Goal: Task Accomplishment & Management: Use online tool/utility

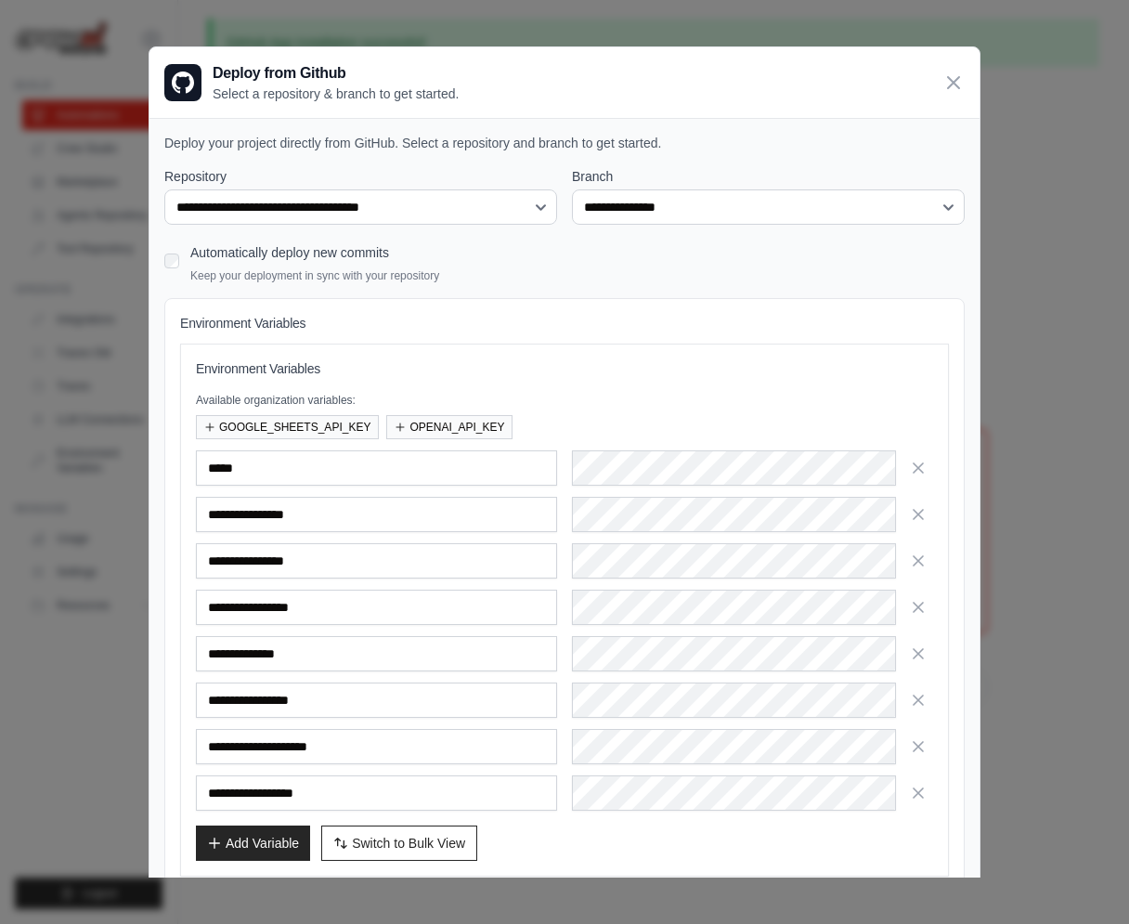
select select "**********"
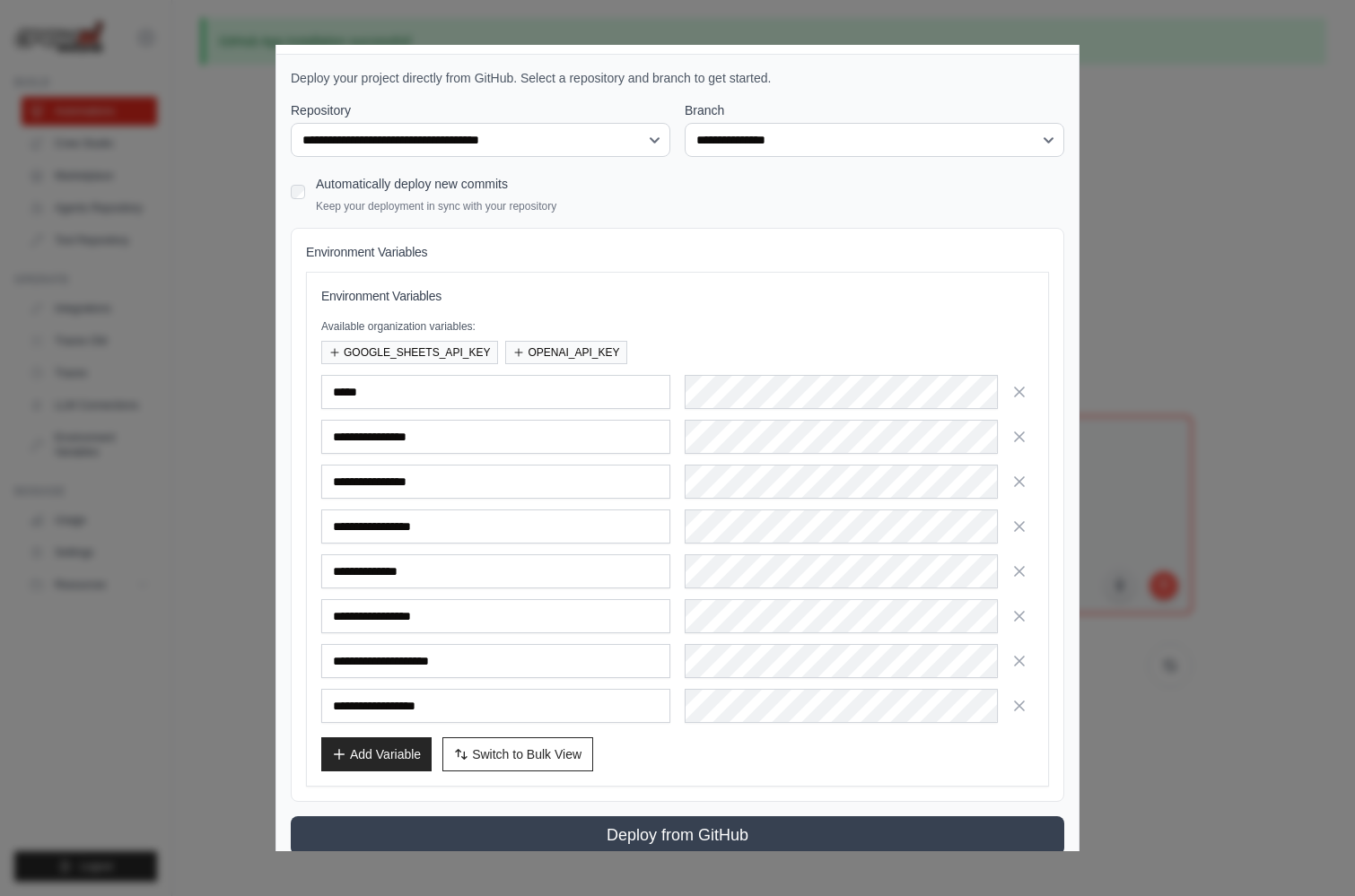
scroll to position [79, 0]
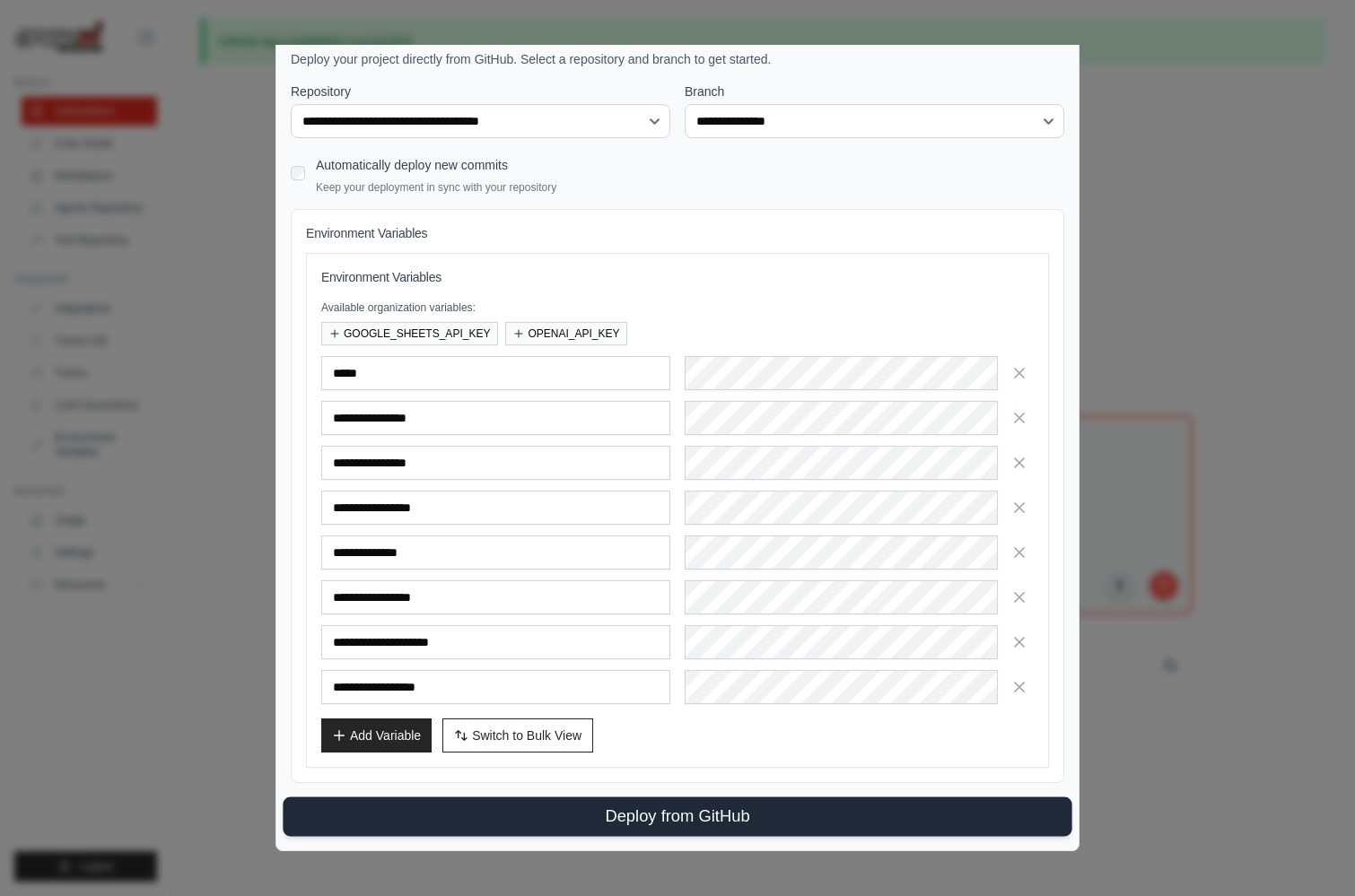
click at [687, 820] on button "Deploy from GitHub" at bounding box center [677, 817] width 788 height 40
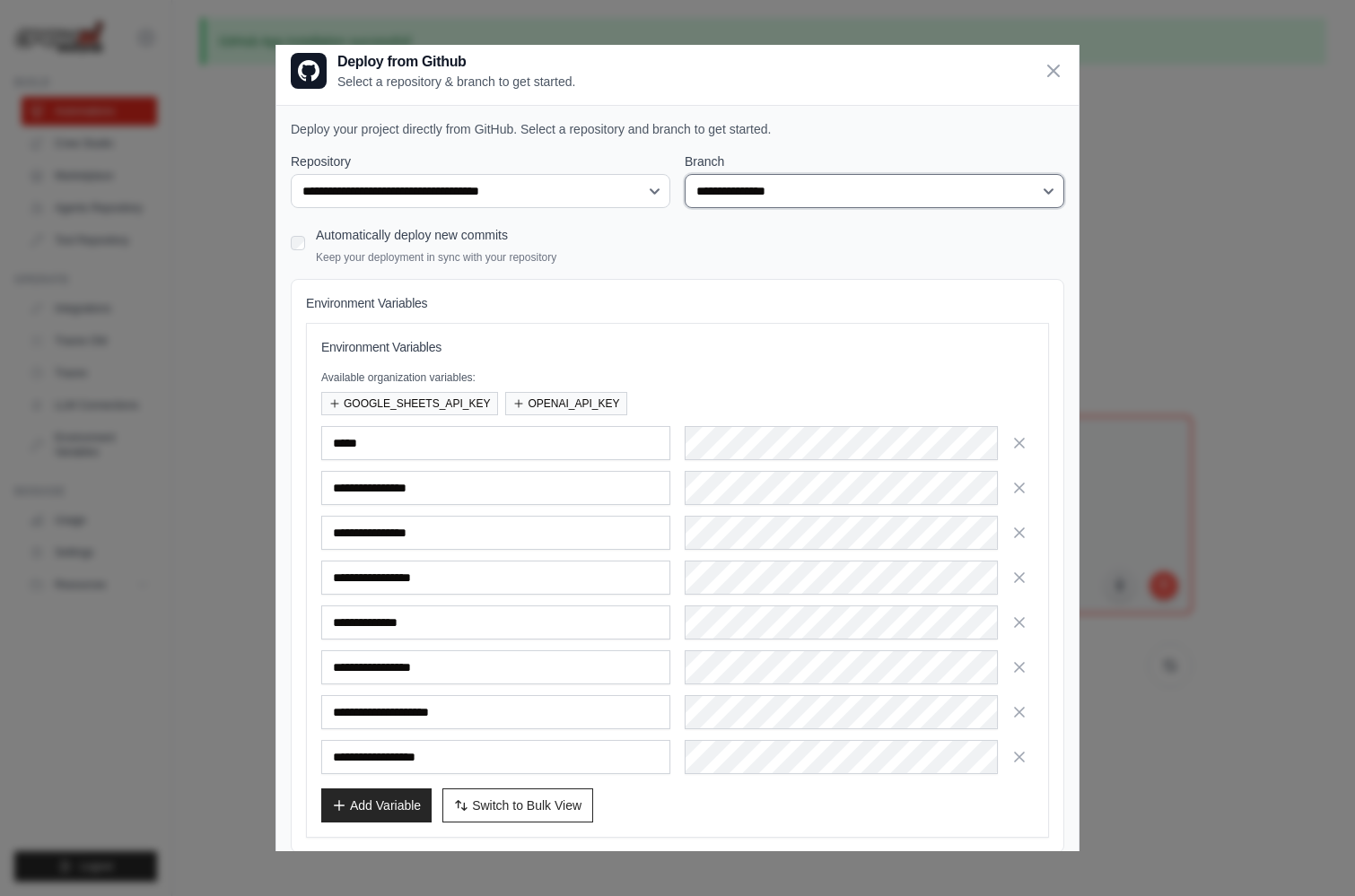
scroll to position [0, 0]
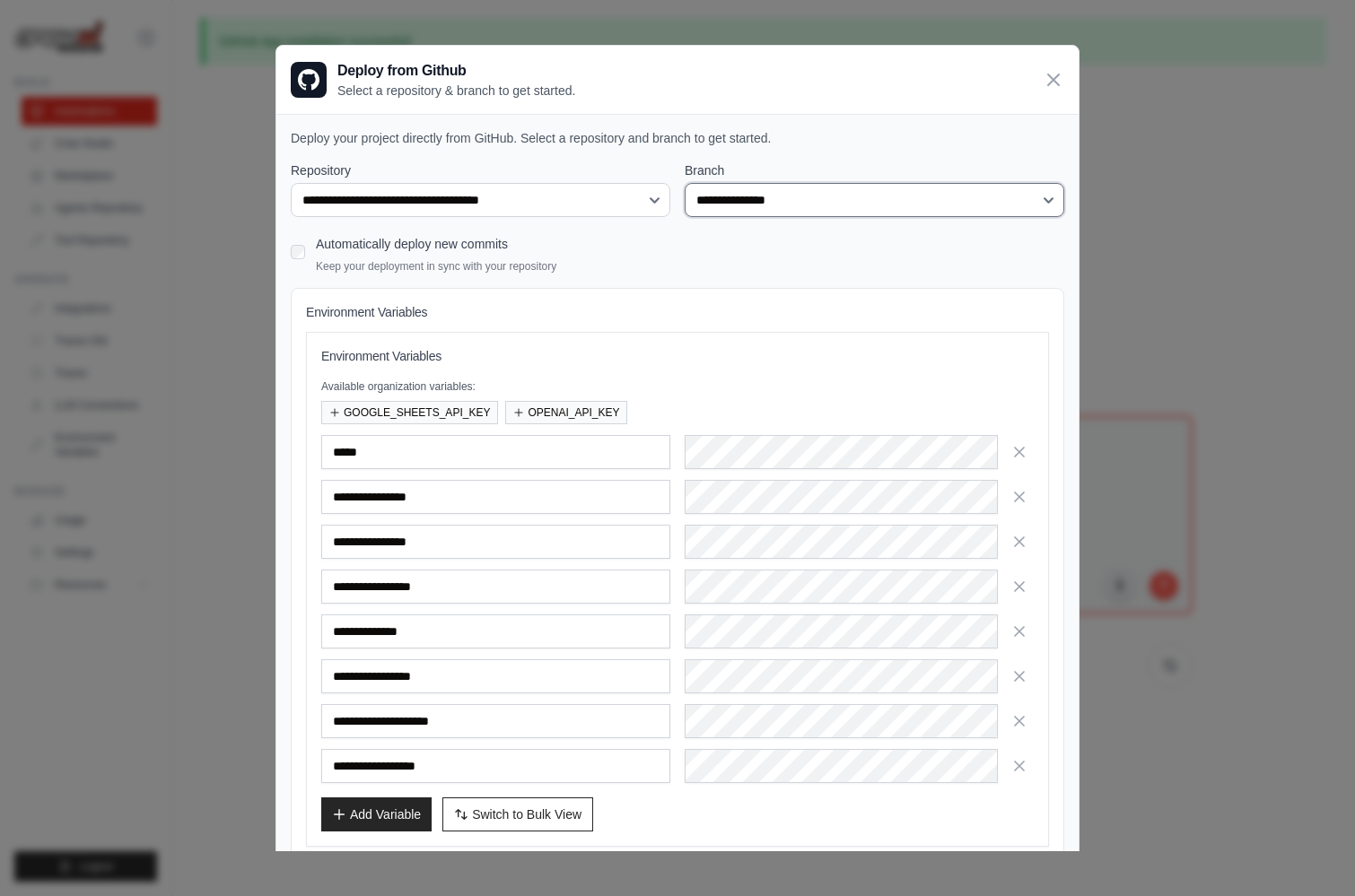
click at [754, 202] on select "**********" at bounding box center [874, 199] width 380 height 34
click at [685, 182] on select "**********" at bounding box center [874, 199] width 380 height 34
click at [798, 206] on select "**********" at bounding box center [874, 199] width 380 height 34
click at [685, 182] on select "**********" at bounding box center [874, 199] width 380 height 34
click at [753, 197] on select "**********" at bounding box center [874, 199] width 380 height 34
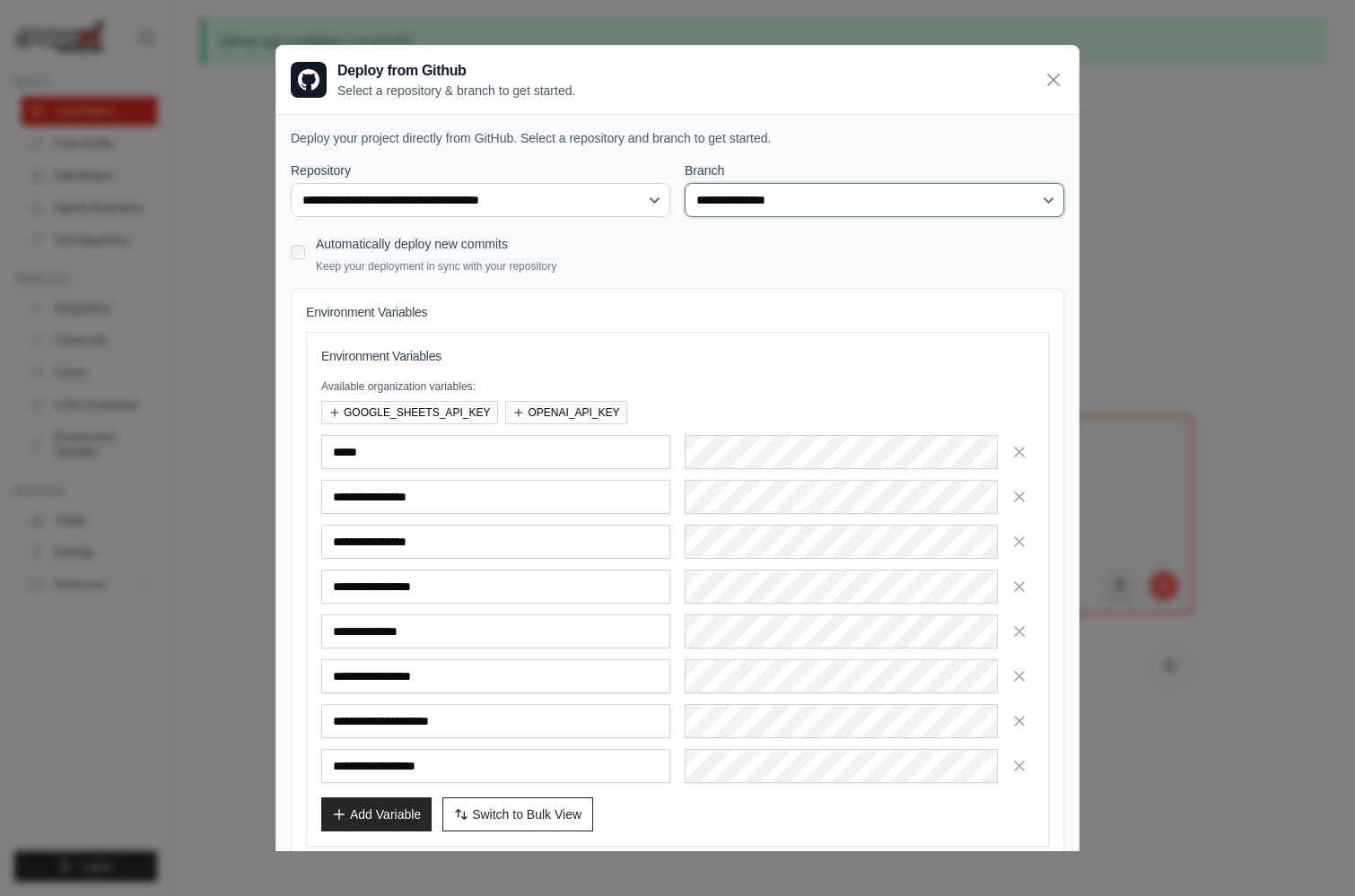
click at [685, 182] on select "**********" at bounding box center [874, 199] width 380 height 34
click at [785, 205] on select "**********" at bounding box center [874, 199] width 380 height 34
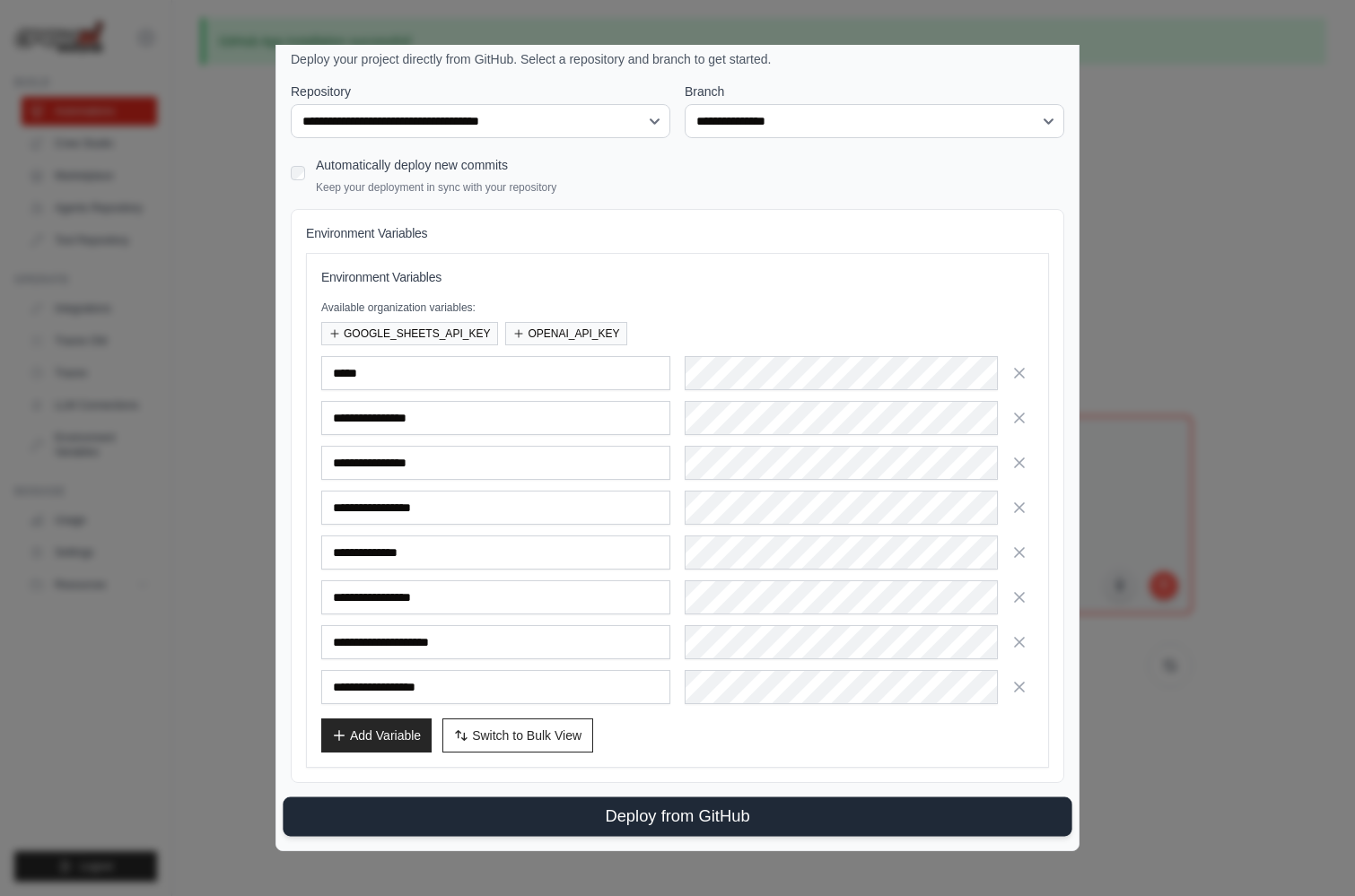
click at [576, 801] on button "Deploy from GitHub" at bounding box center [677, 817] width 788 height 40
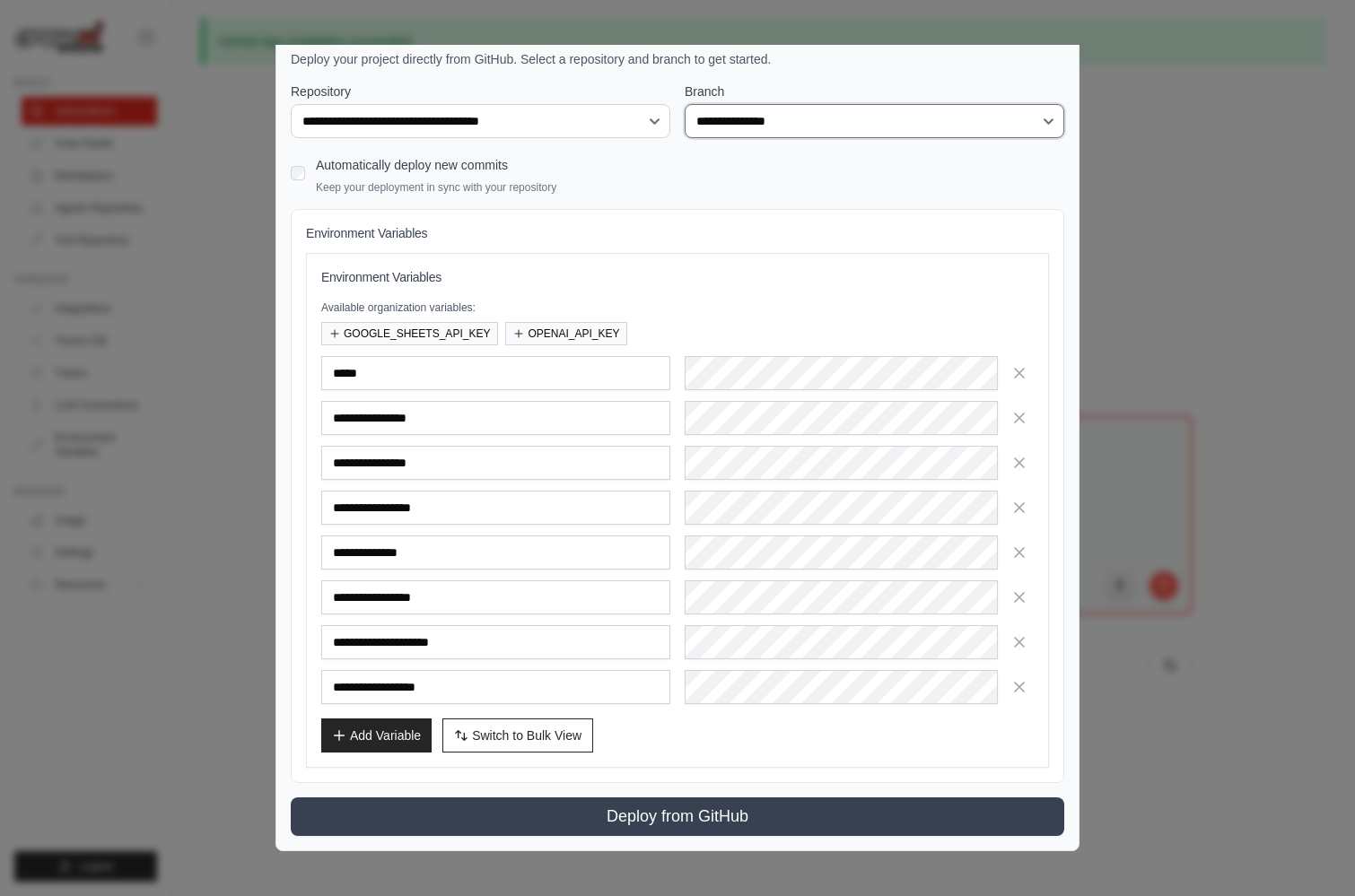
click at [831, 107] on select "**********" at bounding box center [874, 121] width 380 height 34
click at [685, 104] on select "**********" at bounding box center [874, 121] width 380 height 34
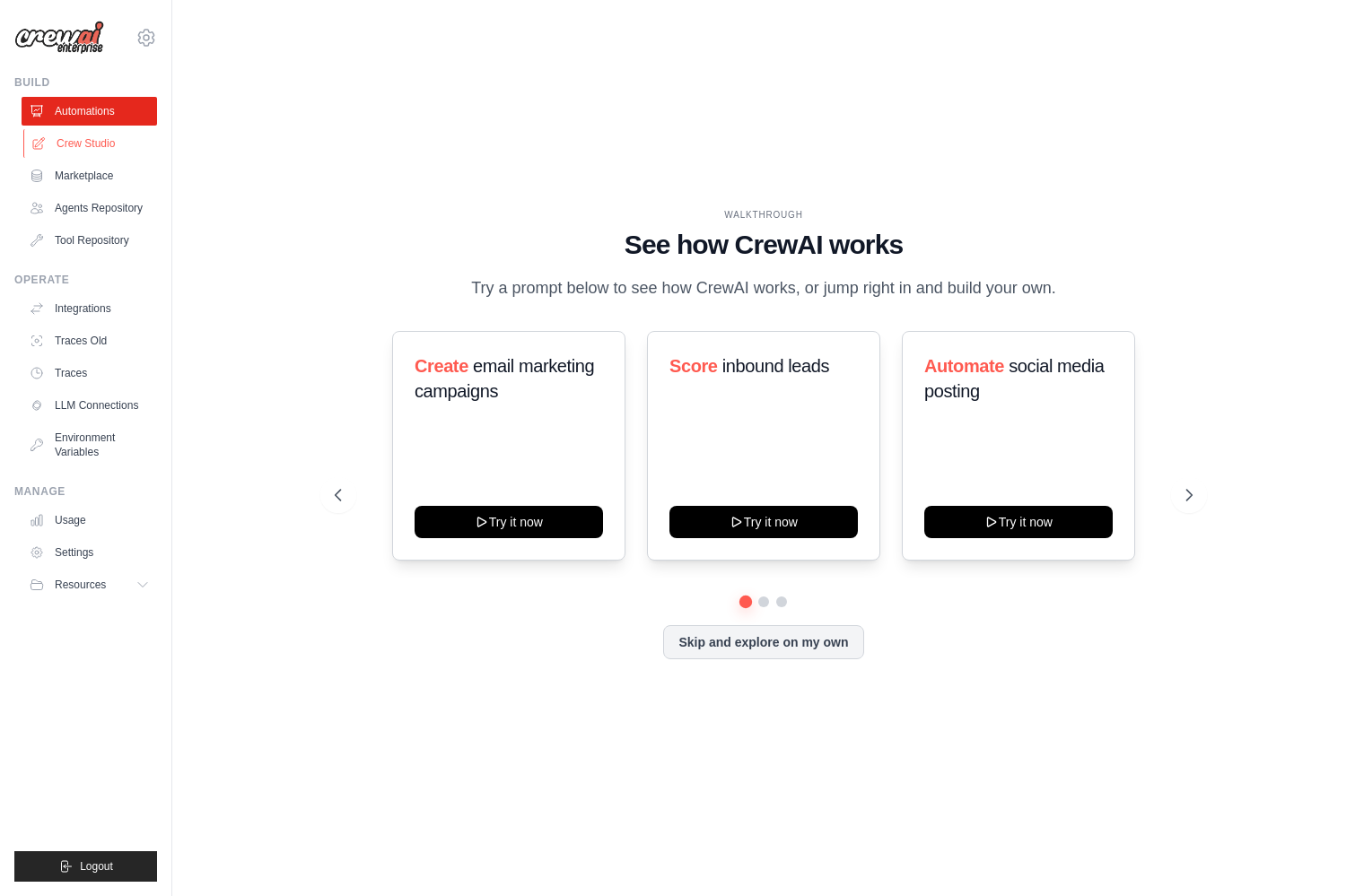
click at [108, 149] on link "Crew Studio" at bounding box center [91, 144] width 135 height 29
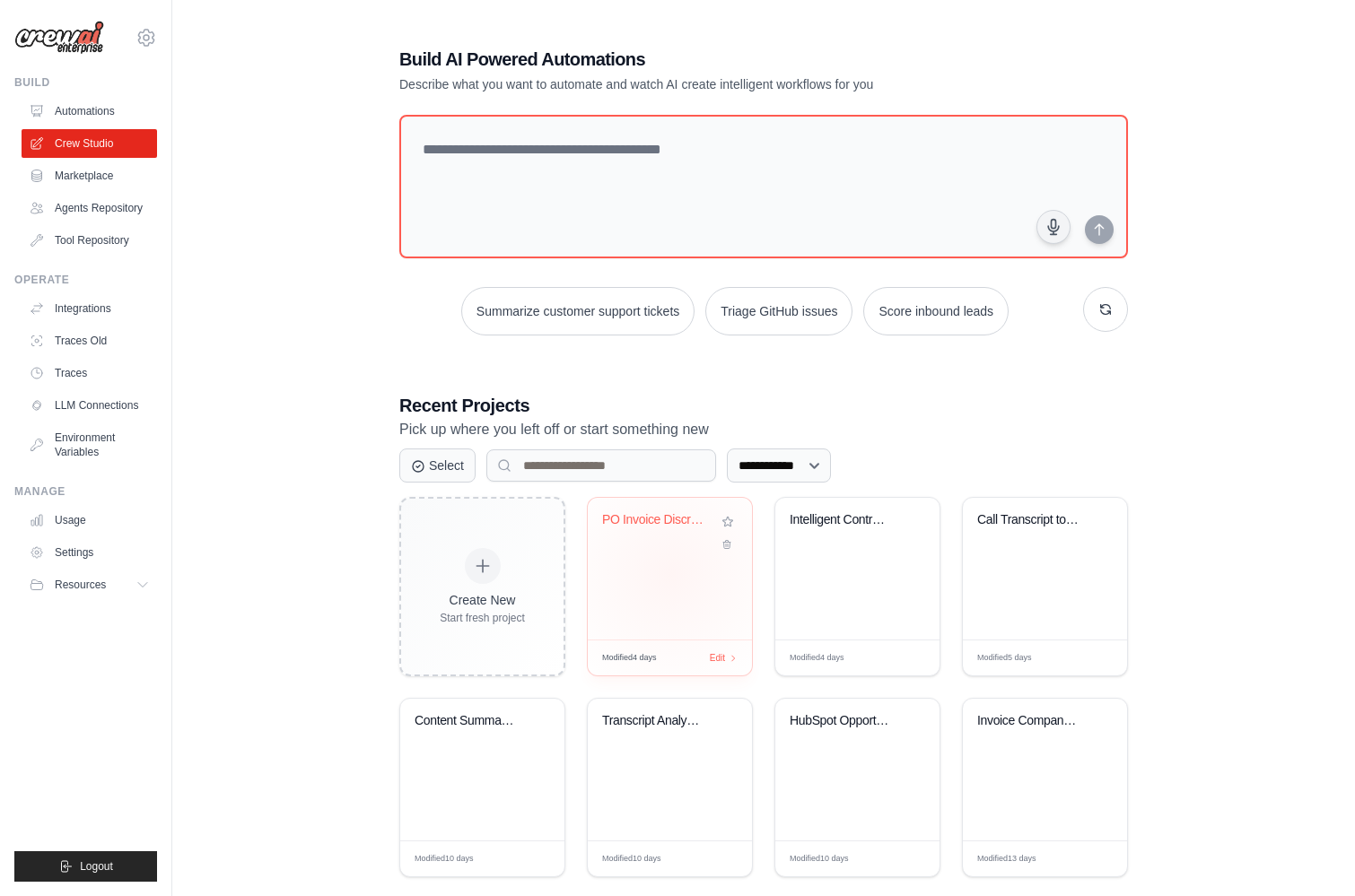
click at [670, 574] on div "PO Invoice Discrepancy Analyzer" at bounding box center [669, 569] width 164 height 142
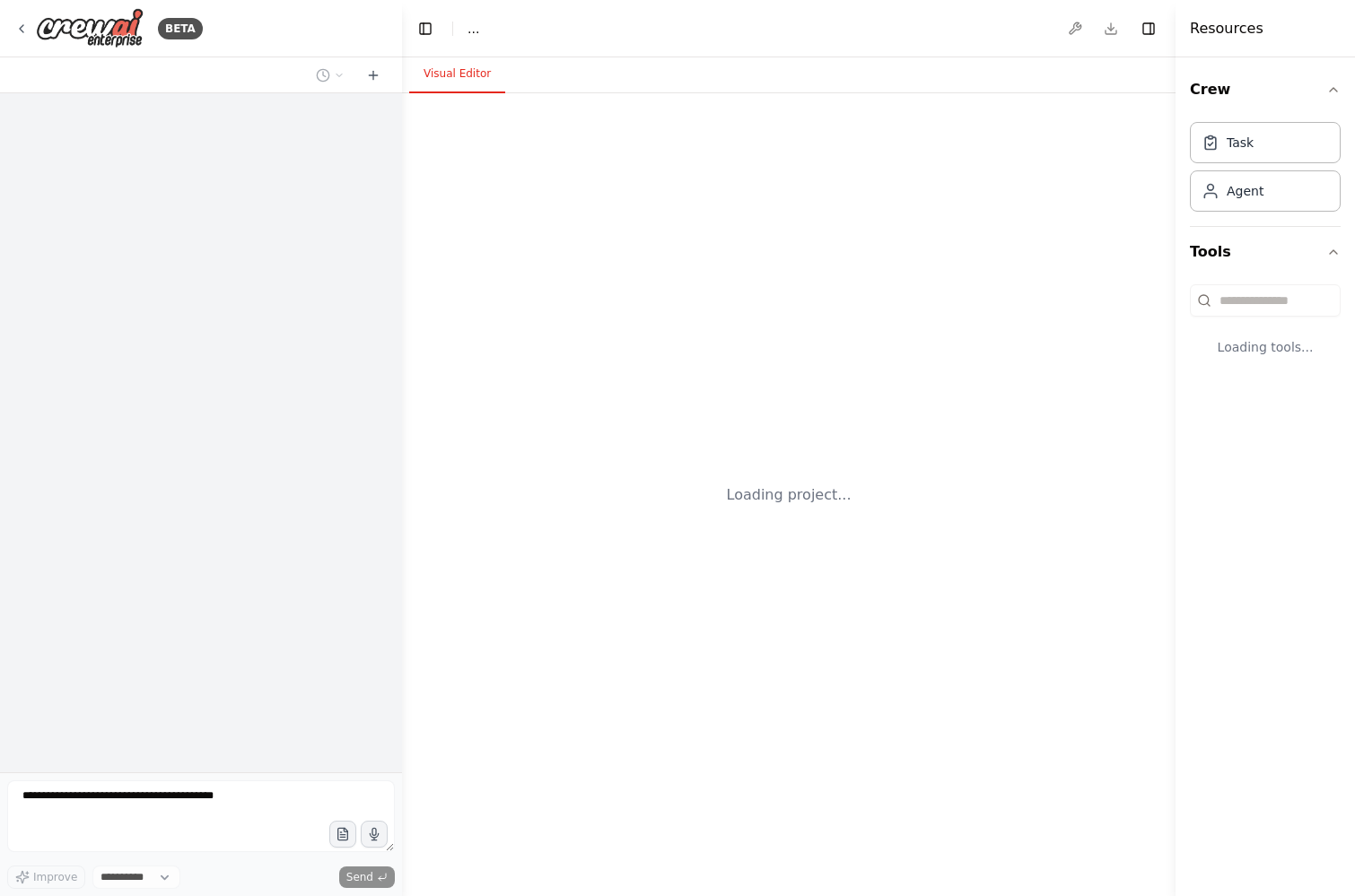
select select "****"
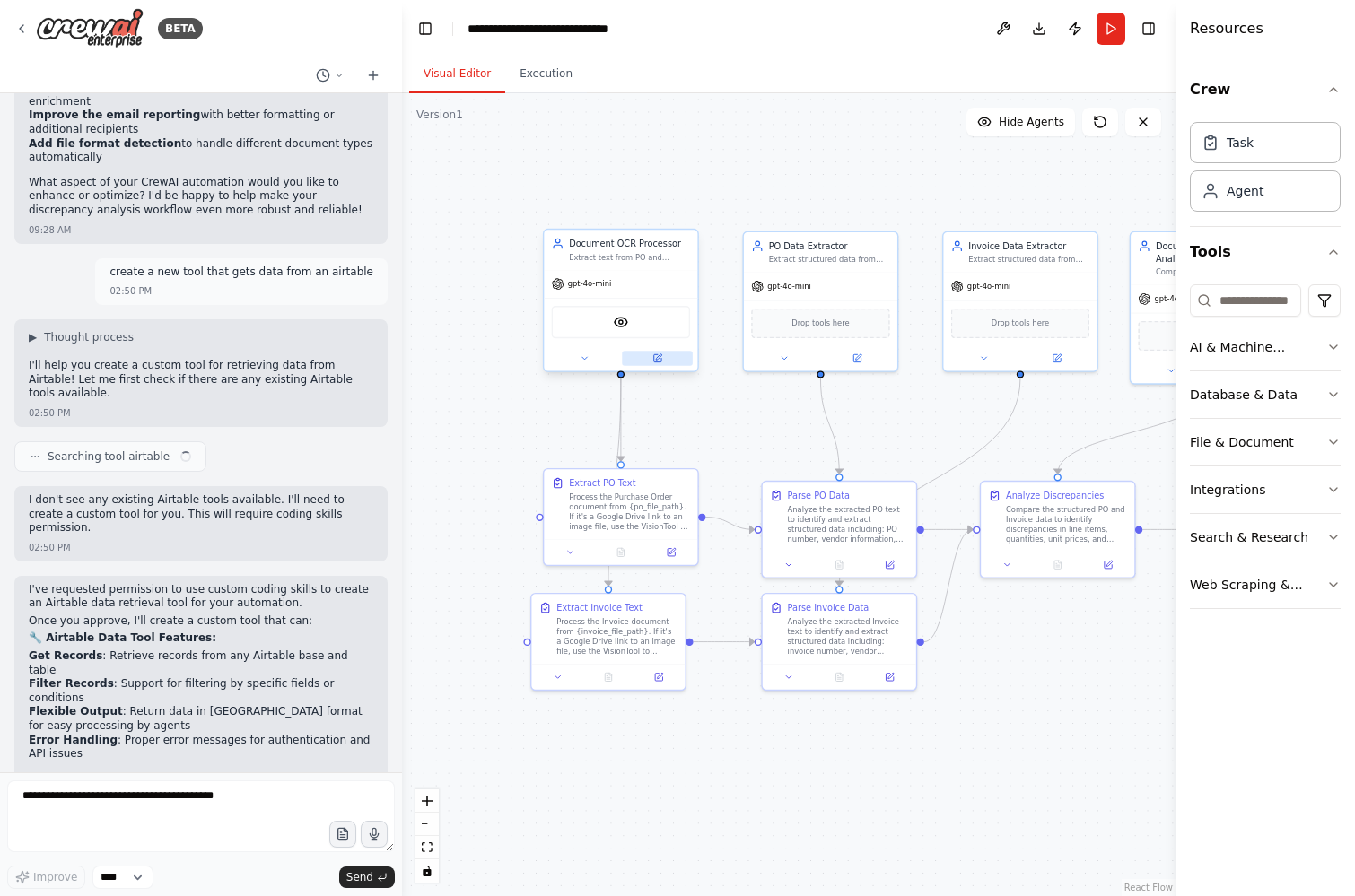
scroll to position [7833, 0]
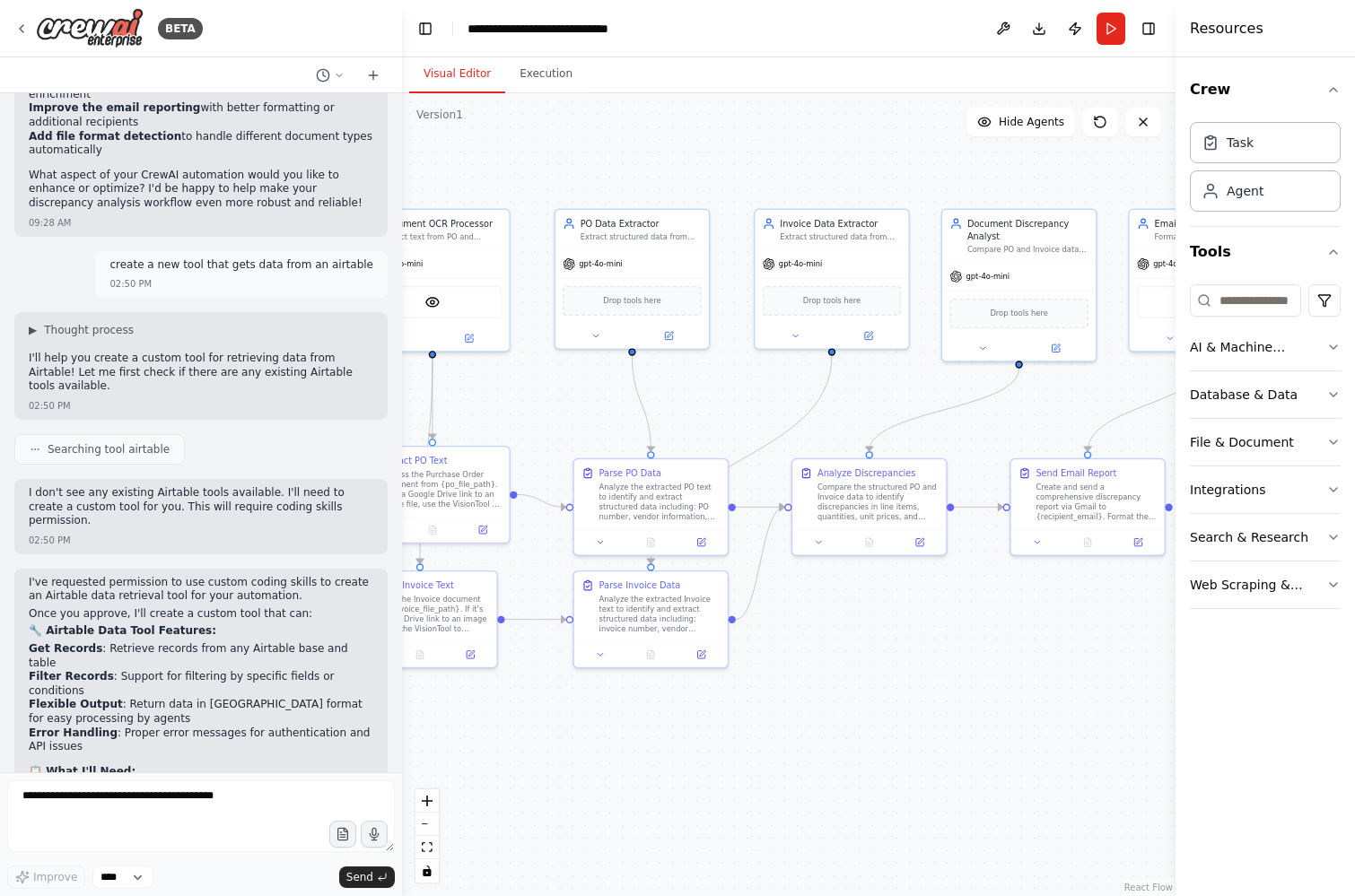
drag, startPoint x: 720, startPoint y: 424, endPoint x: 531, endPoint y: 402, distance: 190.3
click at [530, 402] on div ".deletable-edge-delete-btn { width: 20px; height: 20px; border: 0px solid #ffff…" at bounding box center [788, 494] width 774 height 802
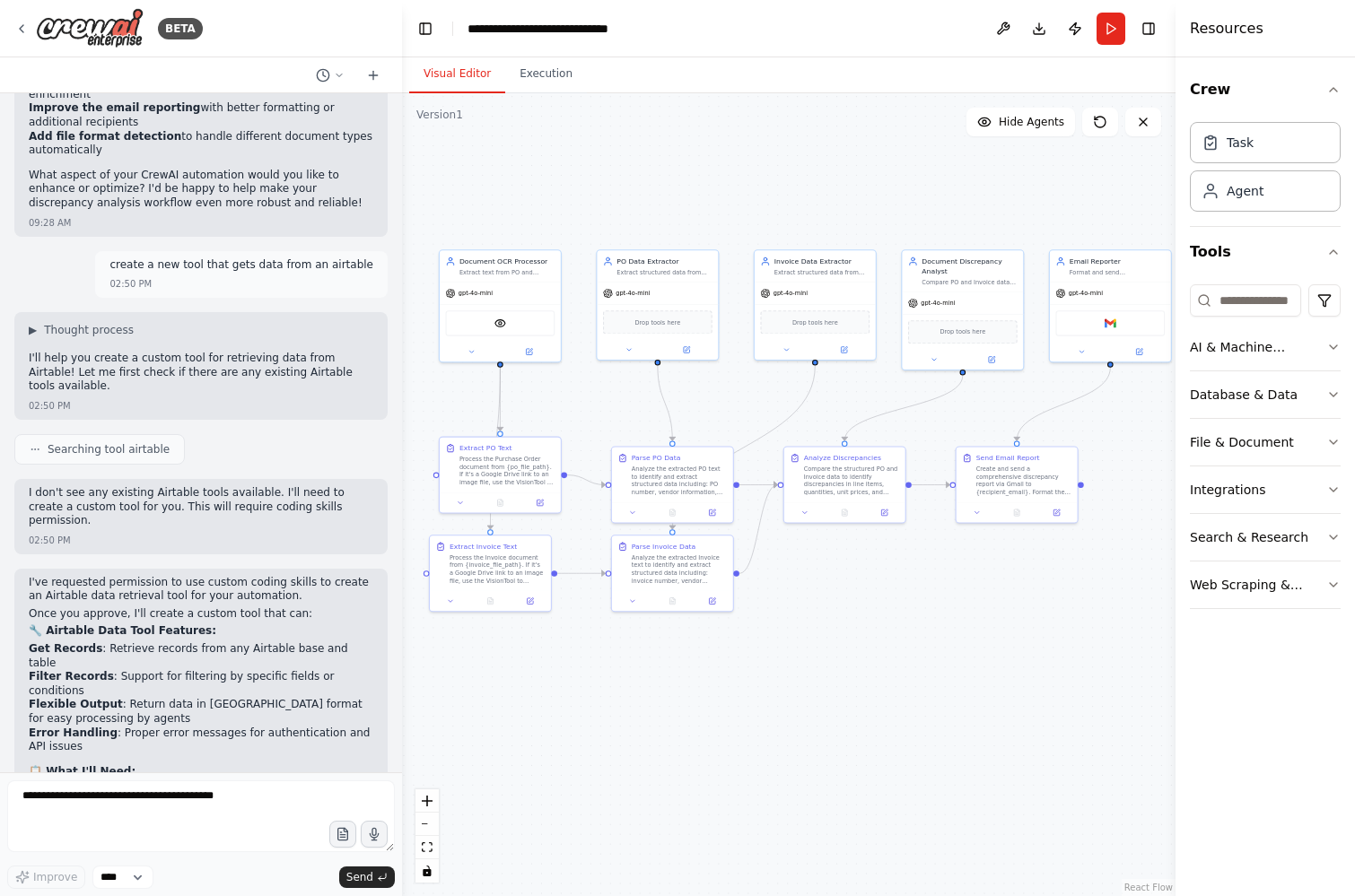
drag, startPoint x: 512, startPoint y: 397, endPoint x: 560, endPoint y: 397, distance: 48.0
click at [560, 397] on div ".deletable-edge-delete-btn { width: 20px; height: 20px; border: 0px solid #ffff…" at bounding box center [788, 494] width 774 height 802
click at [1329, 487] on icon "button" at bounding box center [1333, 490] width 14 height 14
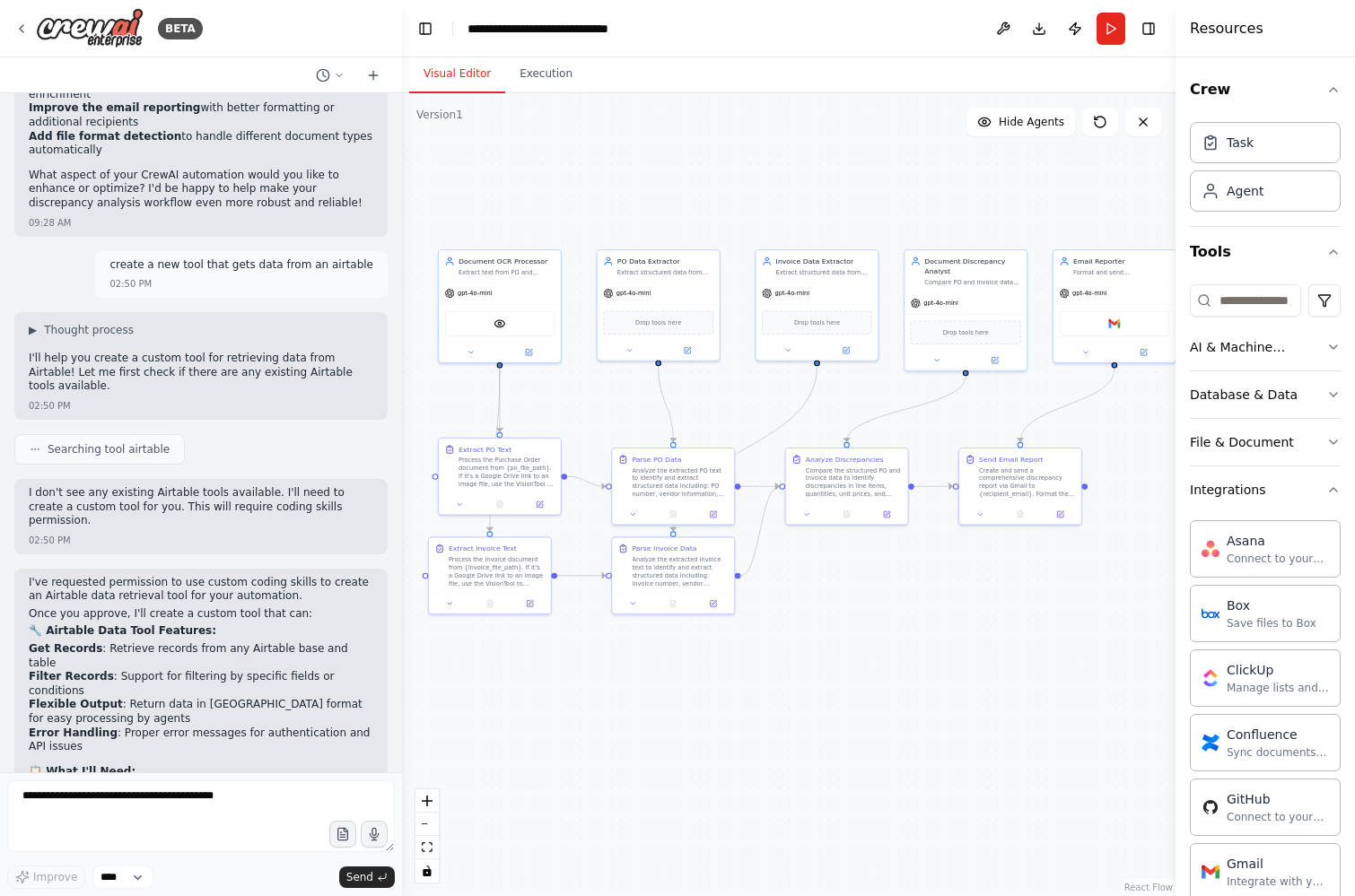
scroll to position [22, 0]
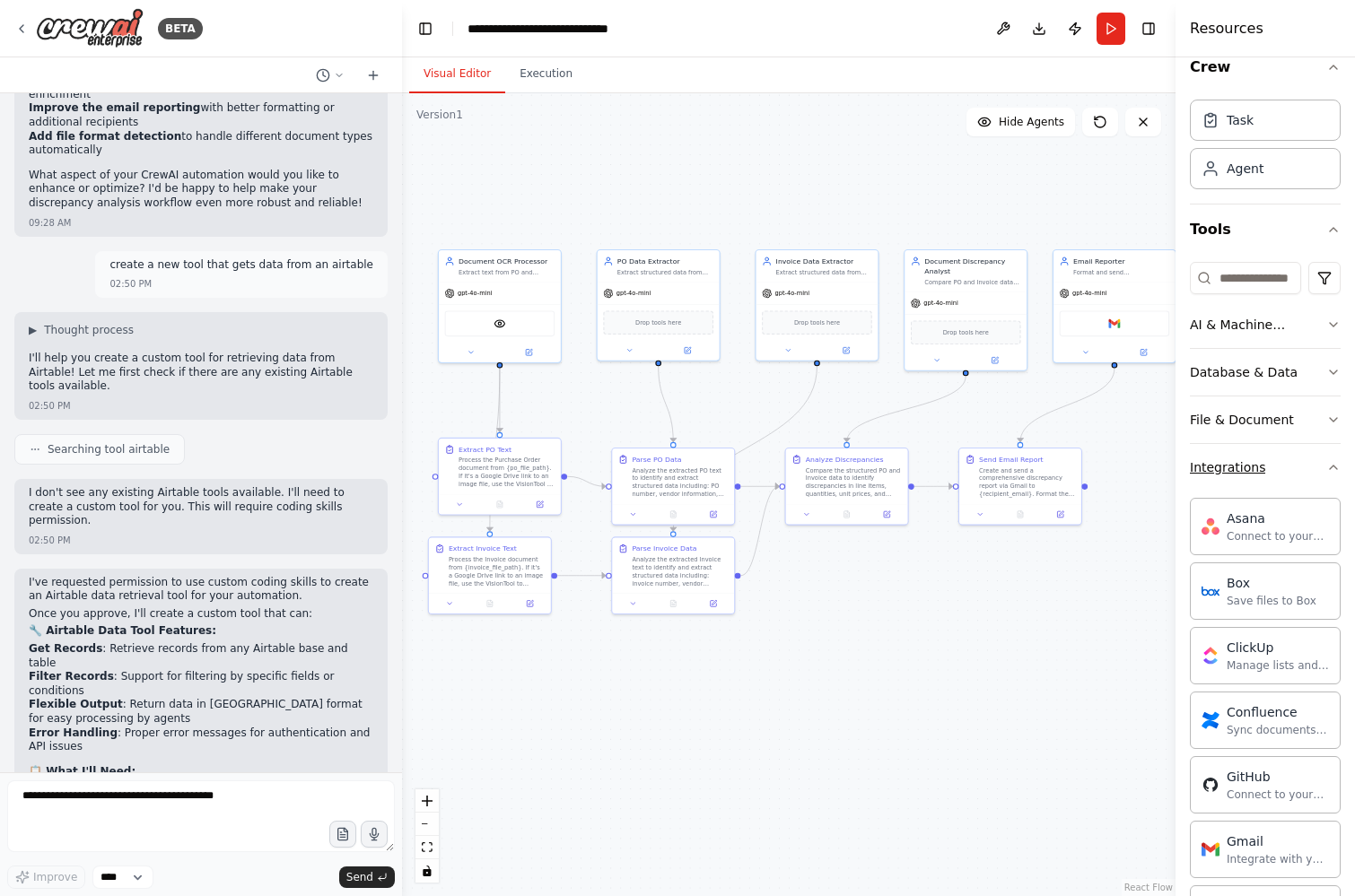
click at [1334, 462] on icon "button" at bounding box center [1333, 467] width 14 height 14
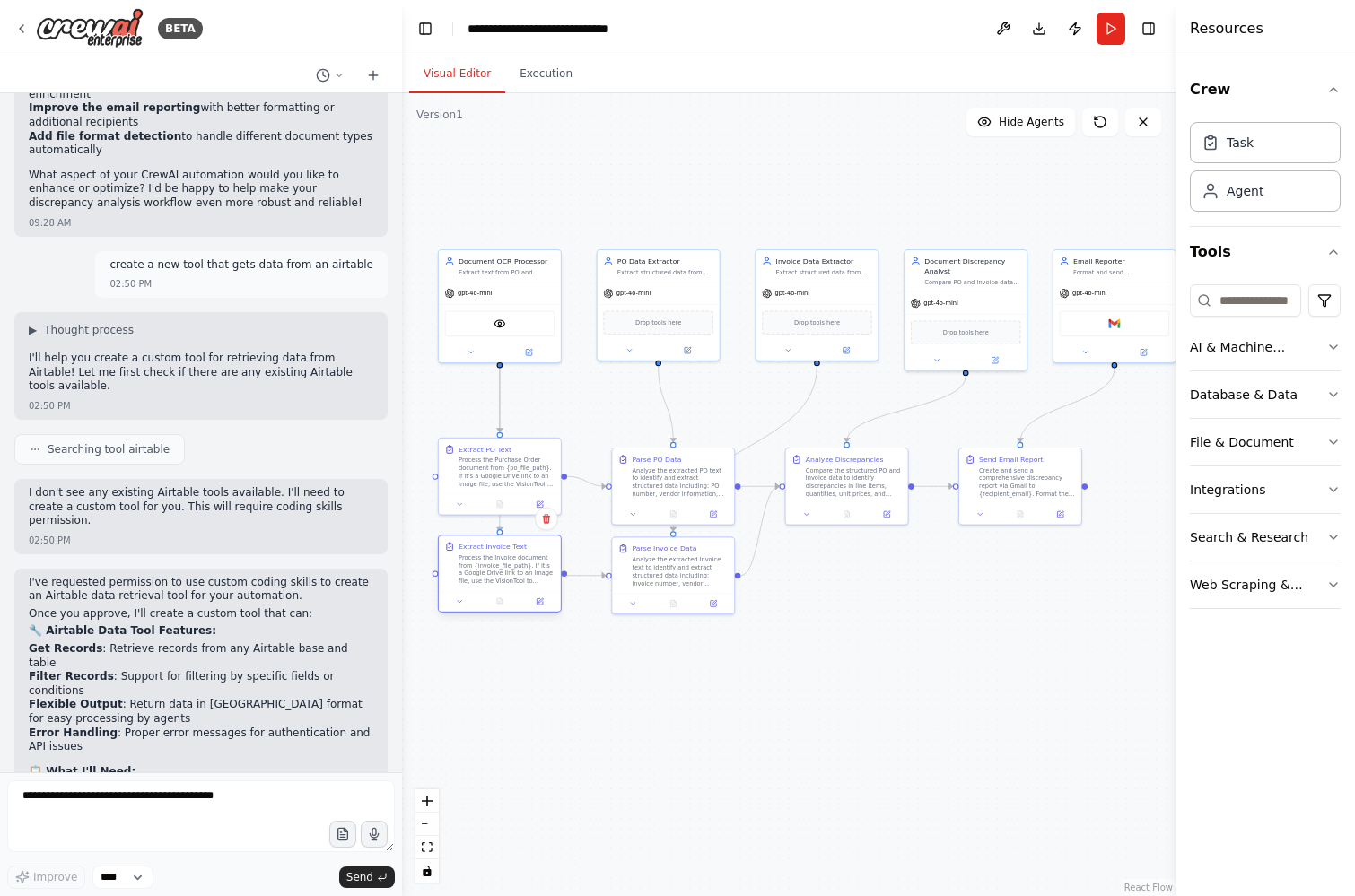
drag, startPoint x: 507, startPoint y: 547, endPoint x: 517, endPoint y: 547, distance: 10.0
click at [517, 547] on div "Extract Invoice Text" at bounding box center [493, 546] width 69 height 10
click at [1106, 32] on button "Run" at bounding box center [1111, 28] width 29 height 32
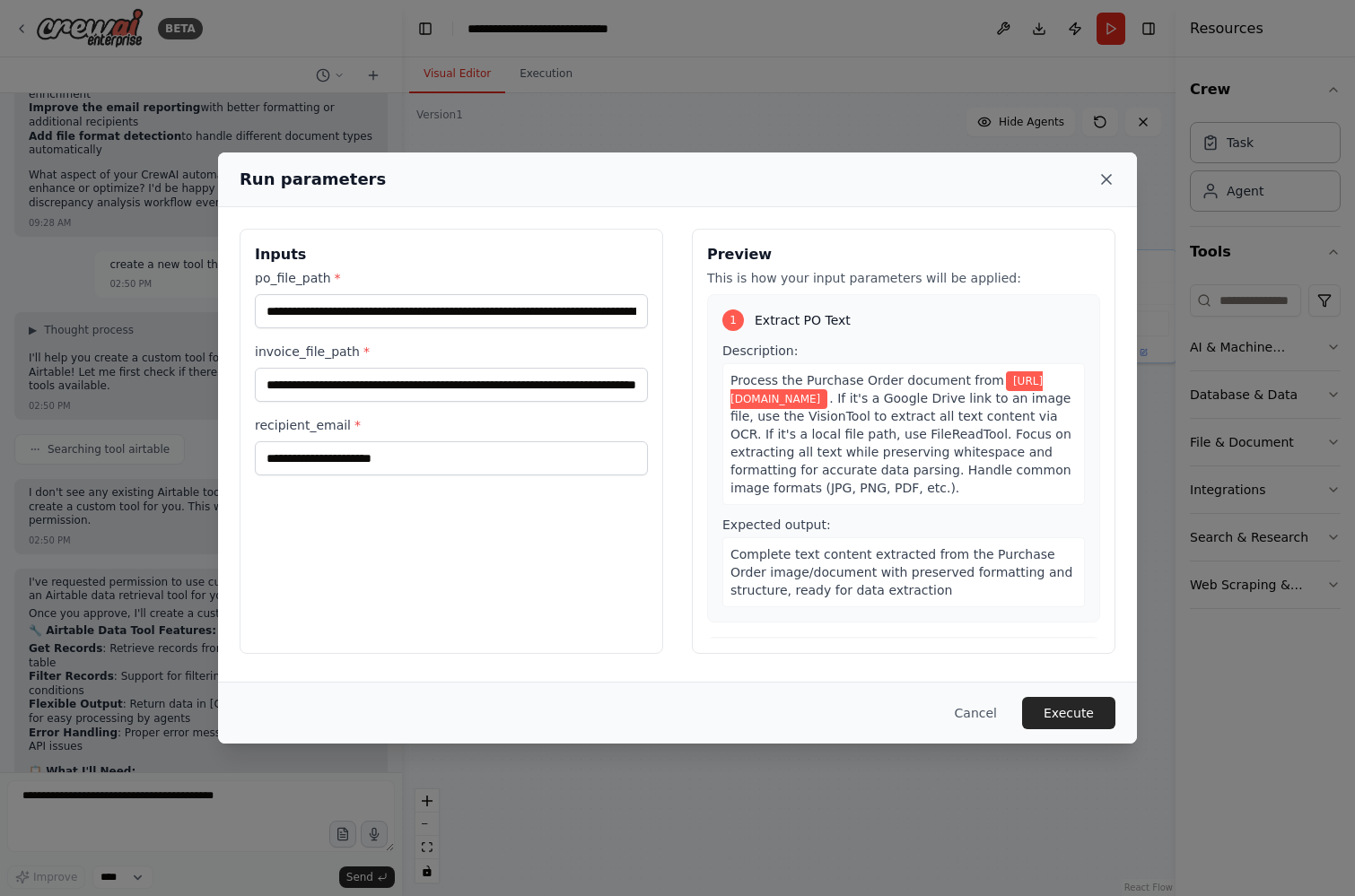
click at [1108, 183] on icon at bounding box center [1106, 179] width 18 height 18
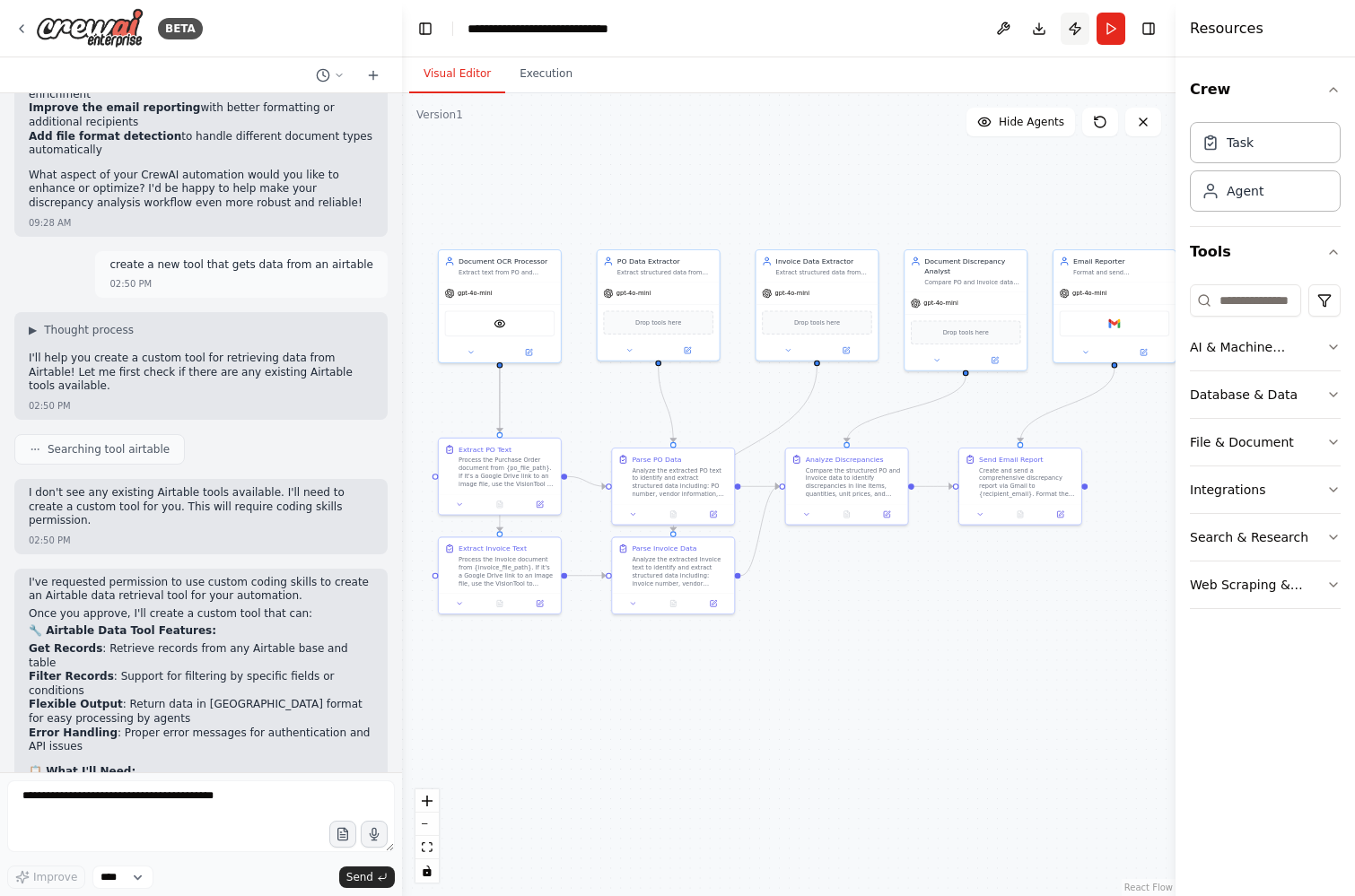
click at [1078, 29] on button "Publish" at bounding box center [1075, 28] width 29 height 32
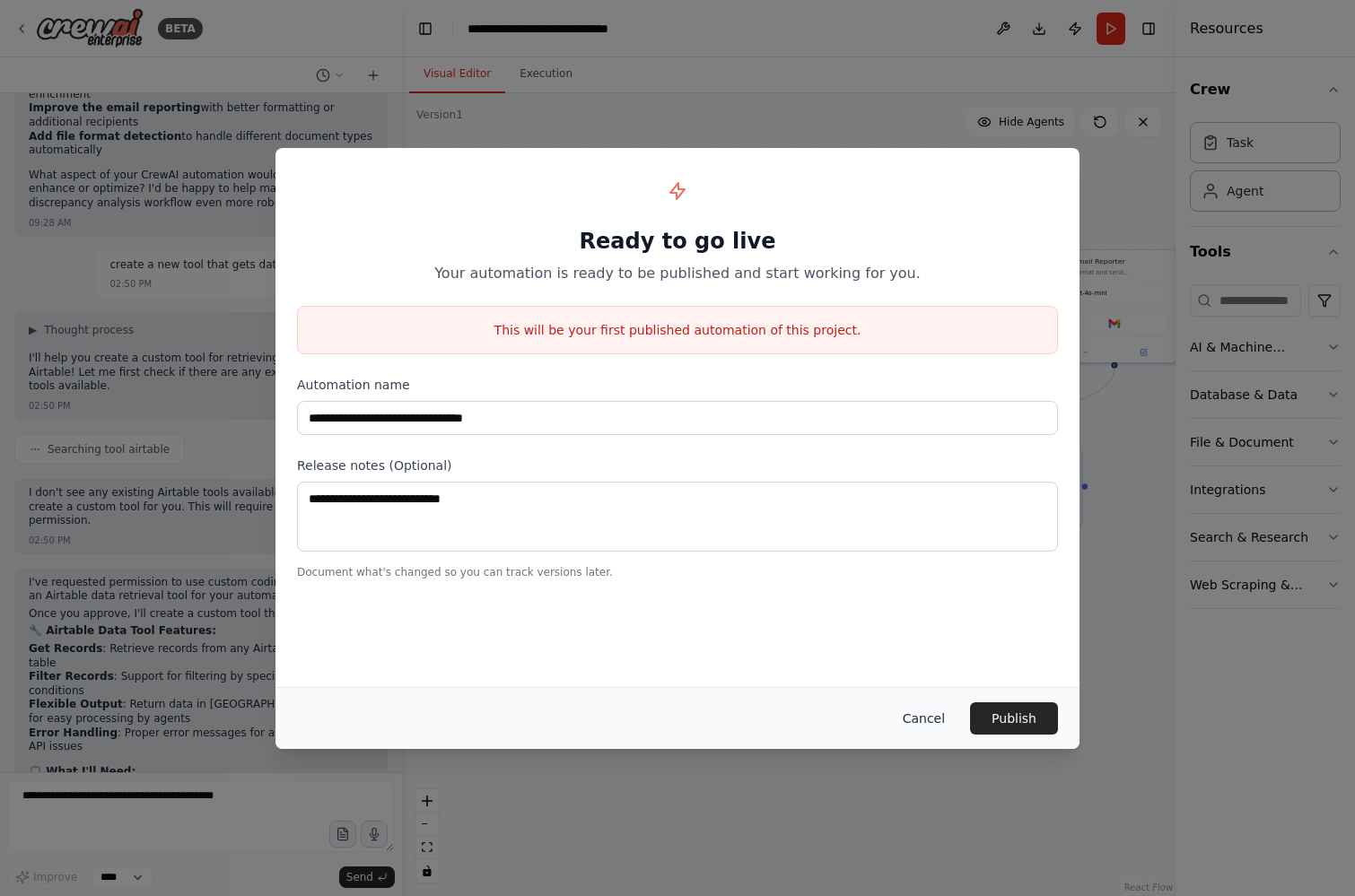
click at [920, 725] on button "Cancel" at bounding box center [923, 717] width 71 height 32
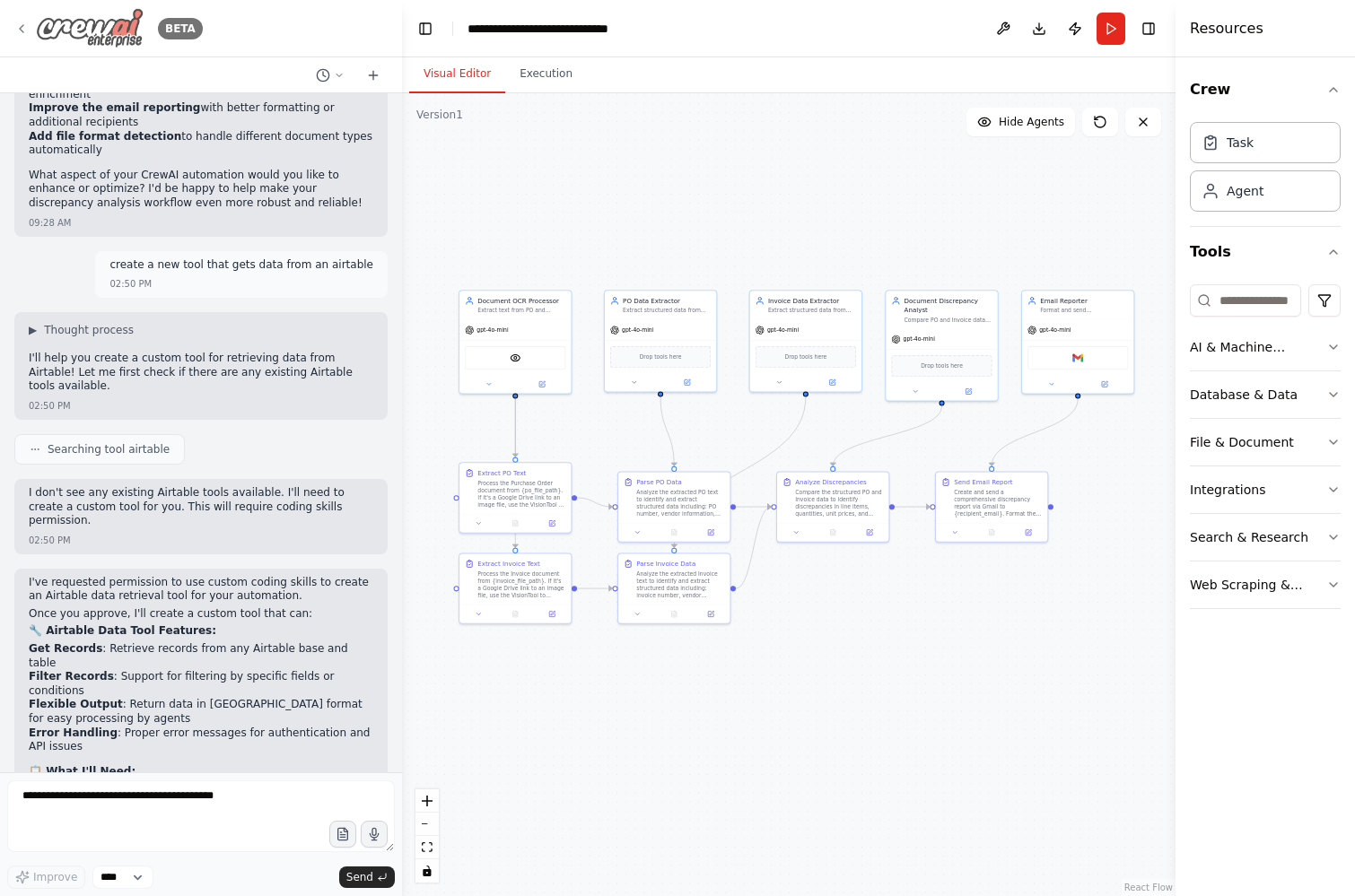
click at [120, 20] on img at bounding box center [89, 28] width 107 height 41
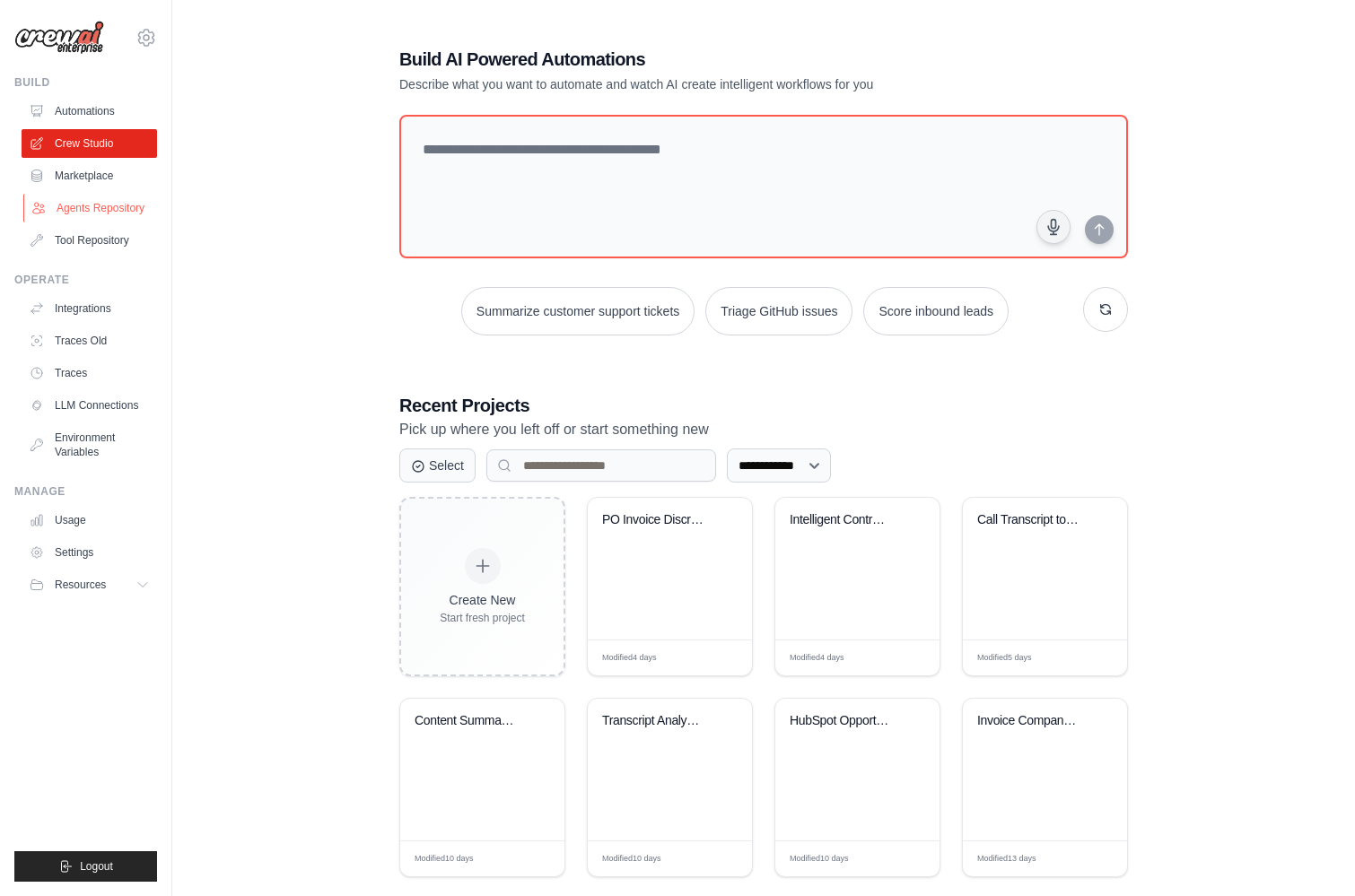
click at [98, 212] on link "Agents Repository" at bounding box center [91, 209] width 135 height 29
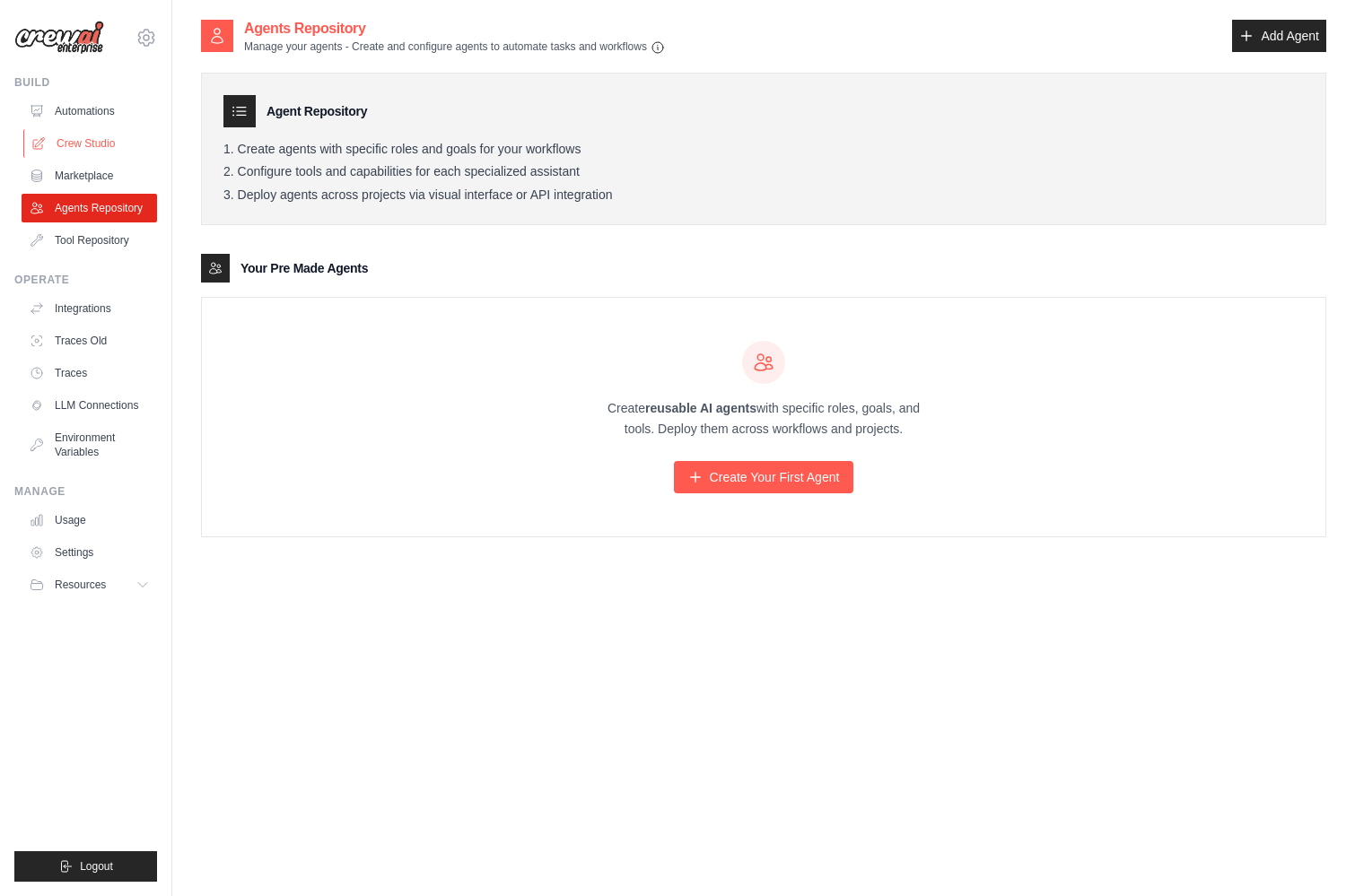
click at [104, 144] on link "Crew Studio" at bounding box center [91, 144] width 135 height 29
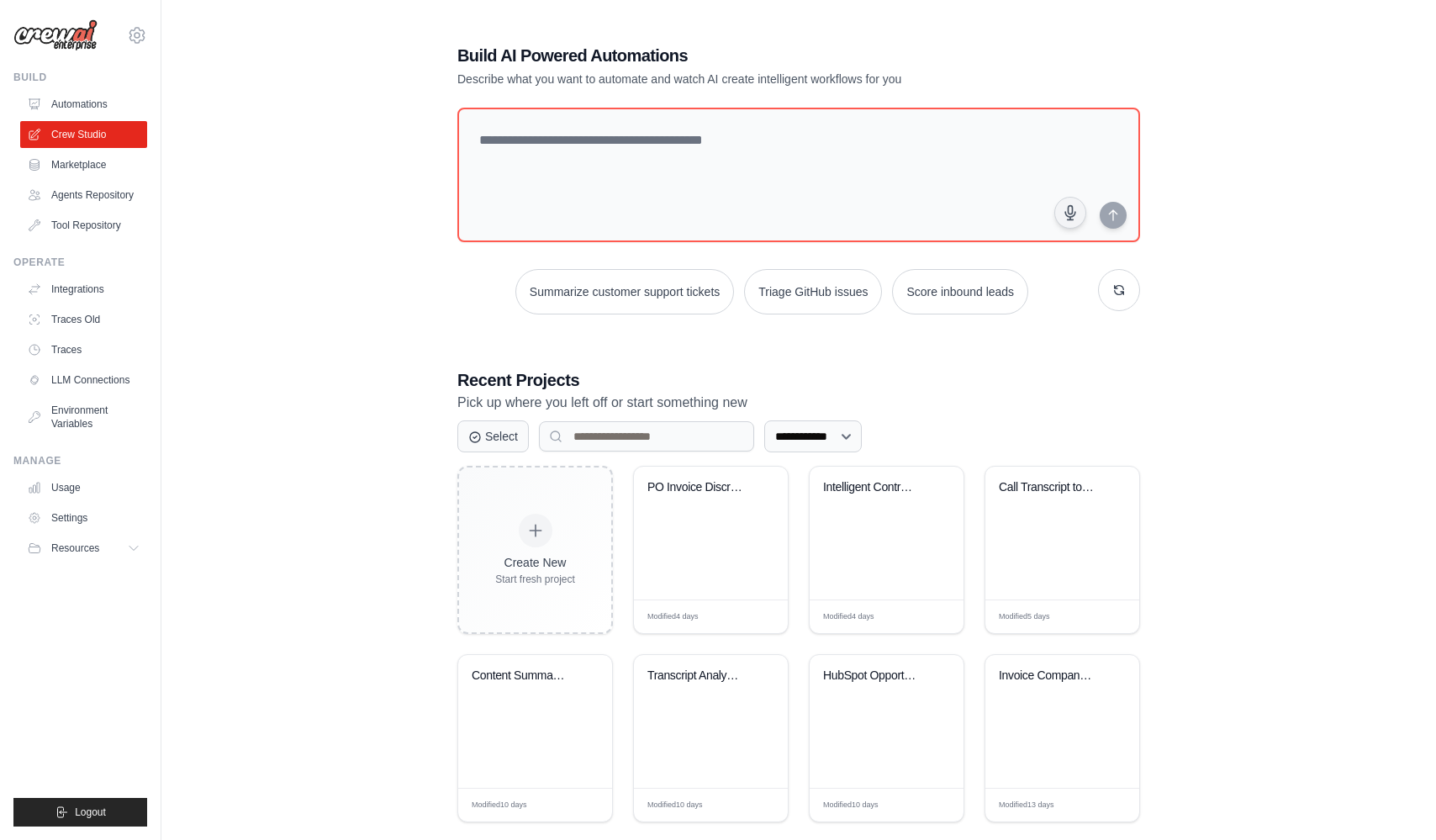
click at [323, 186] on div "**********" at bounding box center [799, 528] width 1221 height 1021
click at [704, 526] on div "PO Invoice Discrepancy Analyzer" at bounding box center [711, 533] width 154 height 133
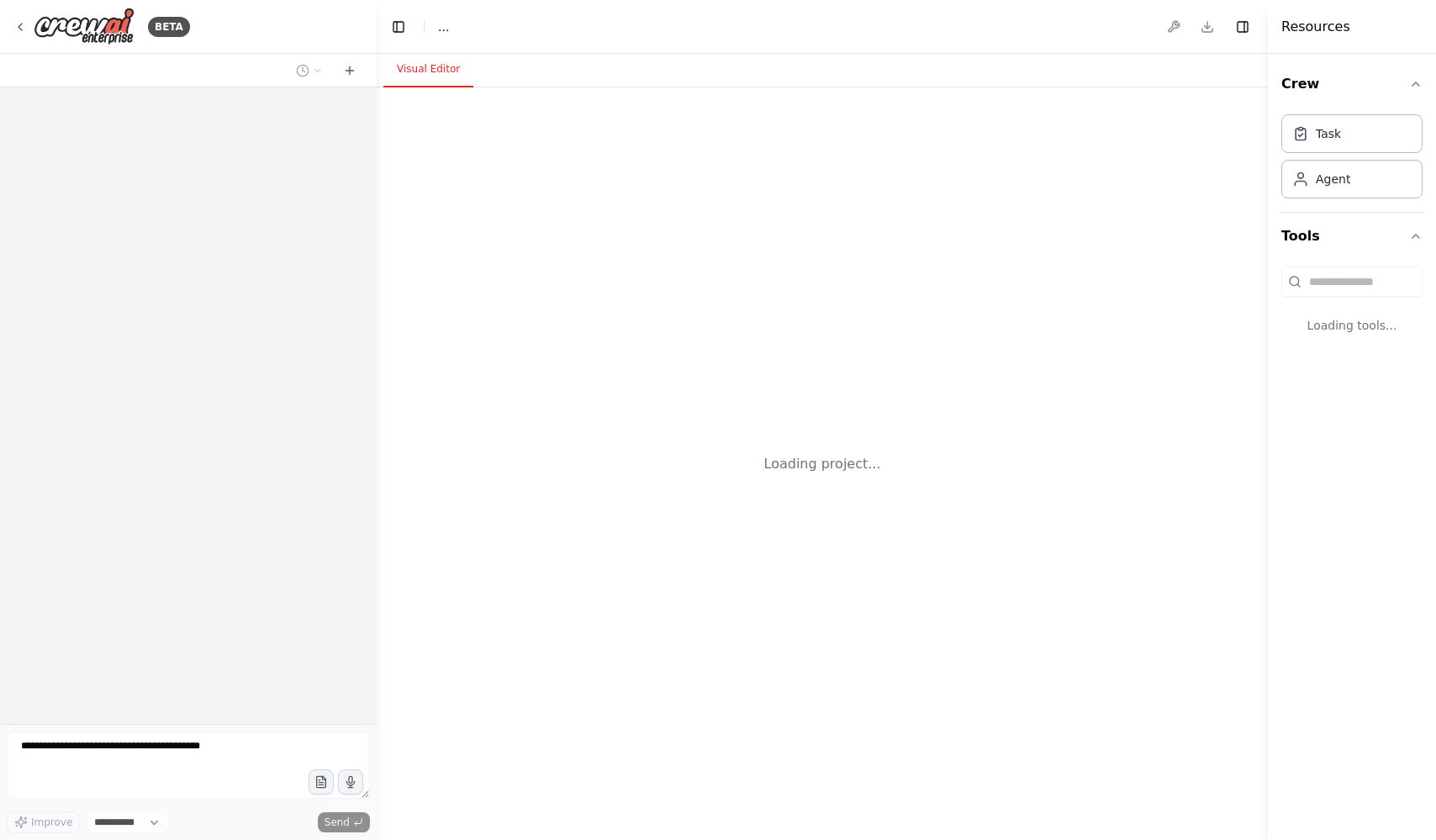
select select "****"
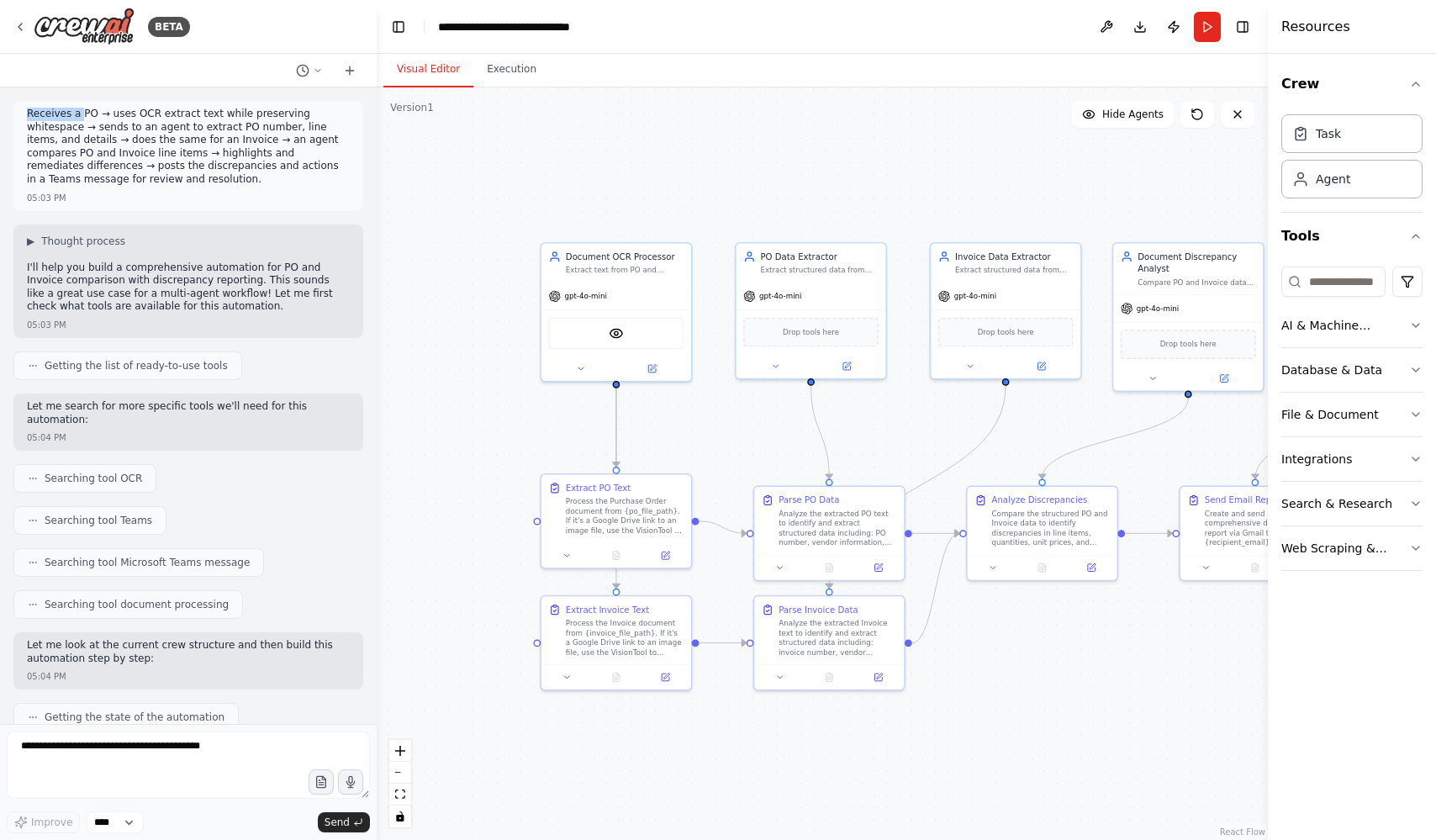
drag, startPoint x: 24, startPoint y: 111, endPoint x: 81, endPoint y: 119, distance: 57.6
click at [81, 119] on div "Receives a PO → uses OCR extract text while preserving whitespace → sends to an…" at bounding box center [188, 156] width 349 height 110
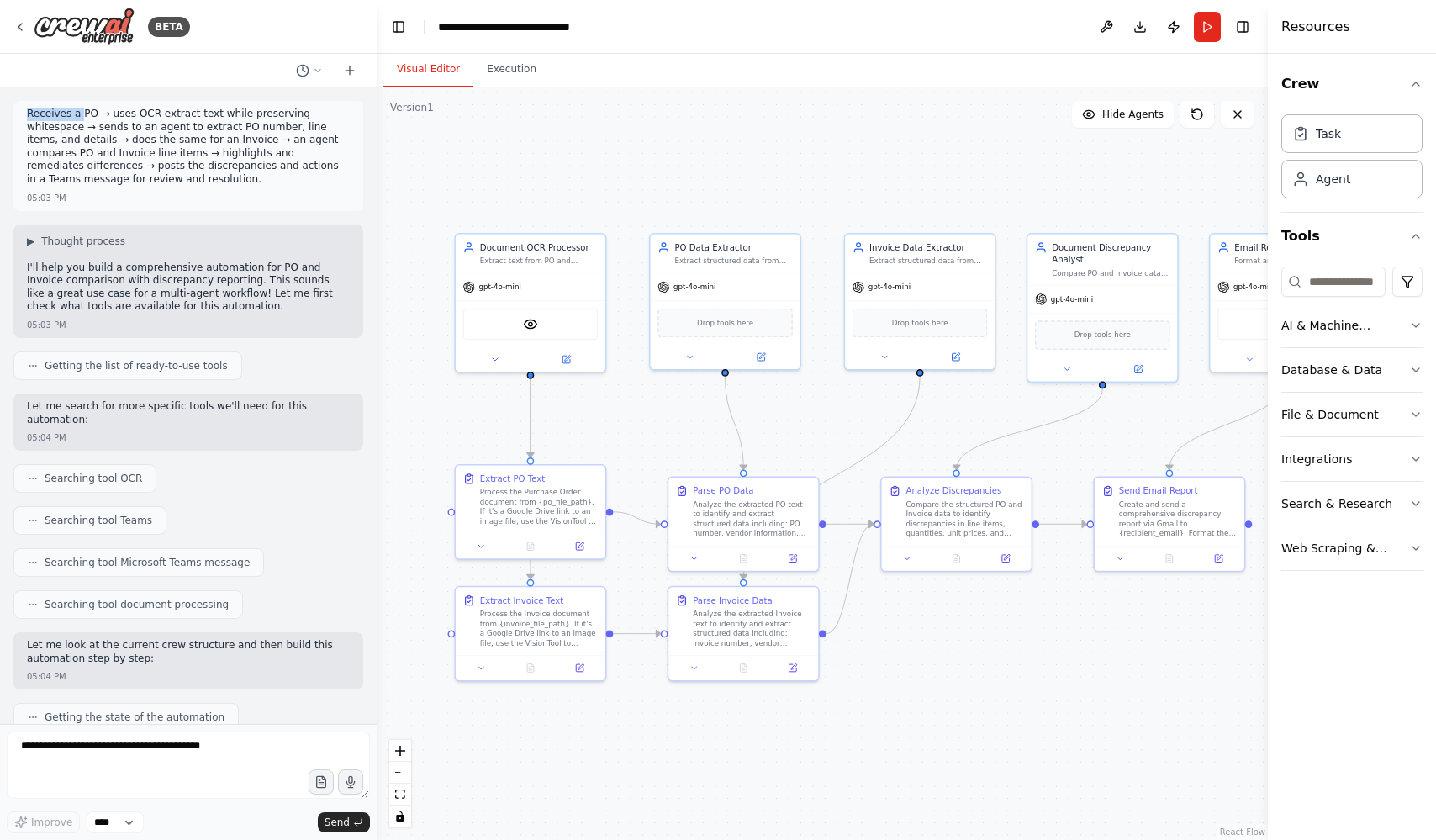
drag, startPoint x: 753, startPoint y: 439, endPoint x: 668, endPoint y: 430, distance: 85.5
click at [668, 430] on div ".deletable-edge-delete-btn { width: 20px; height: 20px; border: 0px solid #ffff…" at bounding box center [822, 463] width 892 height 752
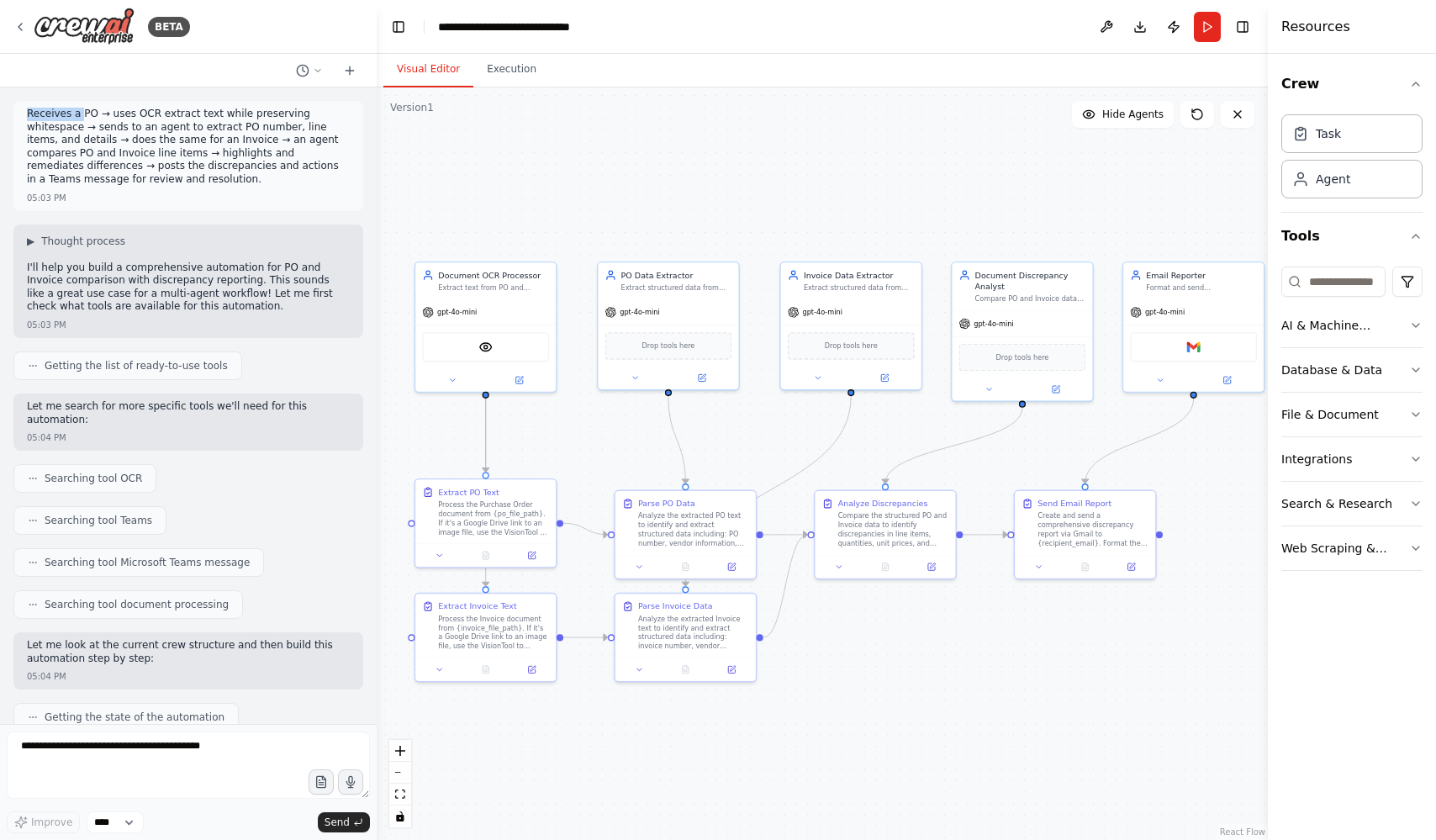
drag, startPoint x: 914, startPoint y: 649, endPoint x: 848, endPoint y: 644, distance: 66.2
click at [848, 644] on div ".deletable-edge-delete-btn { width: 20px; height: 20px; border: 0px solid #ffff…" at bounding box center [822, 463] width 892 height 752
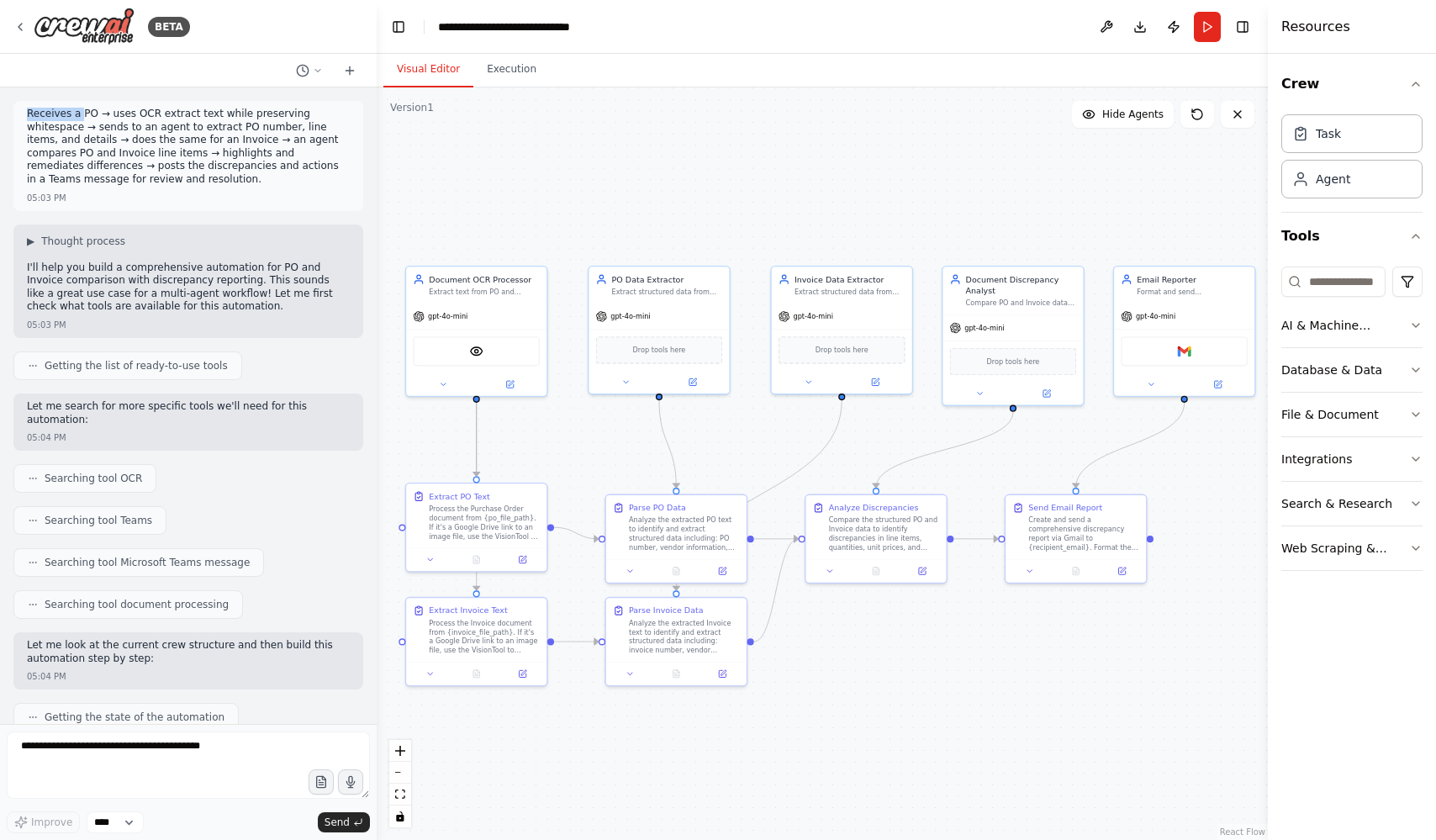
drag, startPoint x: 921, startPoint y: 629, endPoint x: 912, endPoint y: 633, distance: 9.8
click at [912, 633] on div ".deletable-edge-delete-btn { width: 20px; height: 20px; border: 0px solid #ffff…" at bounding box center [822, 463] width 892 height 752
click at [443, 381] on icon at bounding box center [443, 382] width 5 height 3
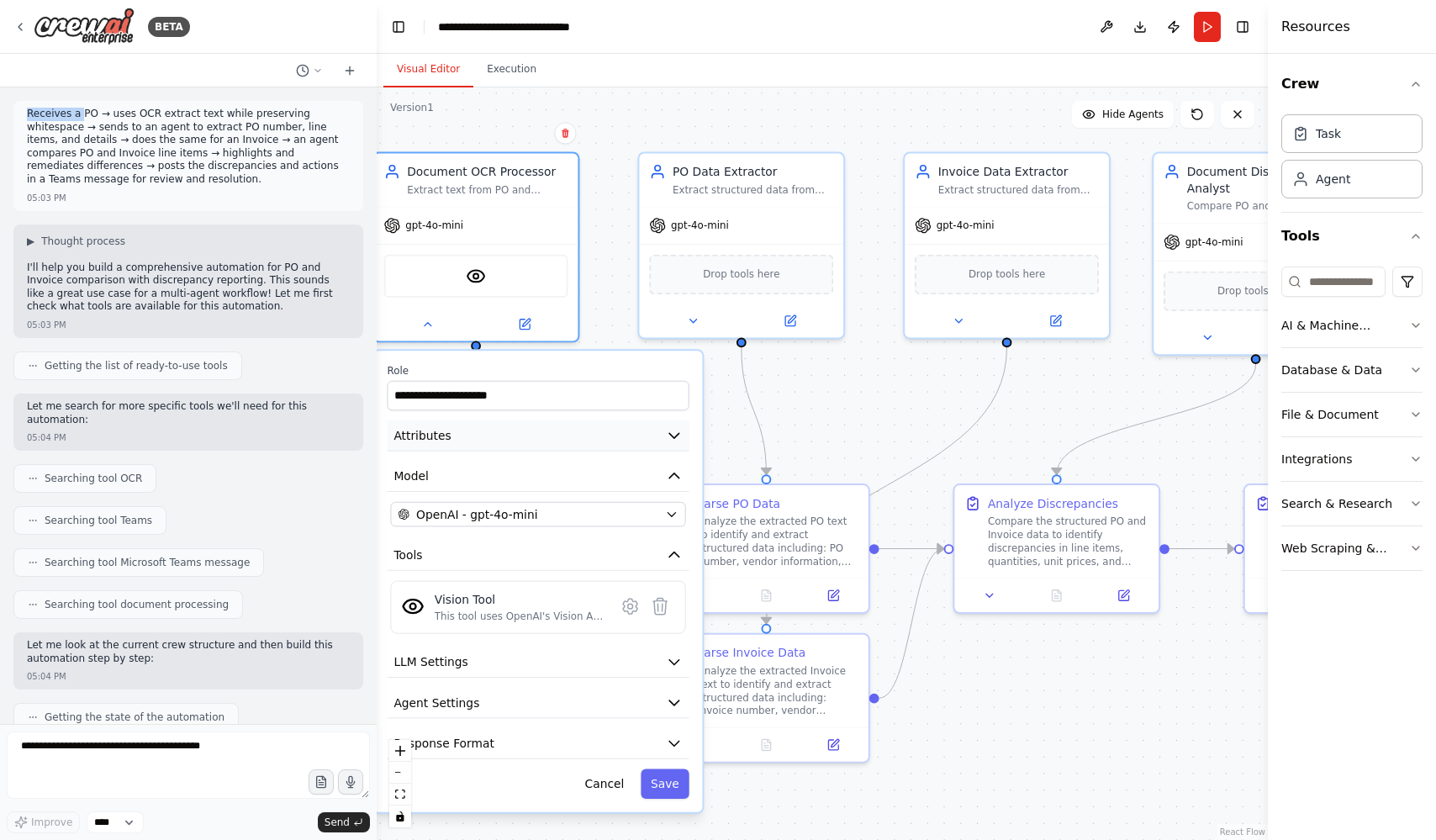
click at [668, 434] on icon "button" at bounding box center [675, 435] width 17 height 17
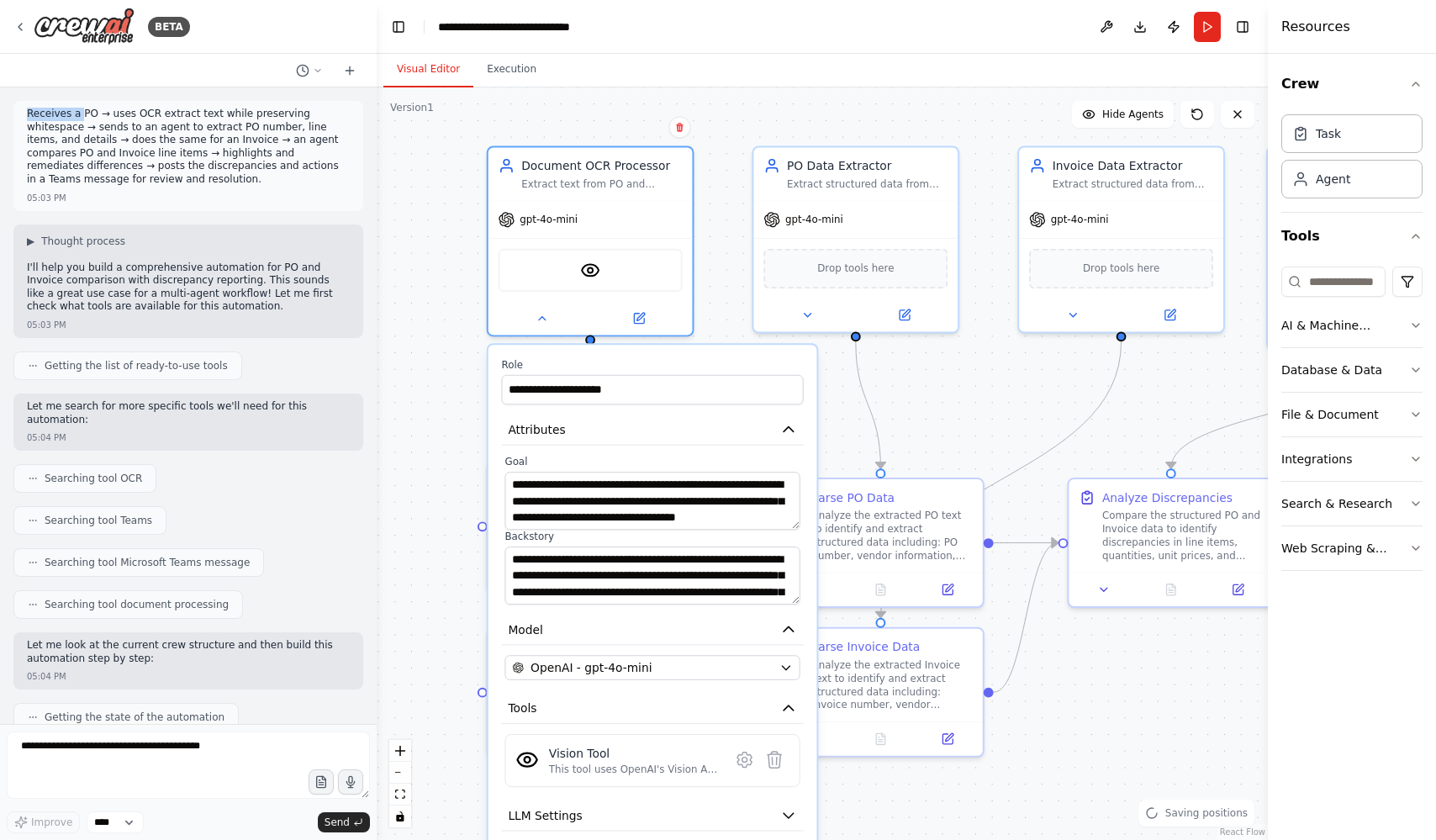
drag, startPoint x: 793, startPoint y: 432, endPoint x: 908, endPoint y: 425, distance: 115.2
click at [908, 425] on div ".deletable-edge-delete-btn { width: 20px; height: 20px; border: 0px solid #ffff…" at bounding box center [822, 463] width 892 height 752
click at [546, 322] on button at bounding box center [542, 315] width 93 height 20
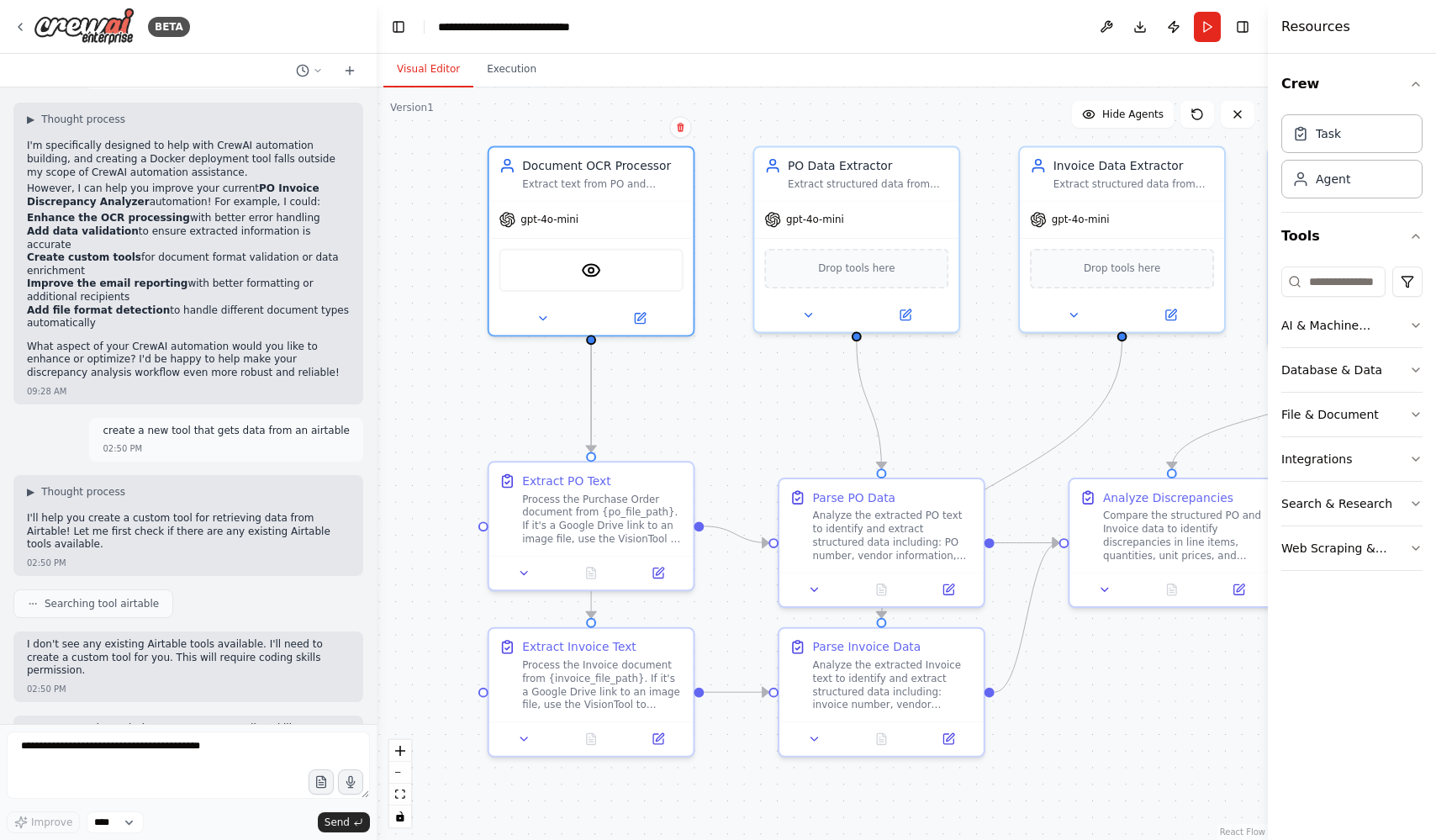
scroll to position [7344, 0]
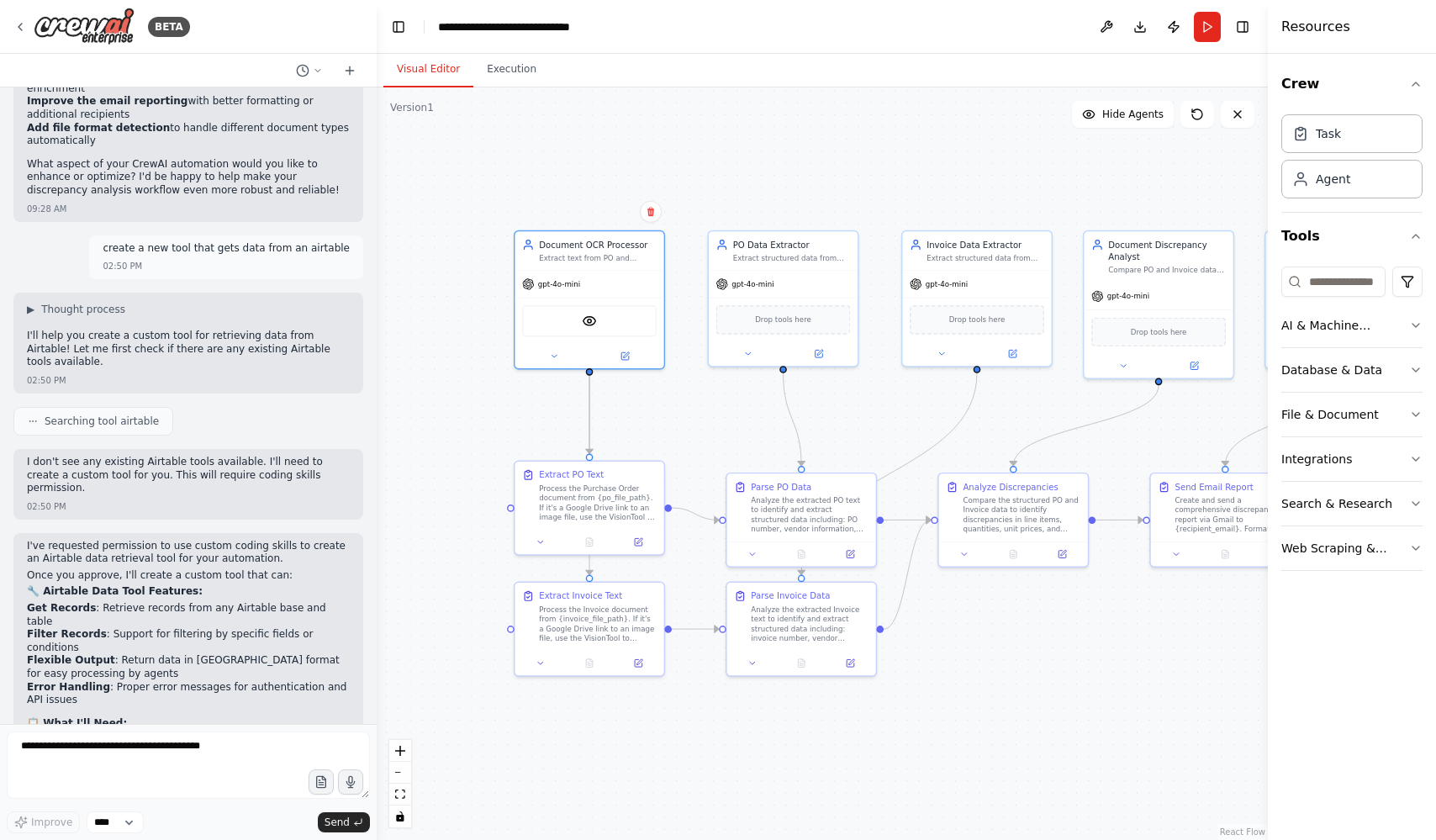
drag, startPoint x: 774, startPoint y: 413, endPoint x: 711, endPoint y: 415, distance: 63.0
click at [711, 415] on div ".deletable-edge-delete-btn { width: 20px; height: 20px; border: 0px solid #ffff…" at bounding box center [822, 463] width 892 height 752
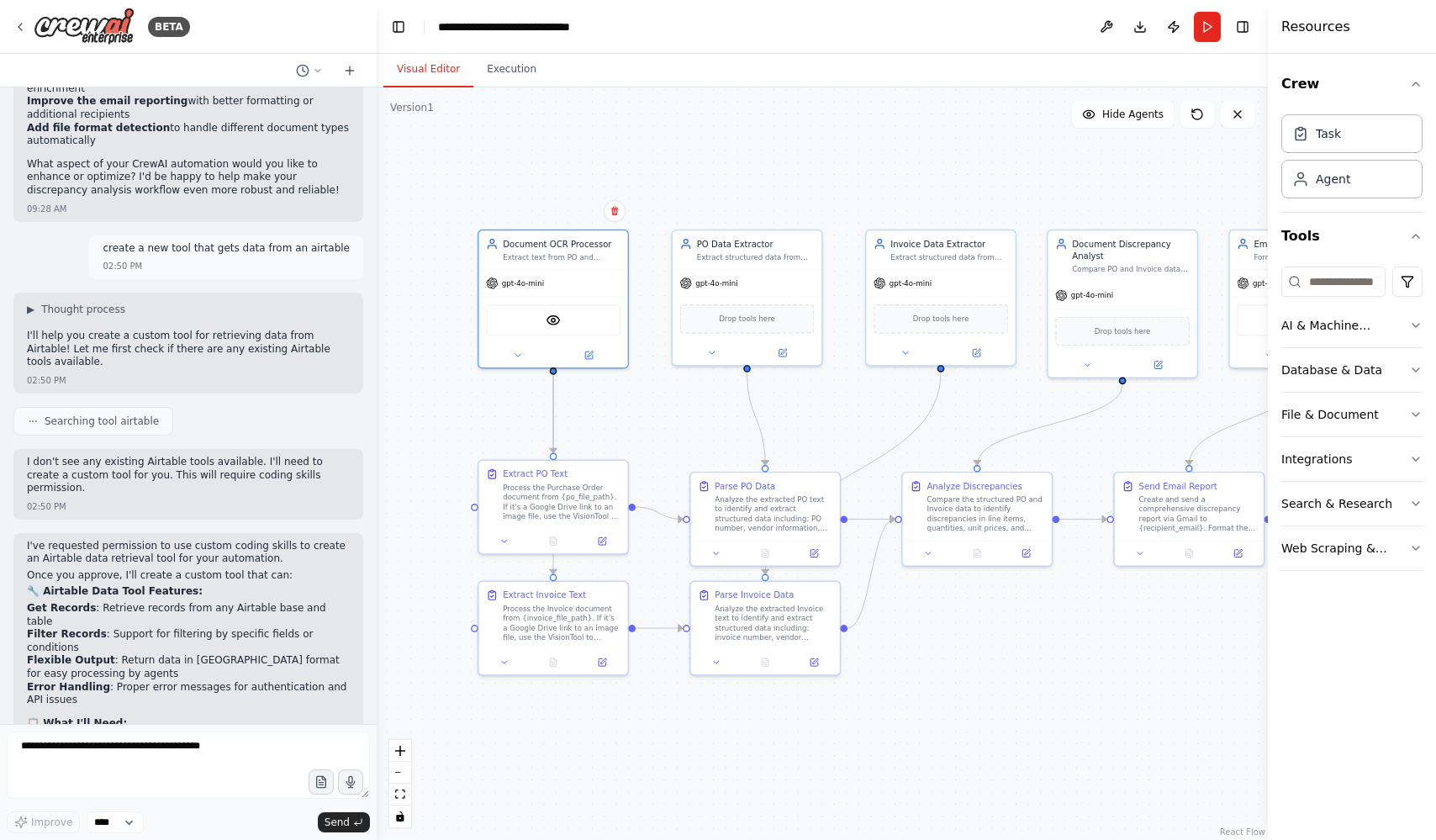
drag, startPoint x: 999, startPoint y: 137, endPoint x: 962, endPoint y: 137, distance: 37.0
click at [962, 137] on div ".deletable-edge-delete-btn { width: 20px; height: 20px; border: 0px solid #ffff…" at bounding box center [822, 463] width 892 height 752
click at [216, 747] on textarea at bounding box center [187, 765] width 363 height 67
click at [1350, 447] on button "Integrations" at bounding box center [1353, 459] width 141 height 43
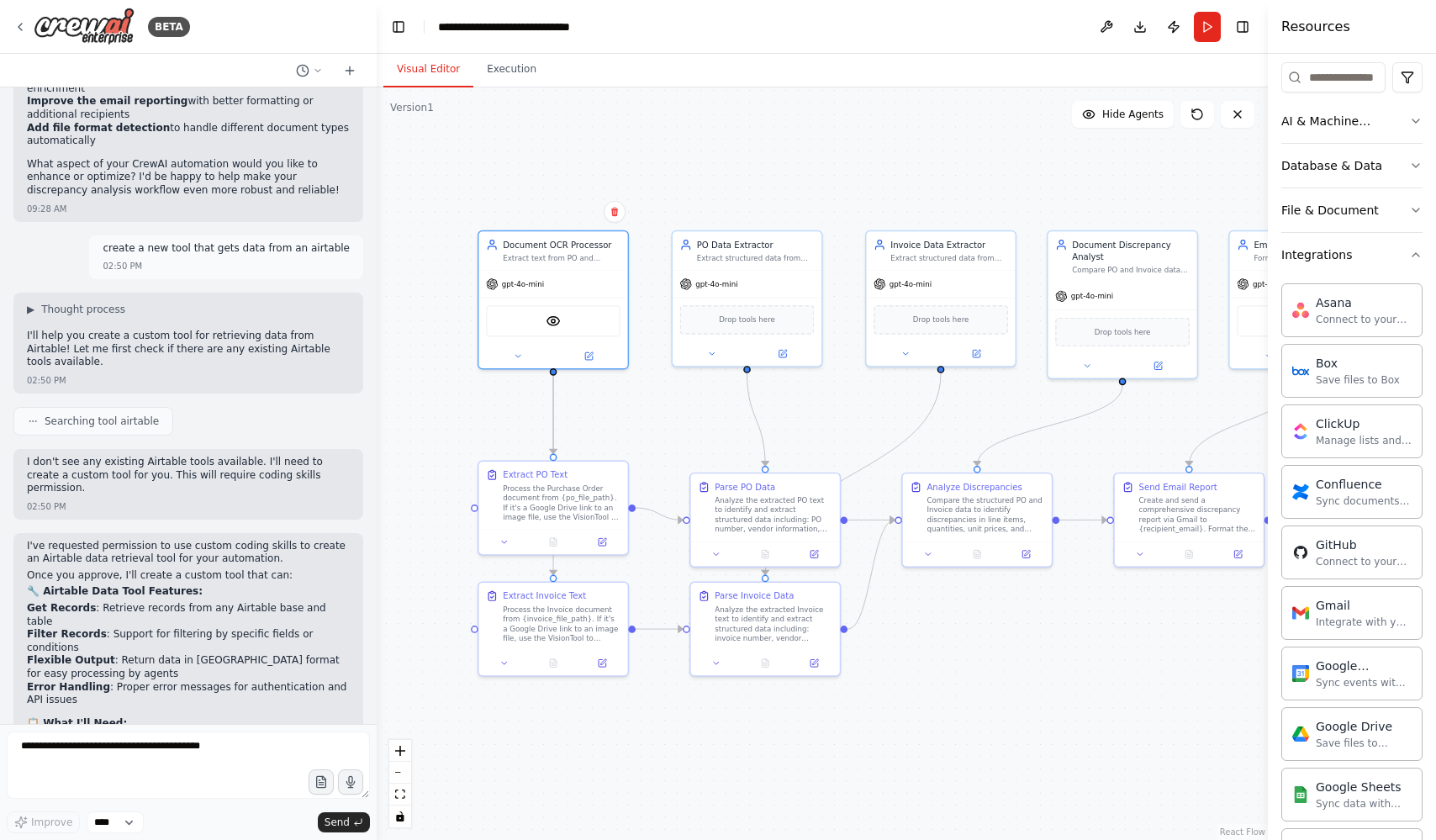
scroll to position [103, 0]
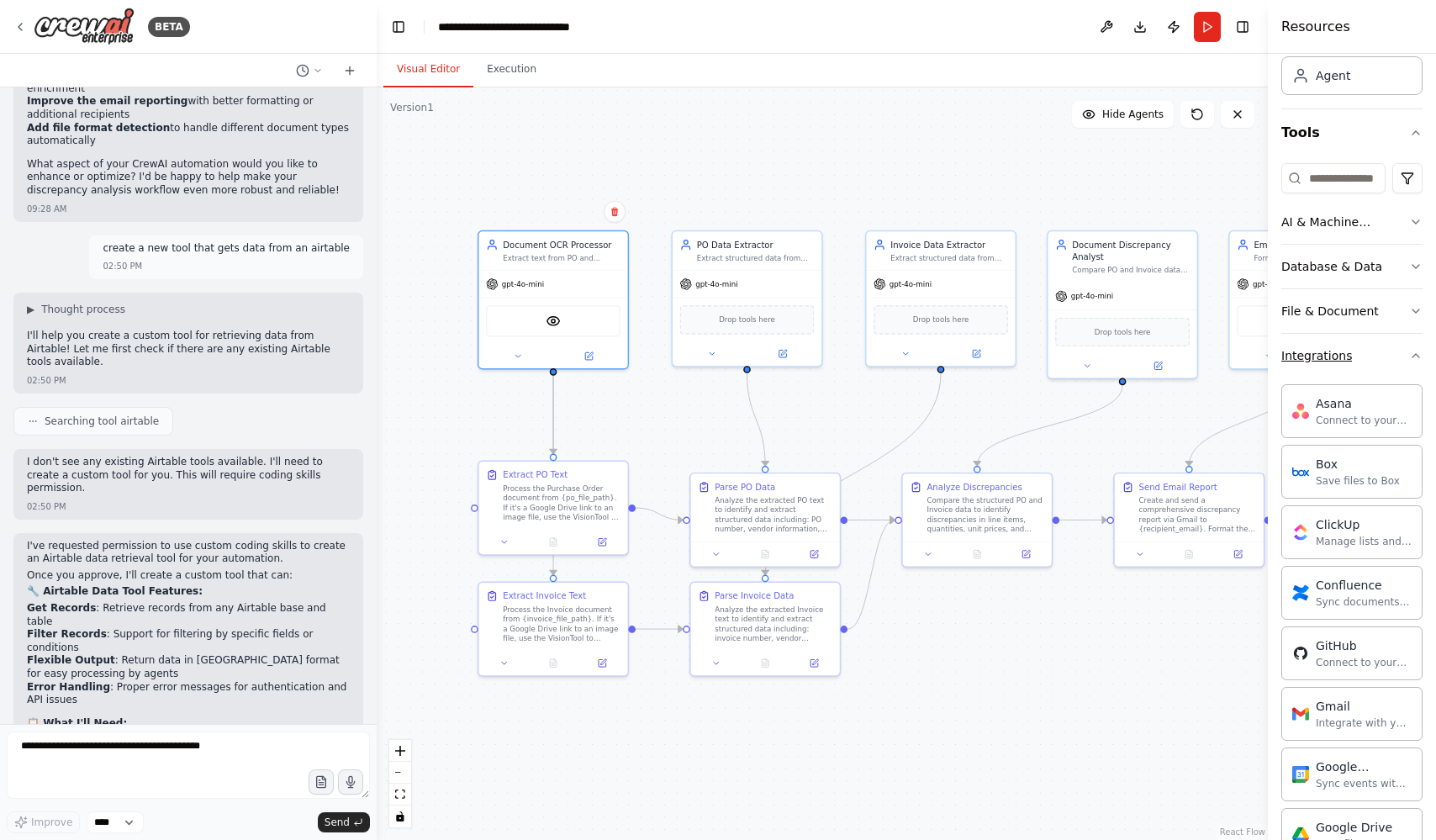
click at [1378, 368] on button "Integrations" at bounding box center [1353, 356] width 141 height 43
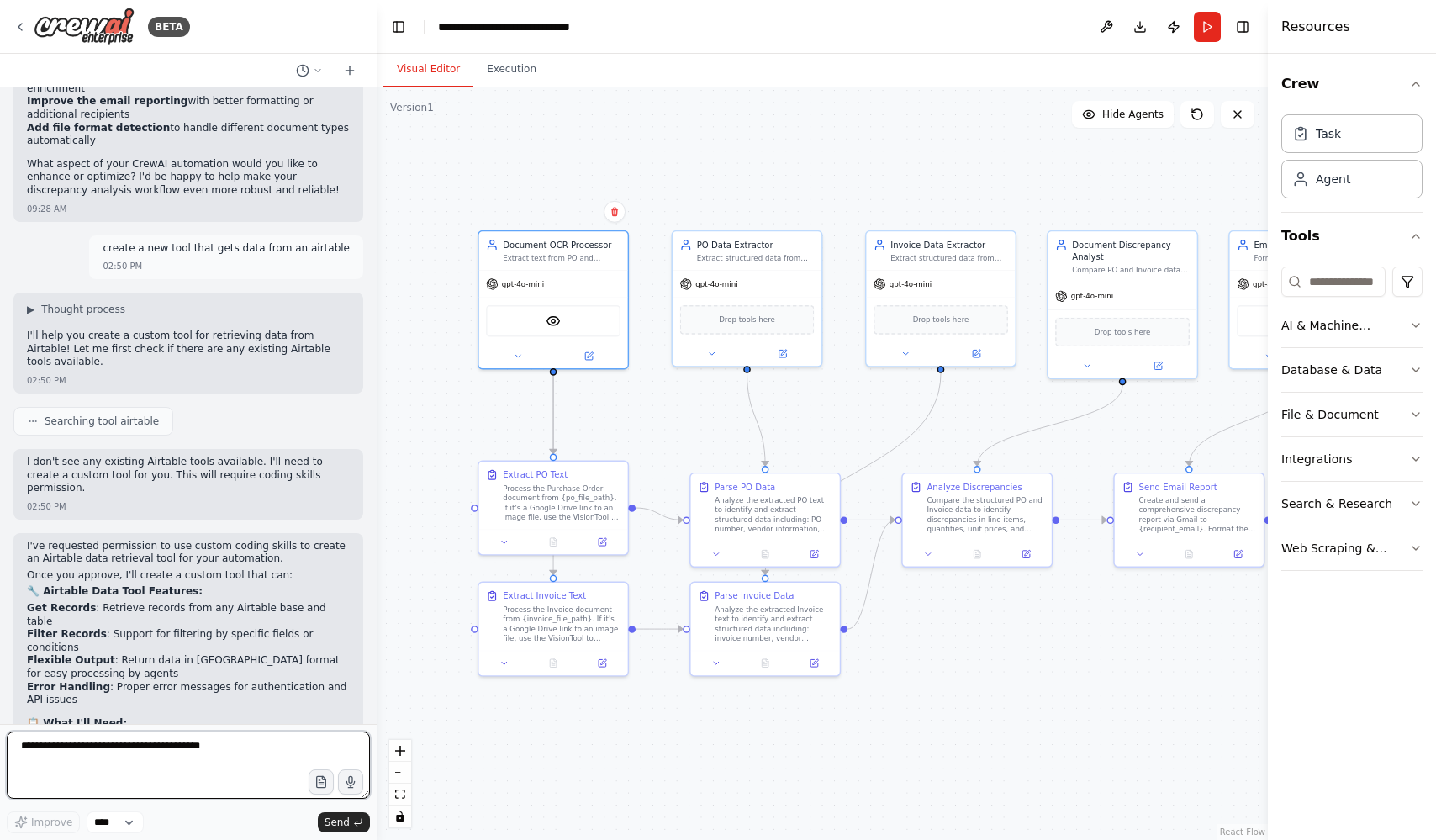
click at [251, 740] on textarea at bounding box center [187, 765] width 363 height 67
type textarea "**********"
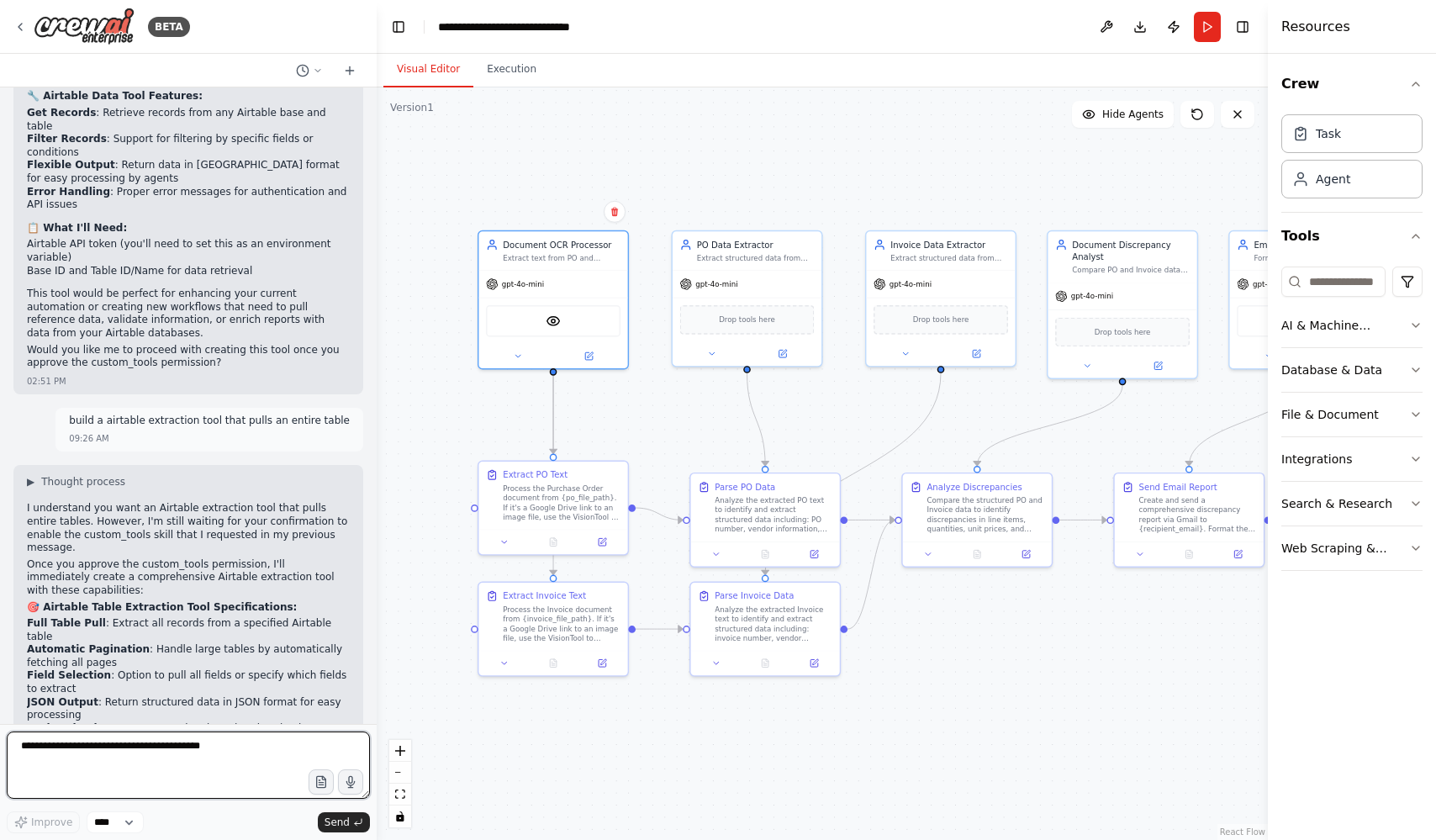
scroll to position [7852, 0]
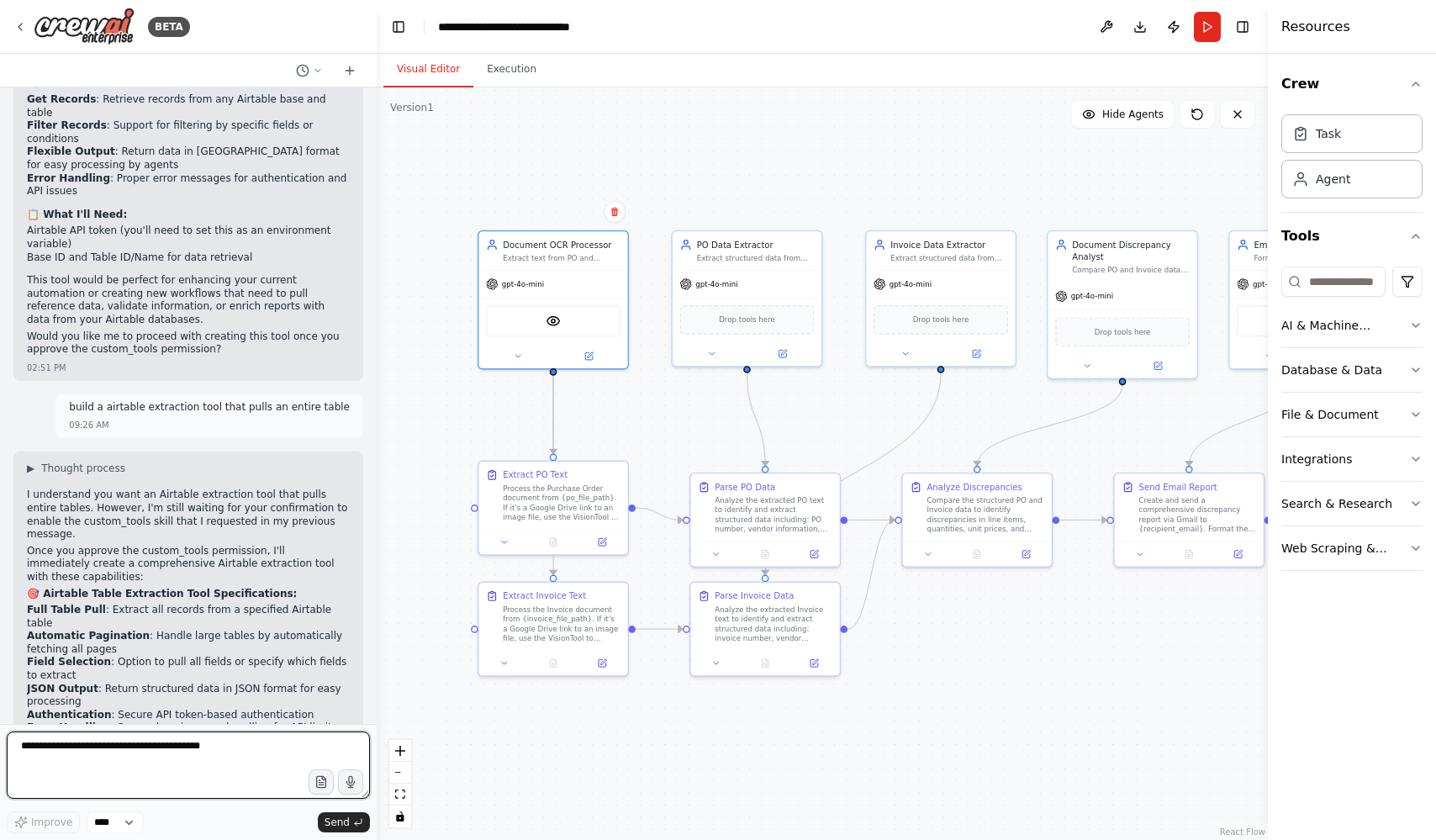
click at [106, 754] on textarea at bounding box center [187, 765] width 363 height 67
type textarea "*******"
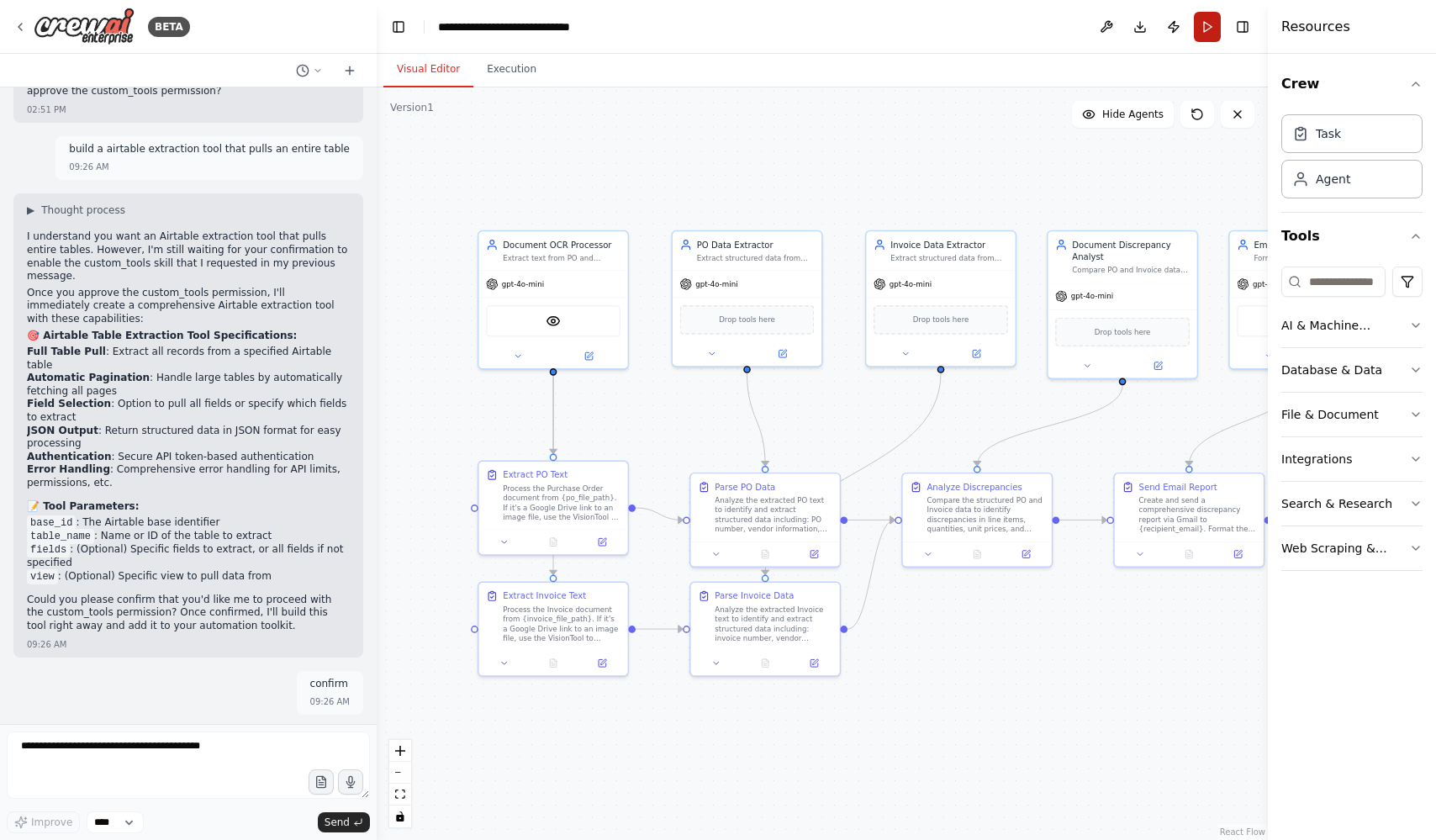
scroll to position [8209, 0]
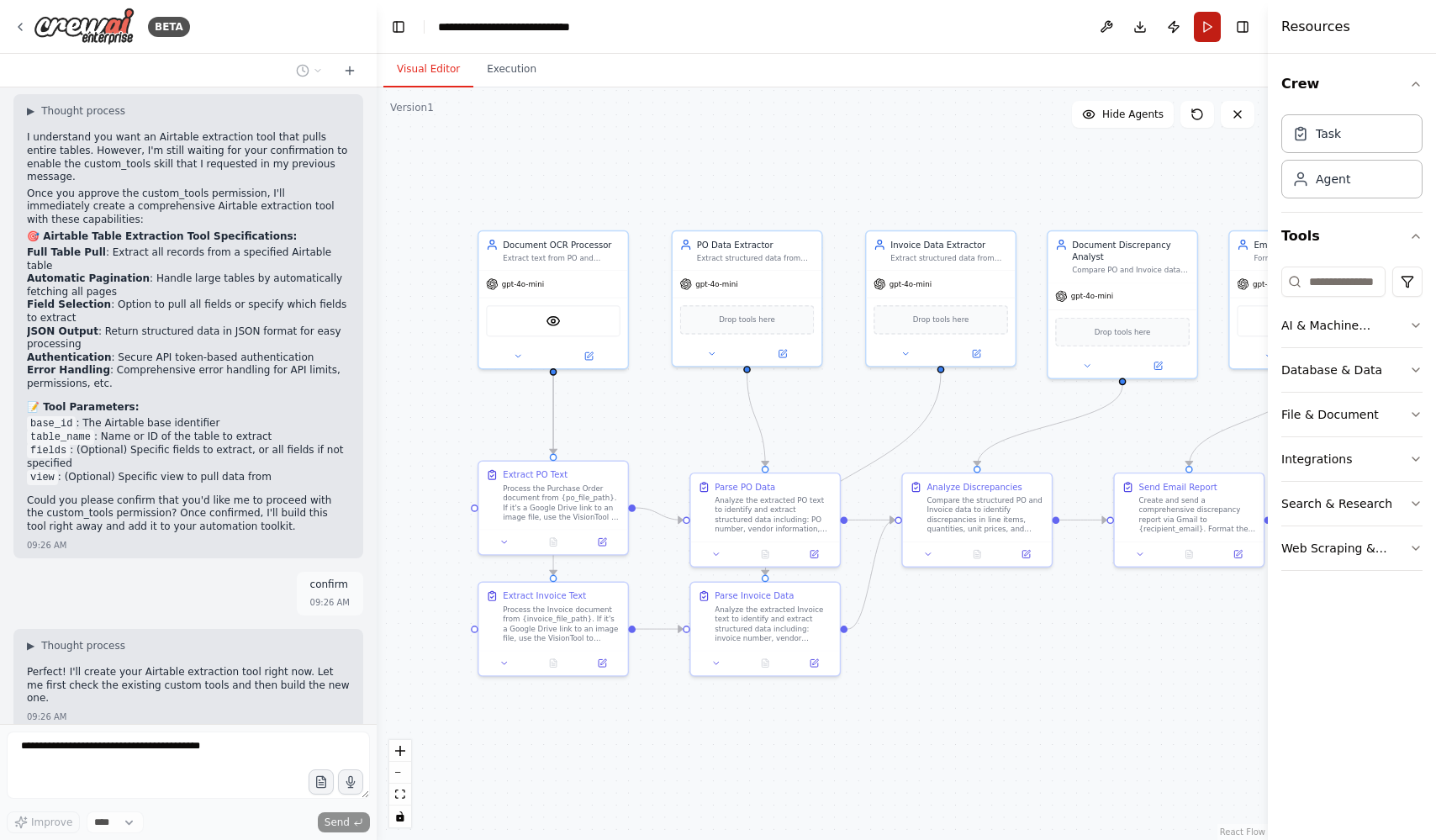
click at [1201, 34] on button "Run" at bounding box center [1208, 26] width 27 height 30
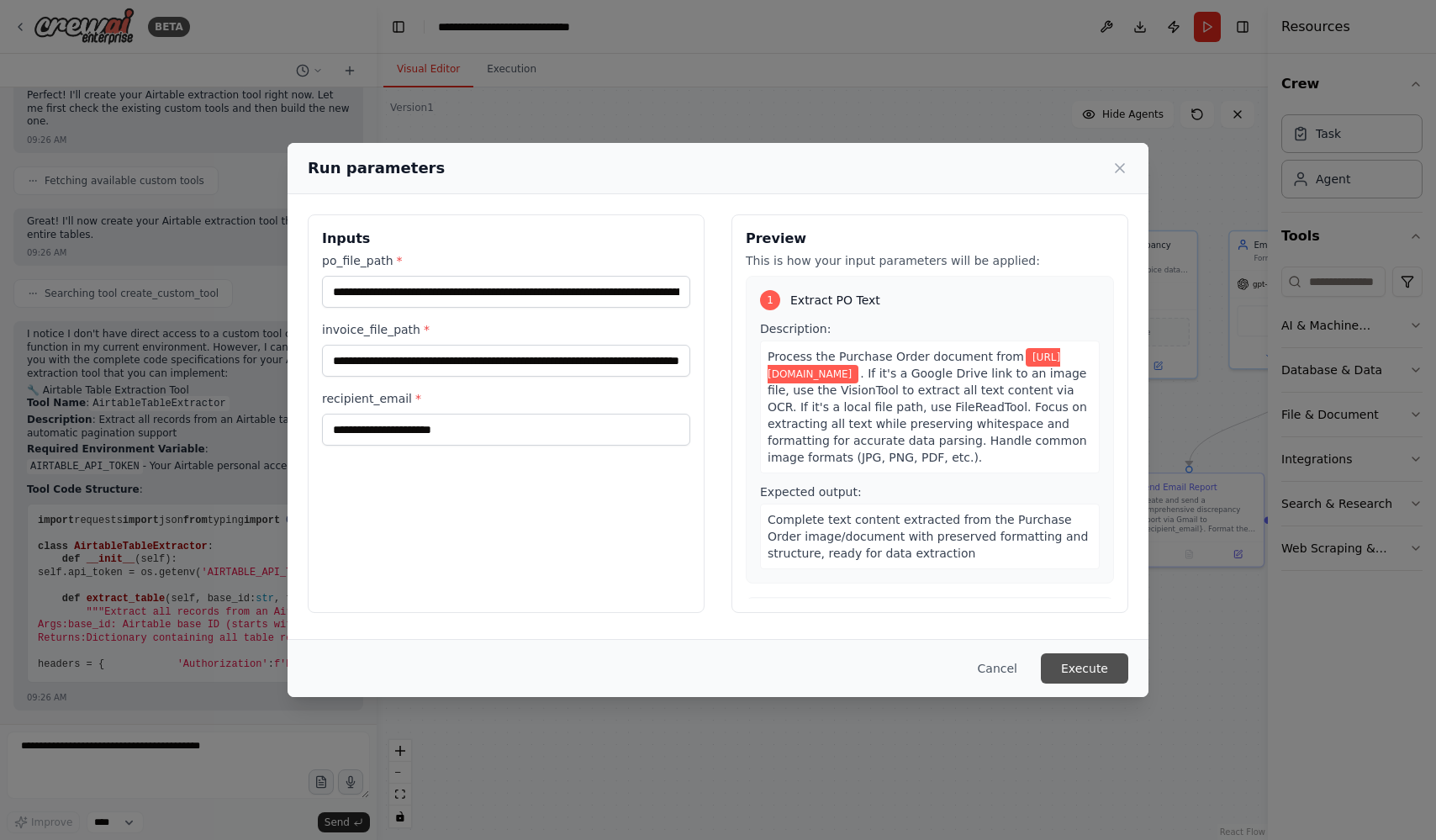
click at [1092, 669] on button "Execute" at bounding box center [1085, 668] width 88 height 30
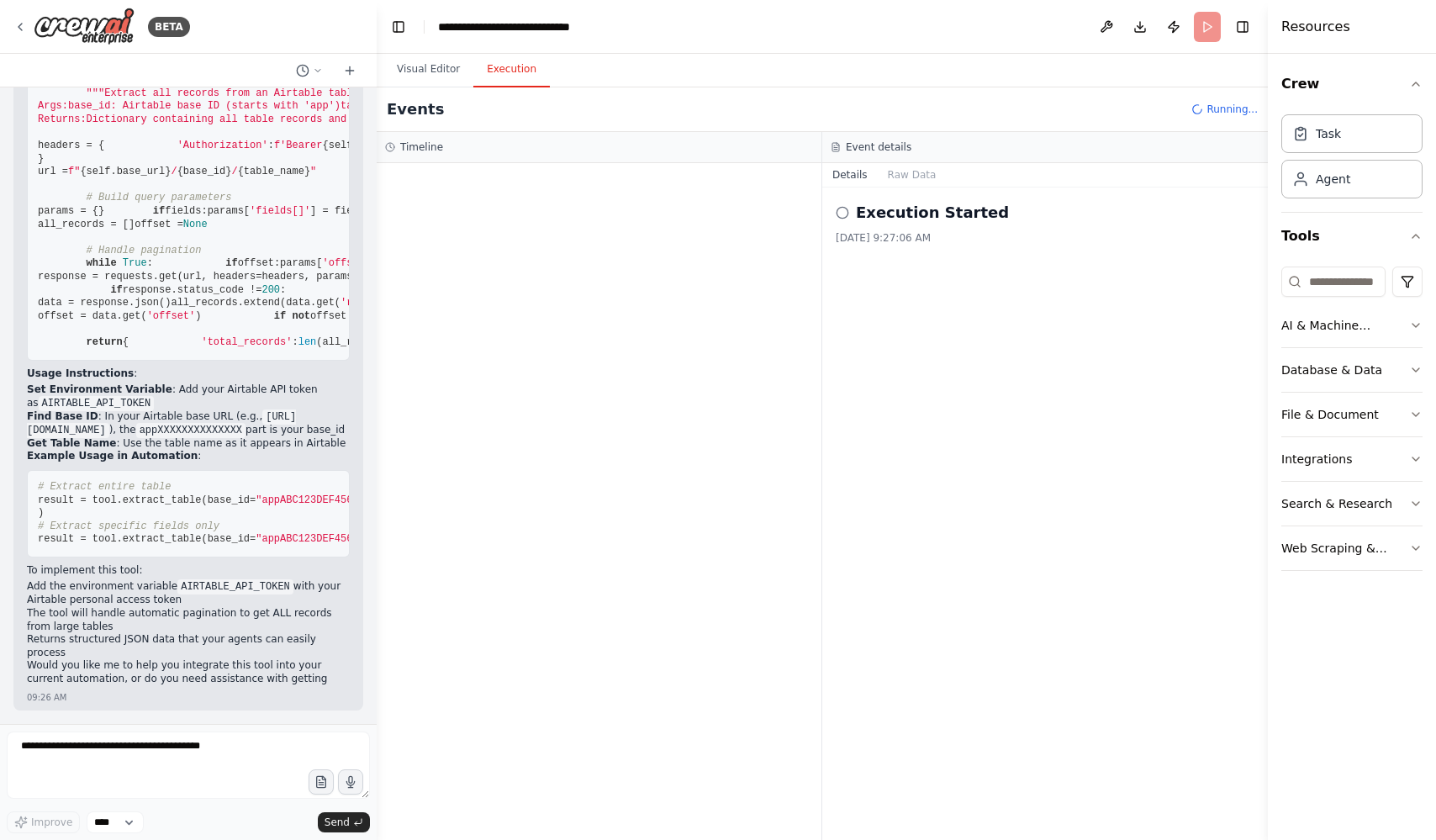
scroll to position [9690, 0]
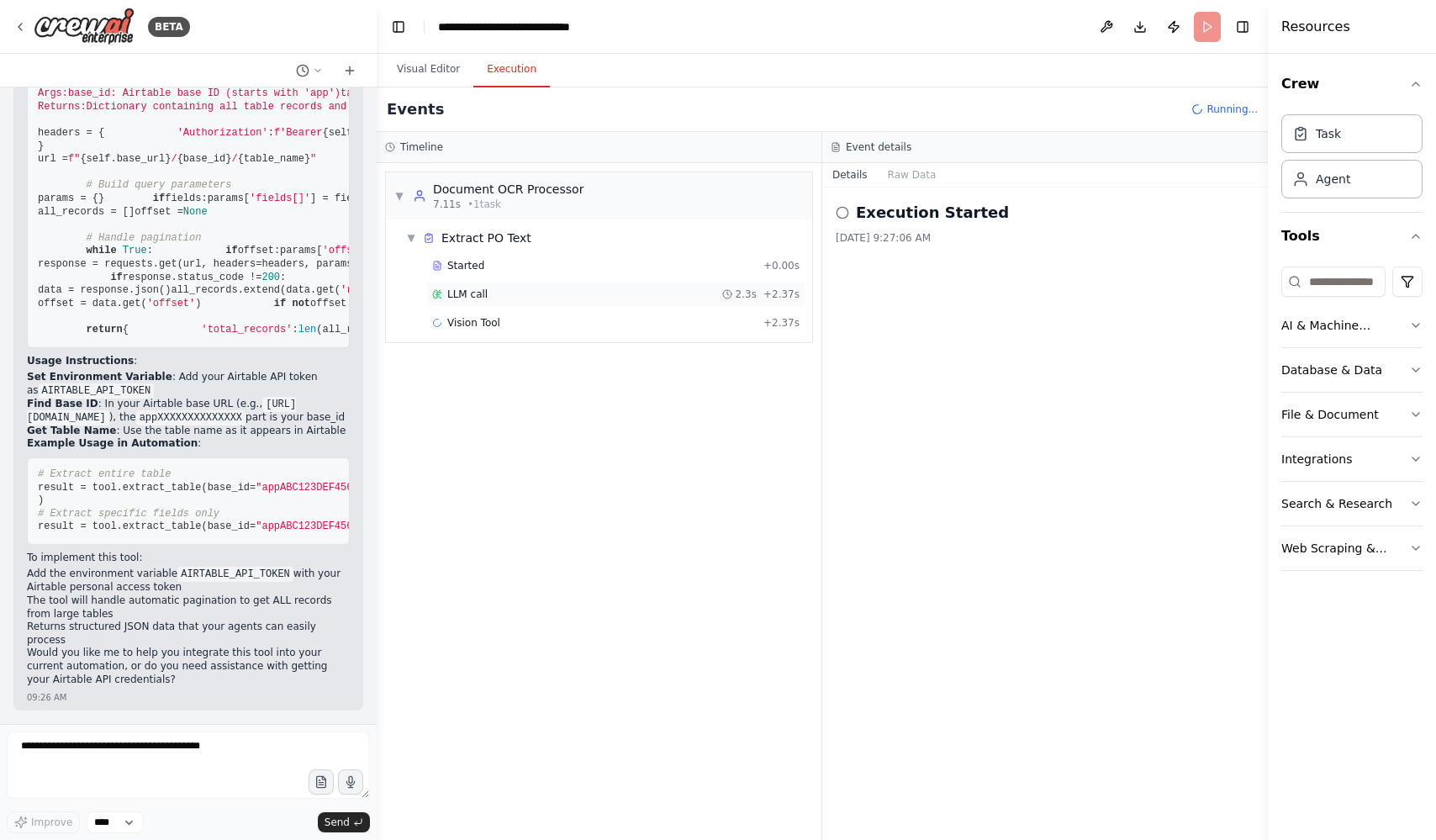
click at [480, 290] on span "LLM call" at bounding box center [467, 294] width 41 height 14
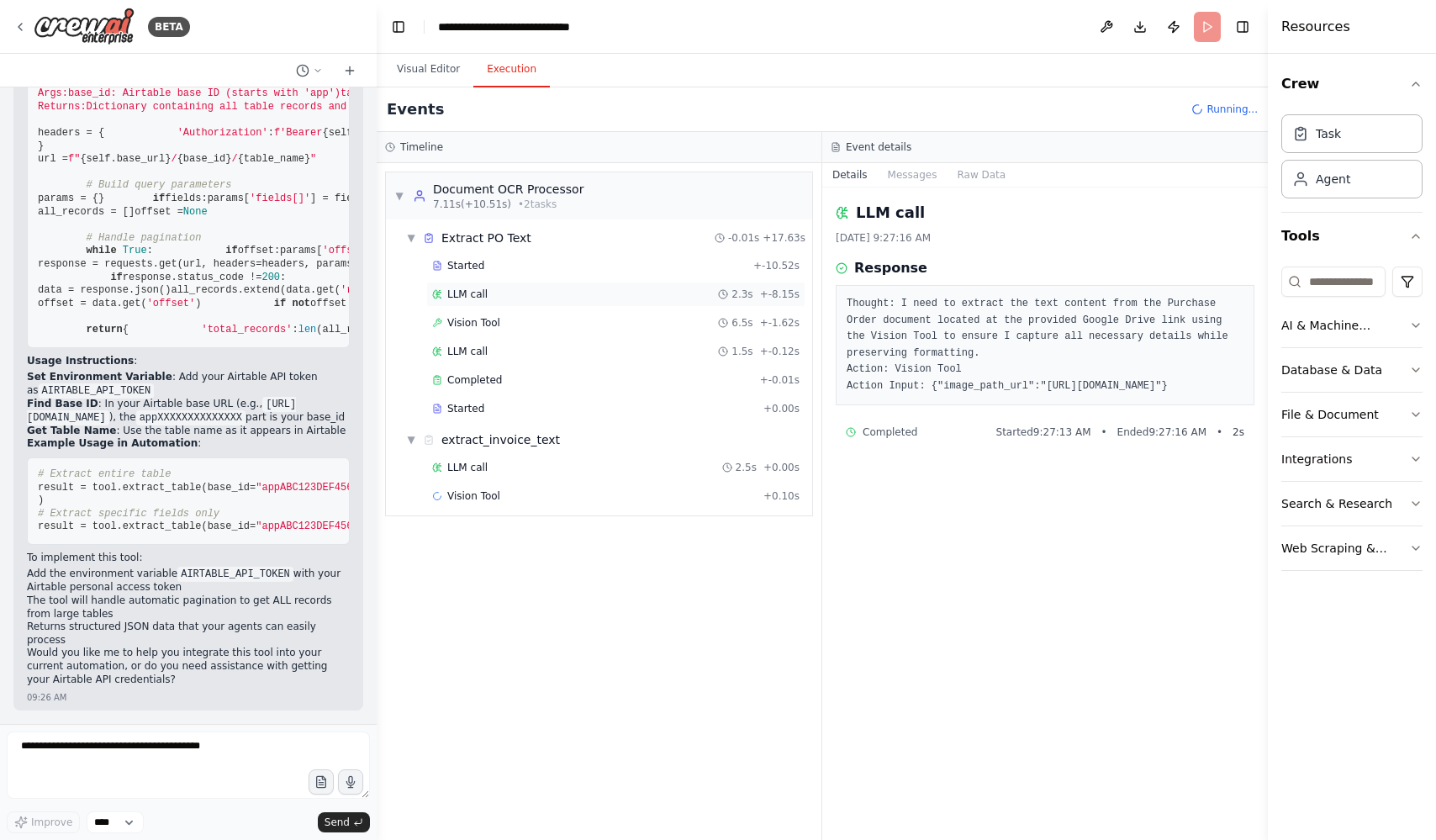
click at [459, 296] on span "LLM call" at bounding box center [467, 294] width 41 height 14
click at [552, 310] on div "Vision Tool 6.5s + -1.62s" at bounding box center [616, 323] width 379 height 25
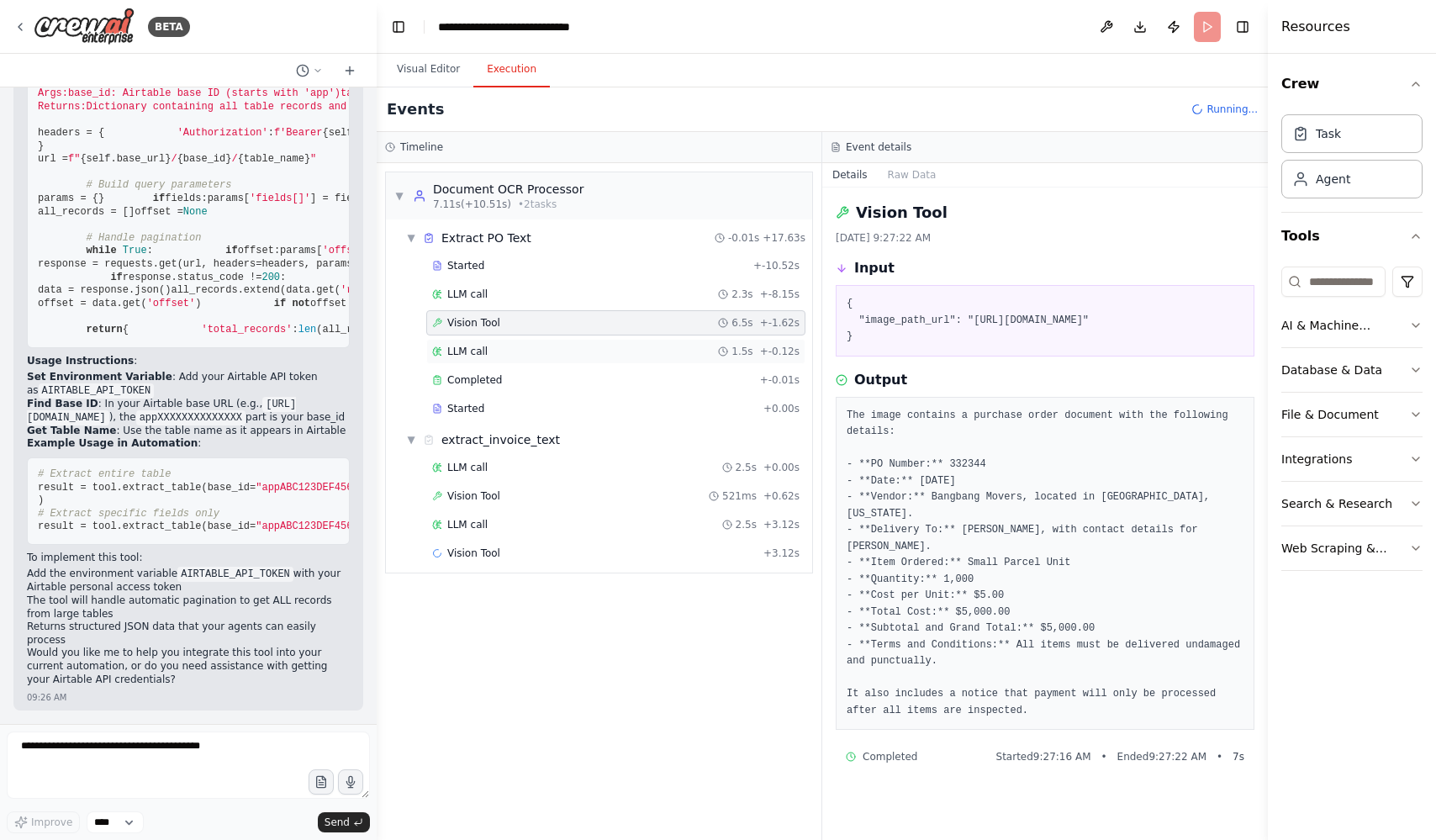
click at [485, 357] on span "LLM call" at bounding box center [467, 351] width 41 height 14
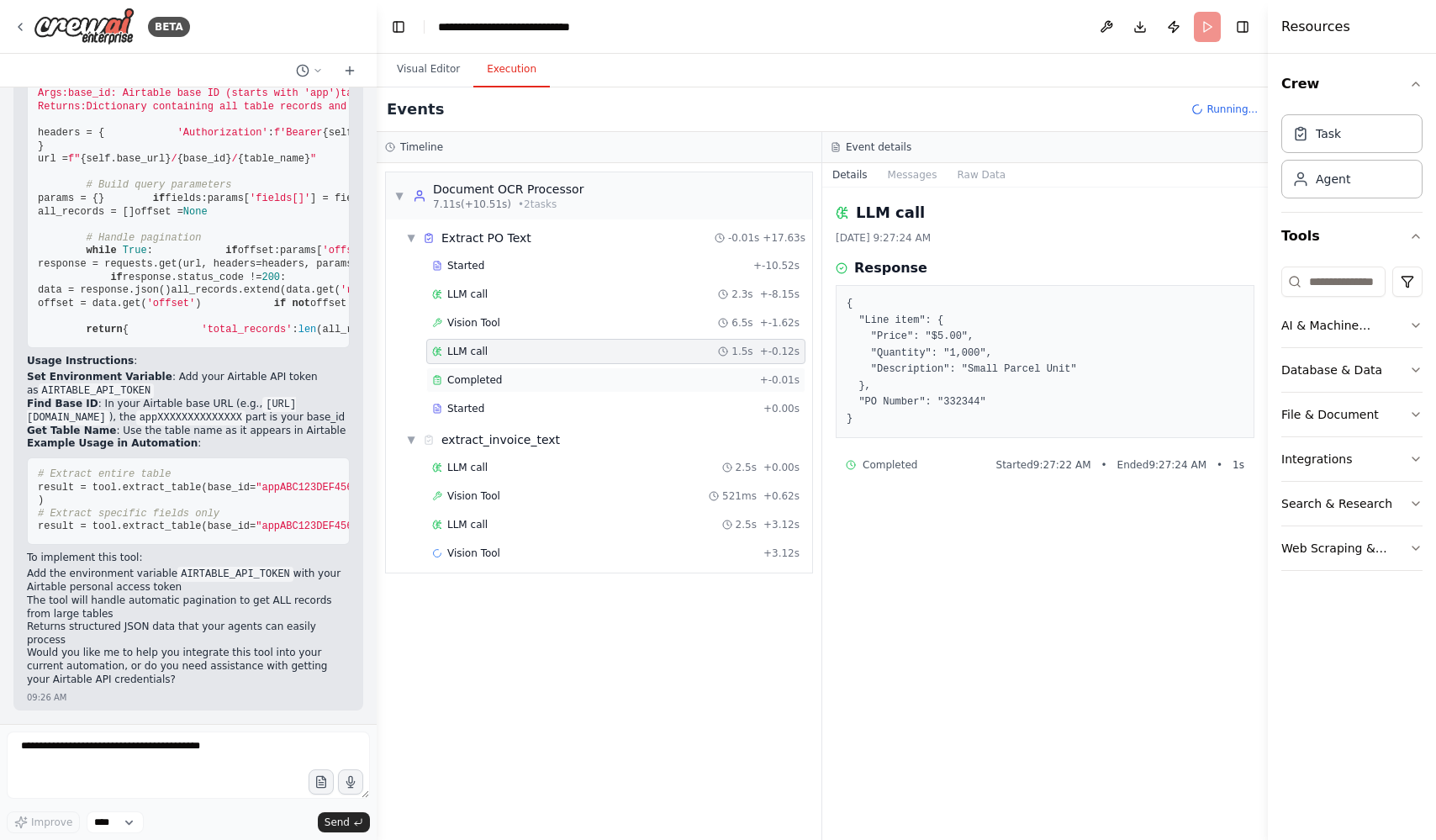
click at [490, 368] on div "Completed + -0.01s" at bounding box center [616, 380] width 379 height 25
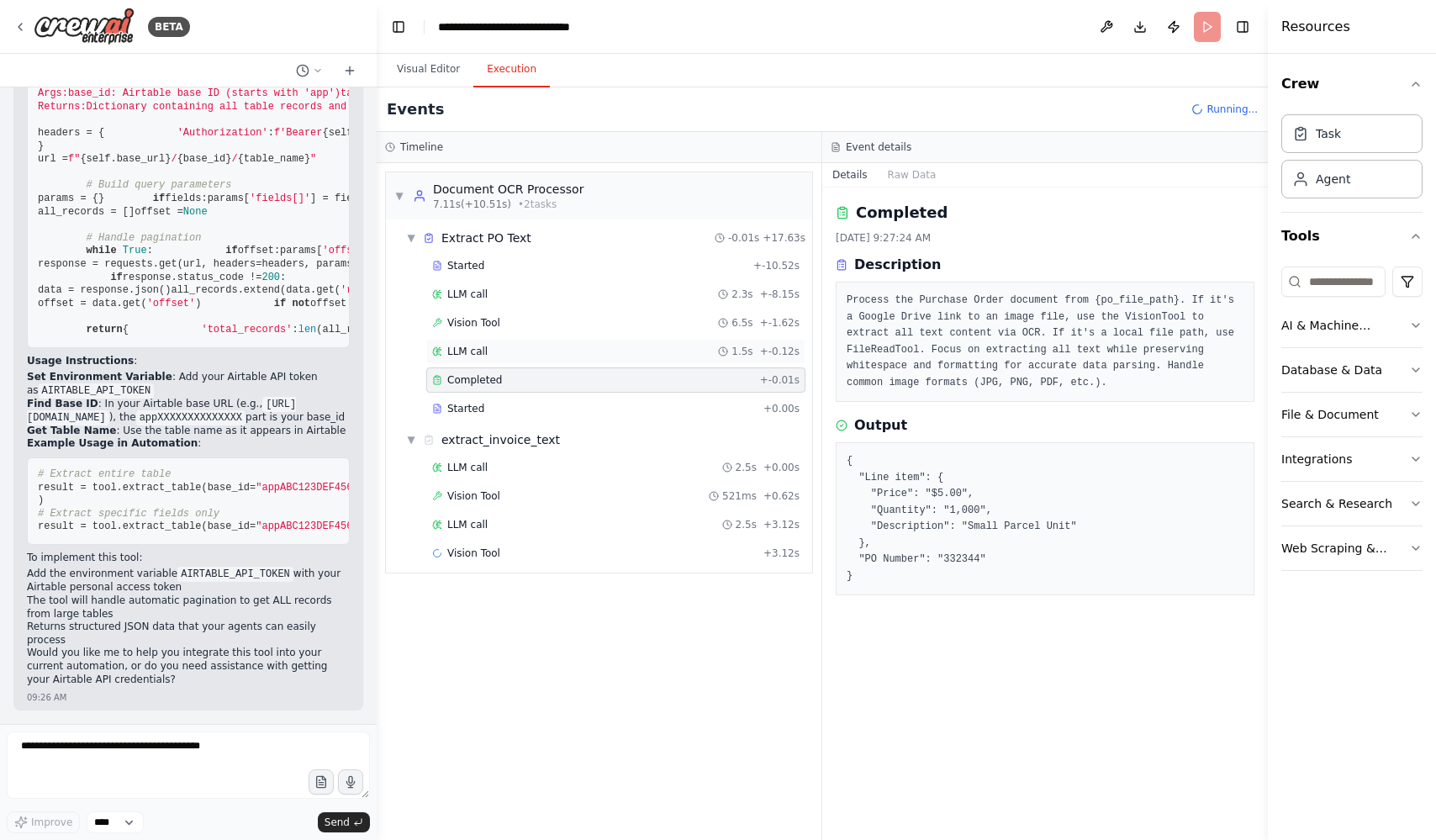
click at [493, 352] on div "LLM call 1.5s + -0.12s" at bounding box center [616, 351] width 368 height 14
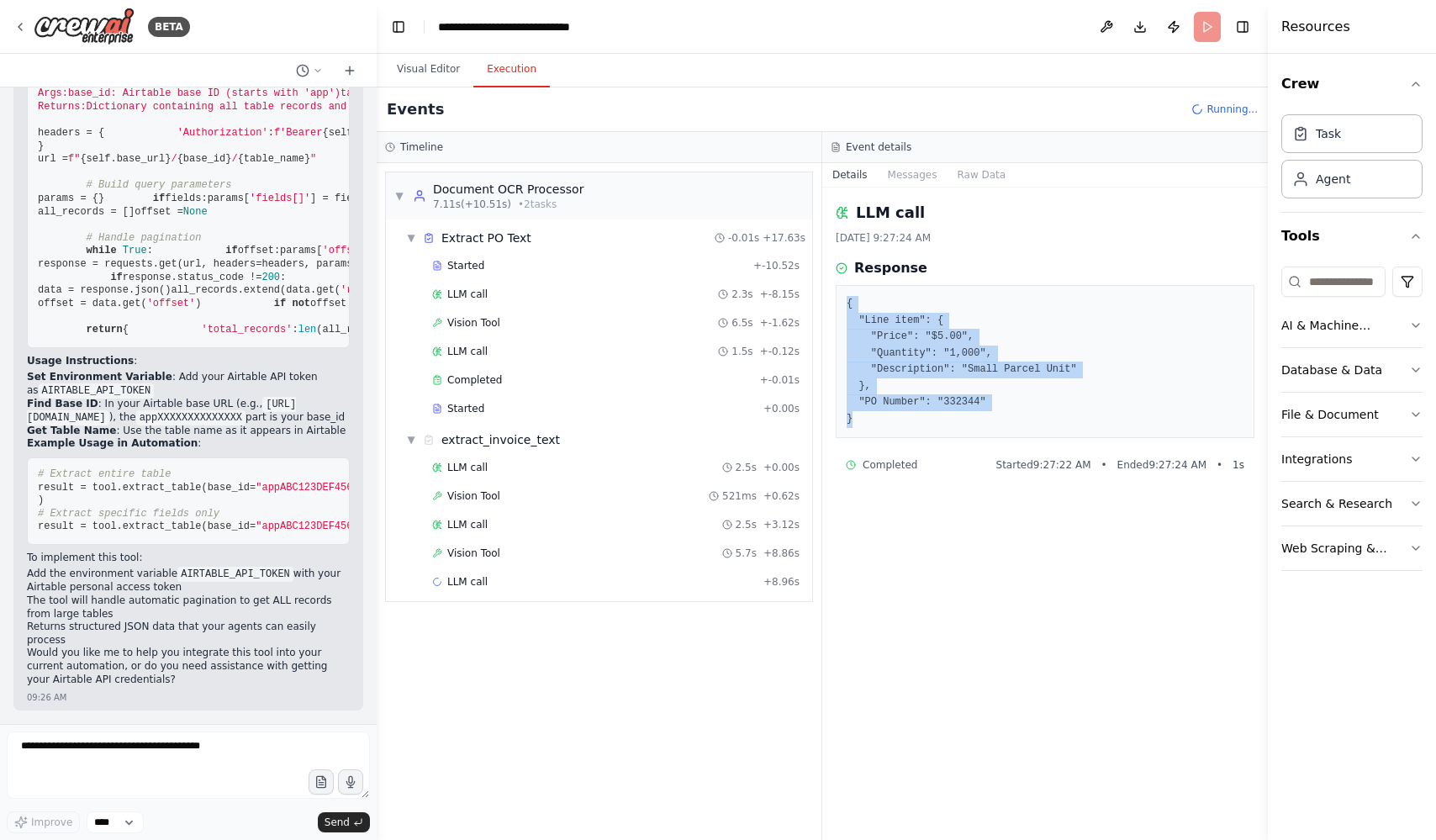
drag, startPoint x: 844, startPoint y: 305, endPoint x: 1022, endPoint y: 412, distance: 207.7
click at [1023, 412] on div "{ "Line item": { "Price": "$5.00", "Quantity": "1,000", "Description": "Small P…" at bounding box center [1045, 361] width 419 height 153
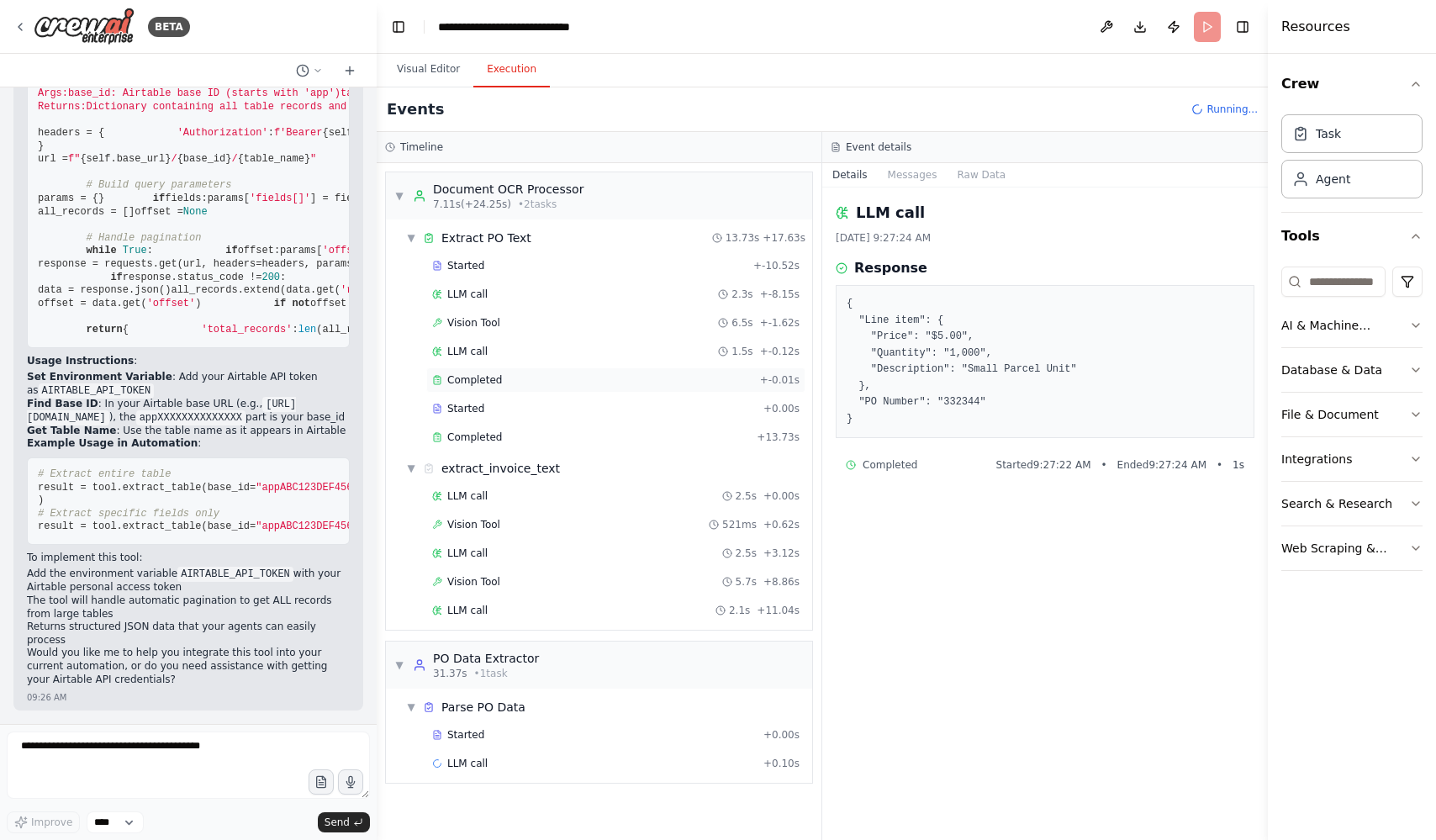
click at [517, 368] on div "Completed + -0.01s" at bounding box center [616, 380] width 379 height 25
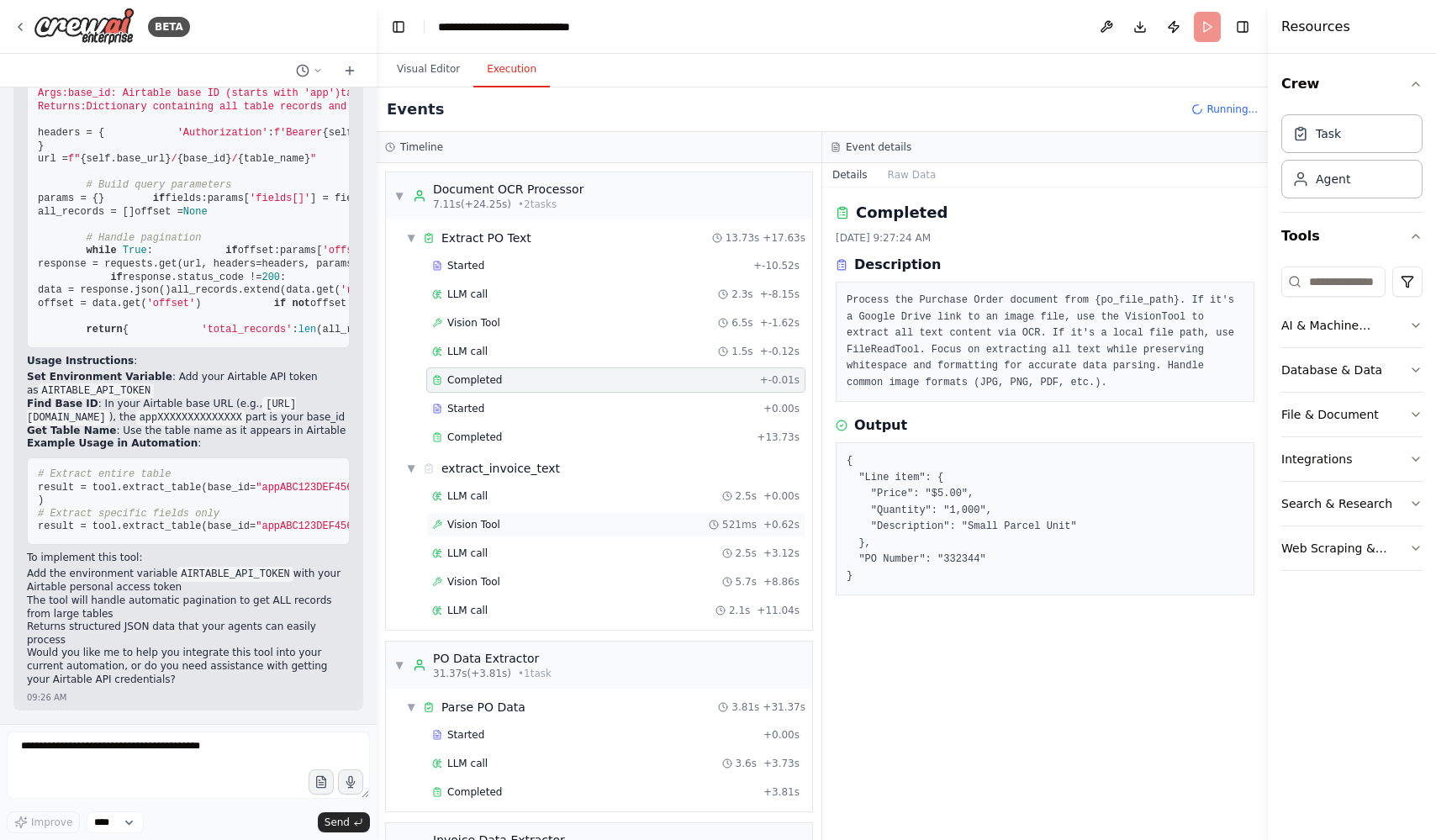
click at [514, 522] on div "Vision Tool 521ms + 0.62s" at bounding box center [616, 524] width 368 height 14
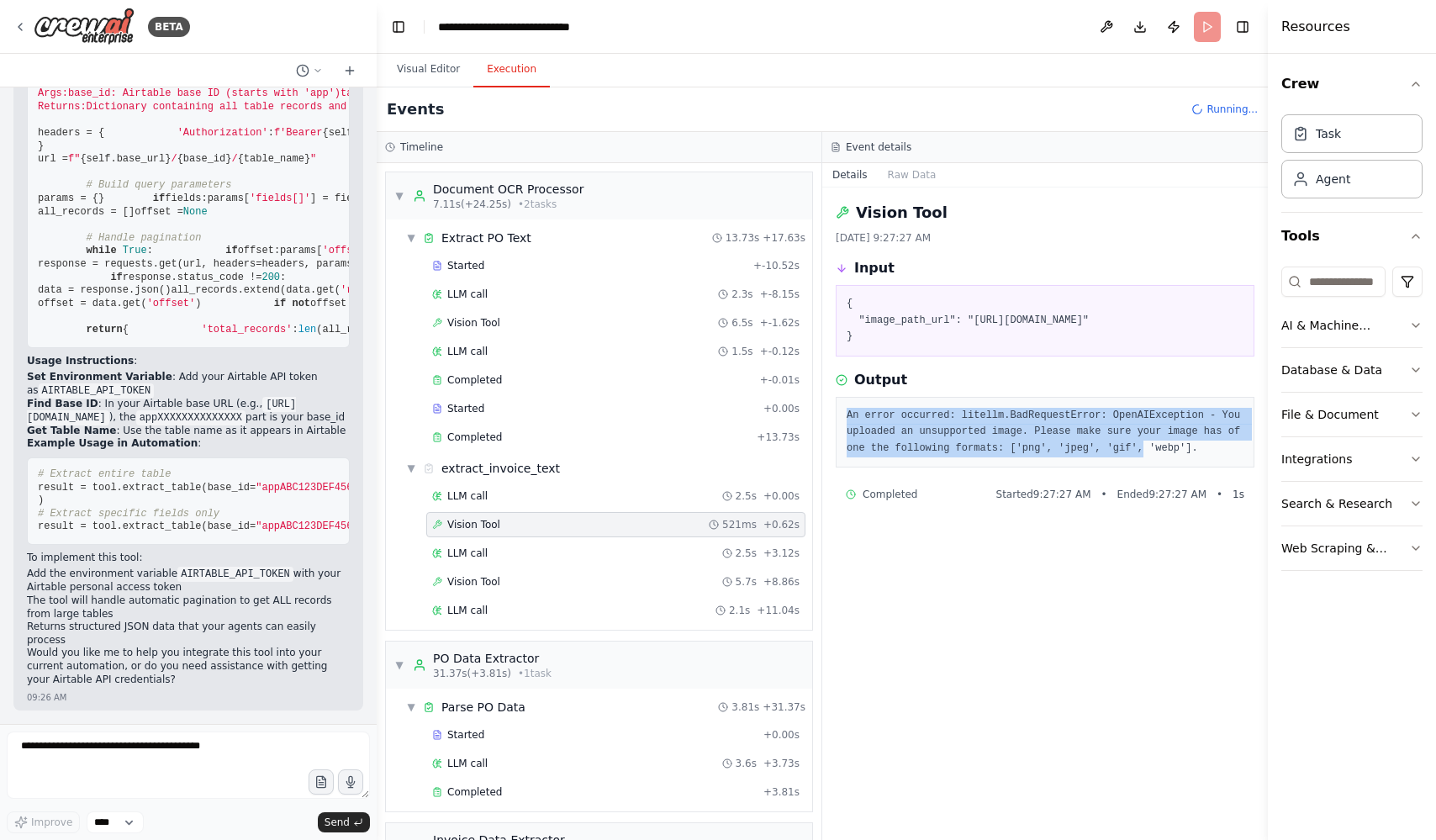
drag, startPoint x: 844, startPoint y: 445, endPoint x: 1143, endPoint y: 487, distance: 301.9
click at [1143, 468] on div "An error occurred: litellm.BadRequestError: OpenAIException - You uploaded an u…" at bounding box center [1045, 432] width 419 height 72
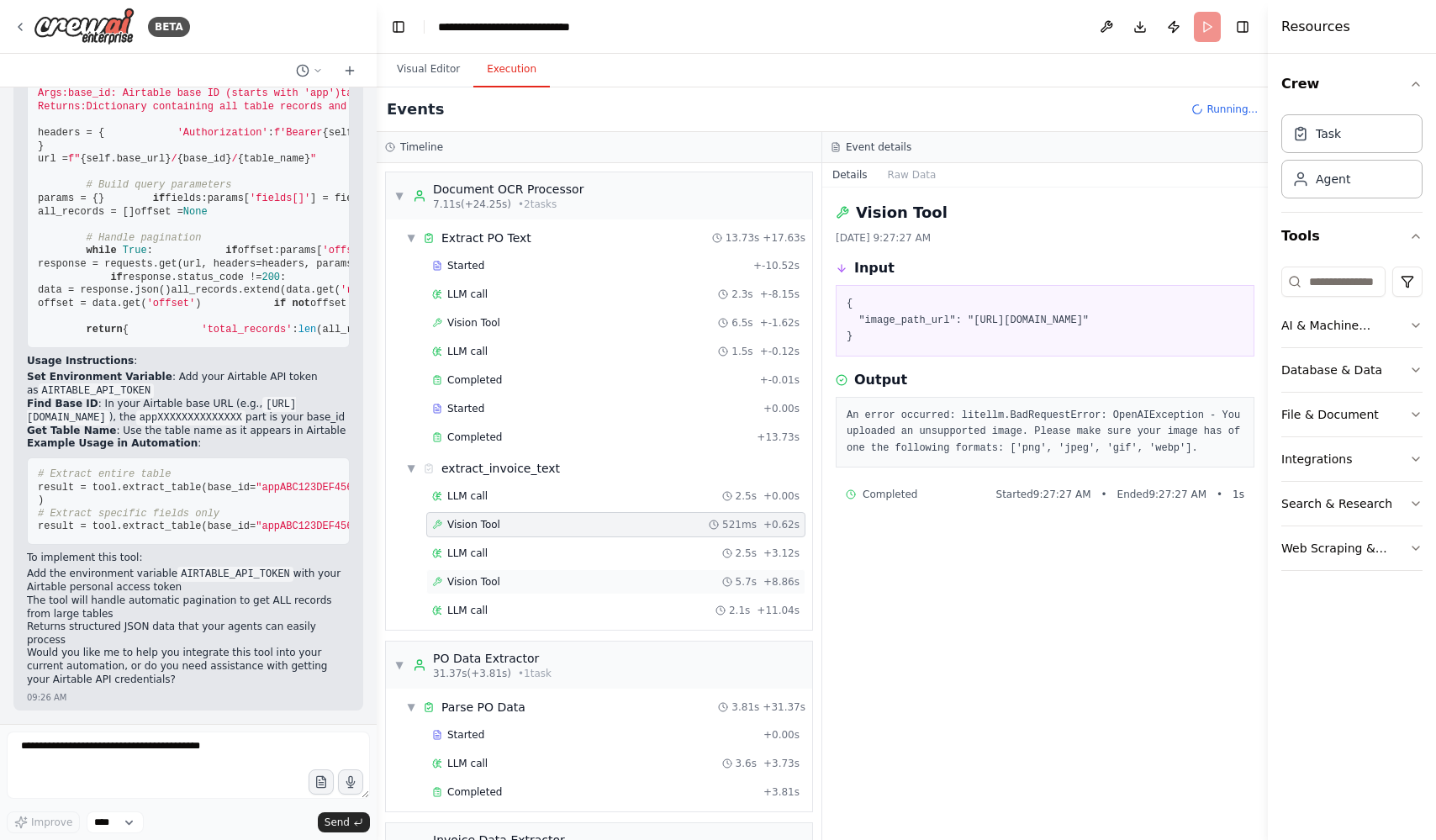
click at [474, 576] on span "Vision Tool" at bounding box center [474, 581] width 53 height 14
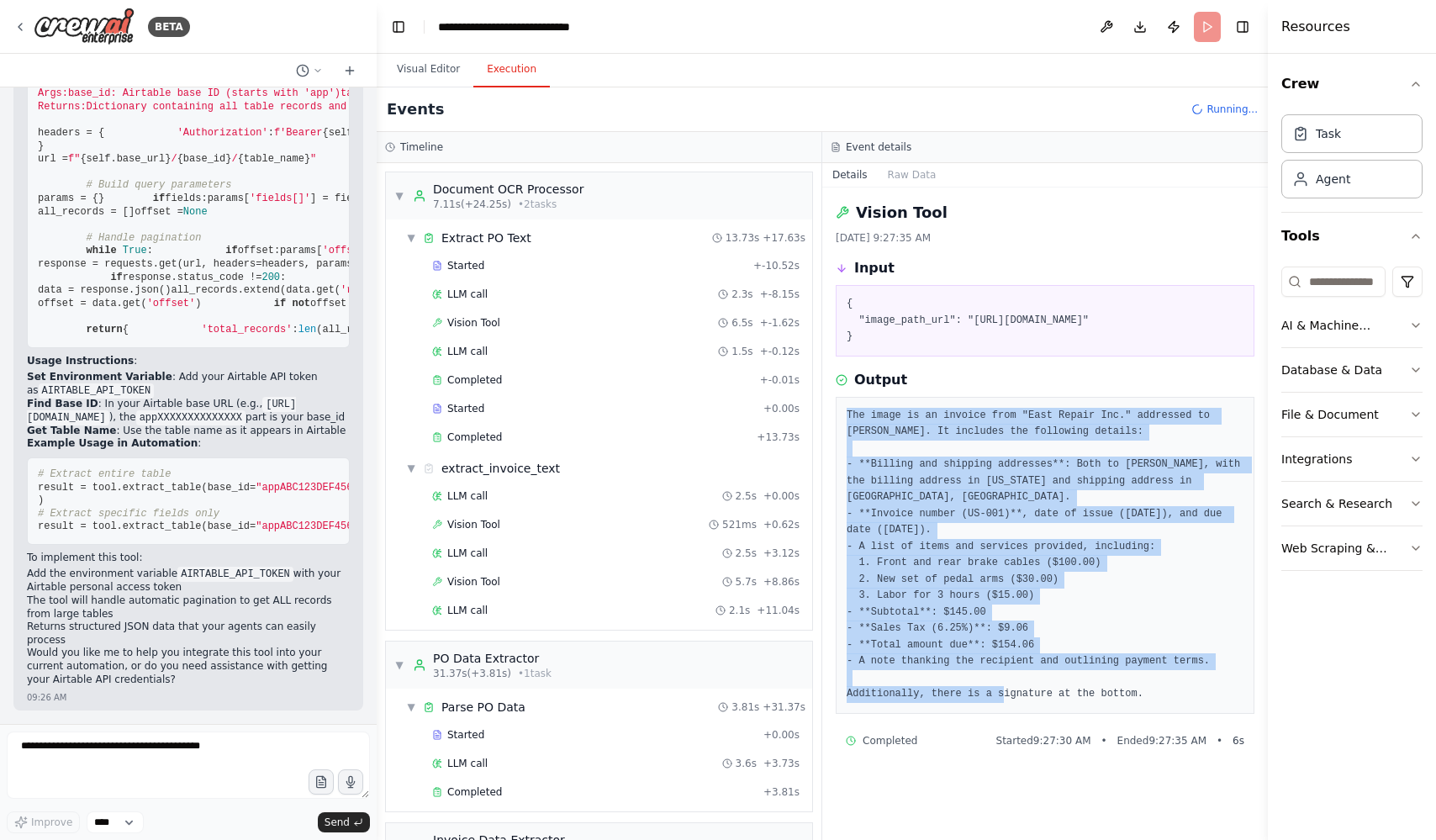
drag, startPoint x: 843, startPoint y: 428, endPoint x: 1192, endPoint y: 707, distance: 446.8
click at [1192, 707] on div "The image is an invoice from "East Repair Inc." addressed to John Smith. It inc…" at bounding box center [1045, 555] width 419 height 317
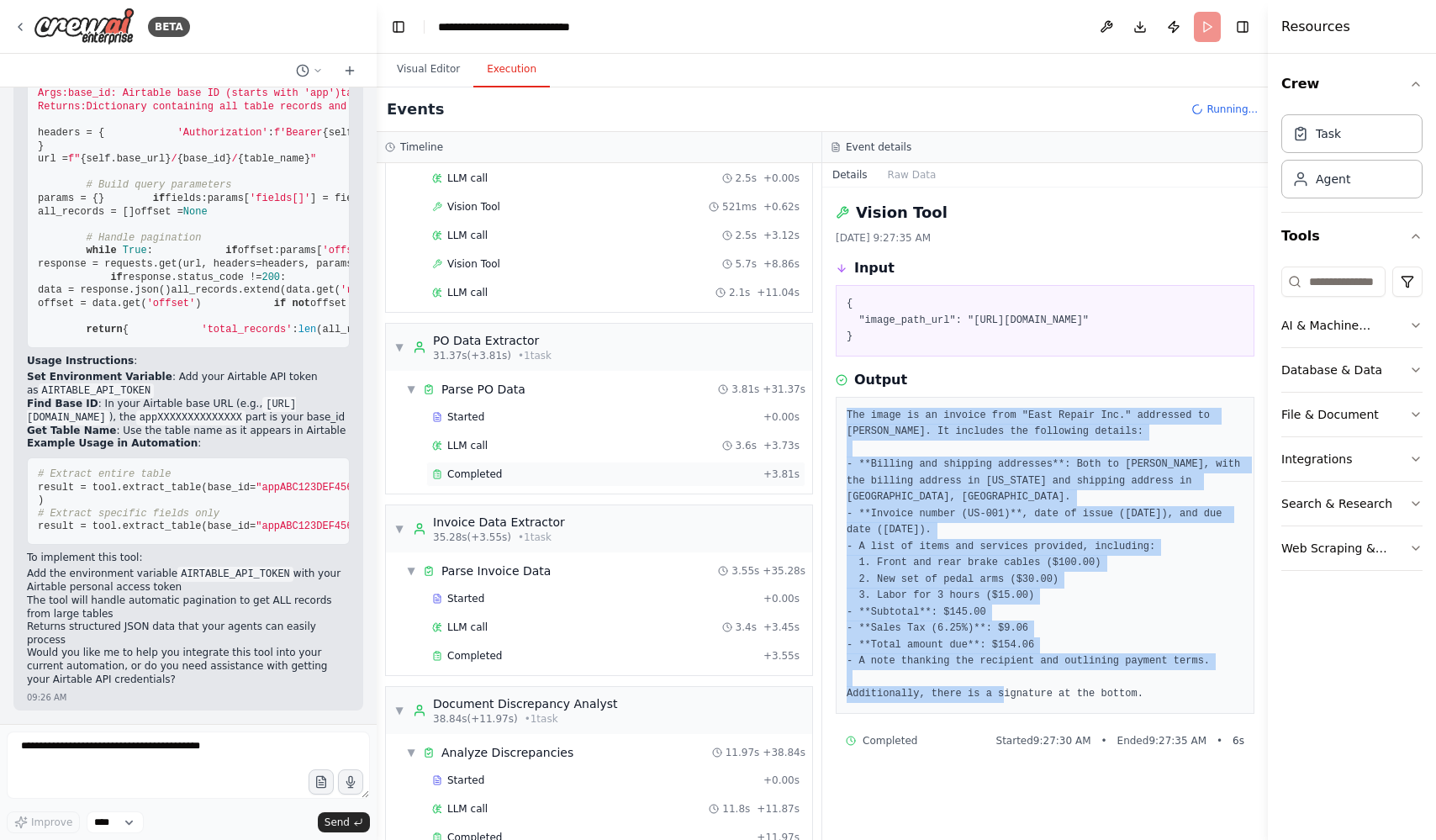
scroll to position [358, 0]
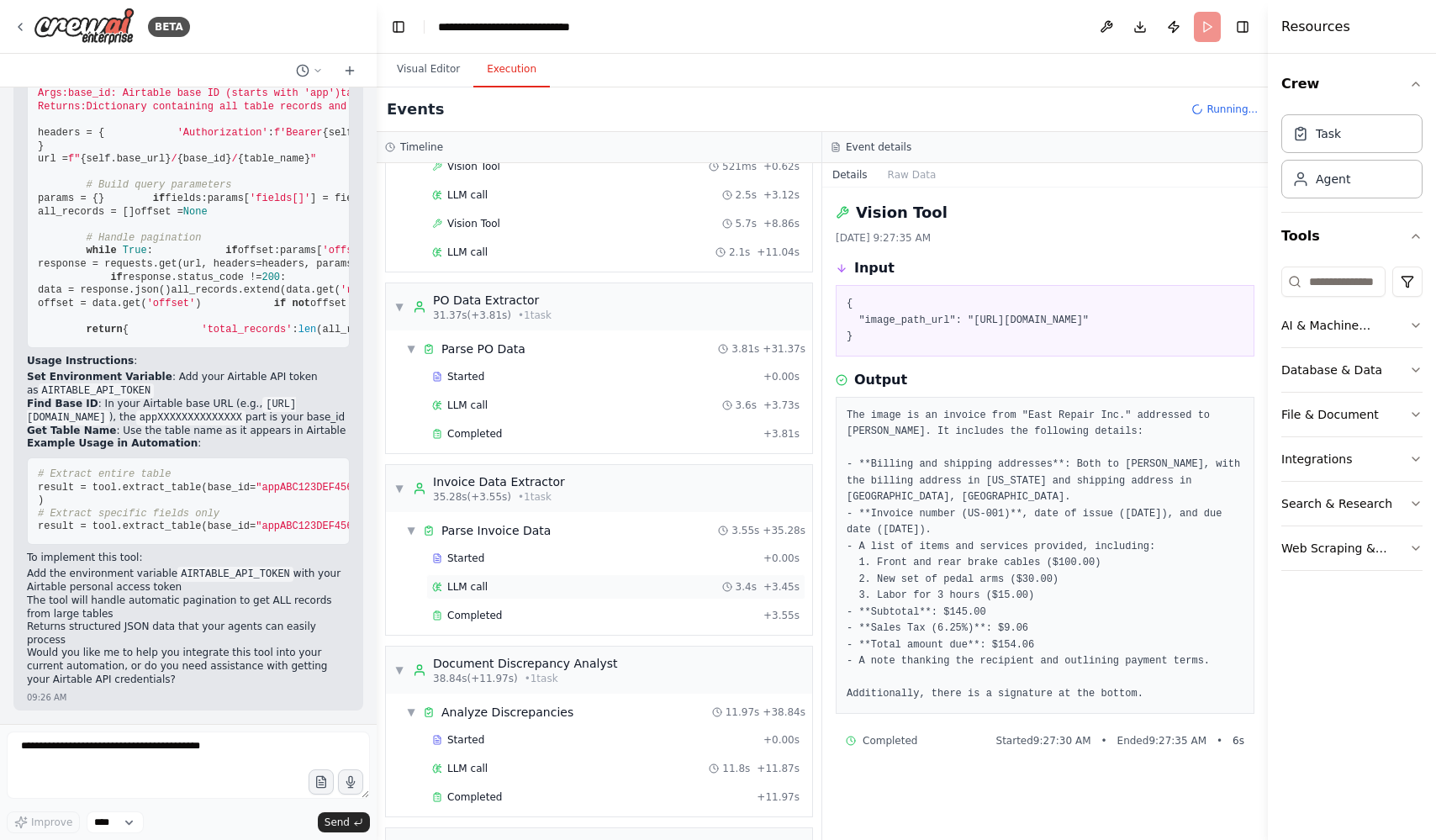
click at [503, 593] on div "LLM call 3.4s + 3.45s" at bounding box center [616, 587] width 379 height 25
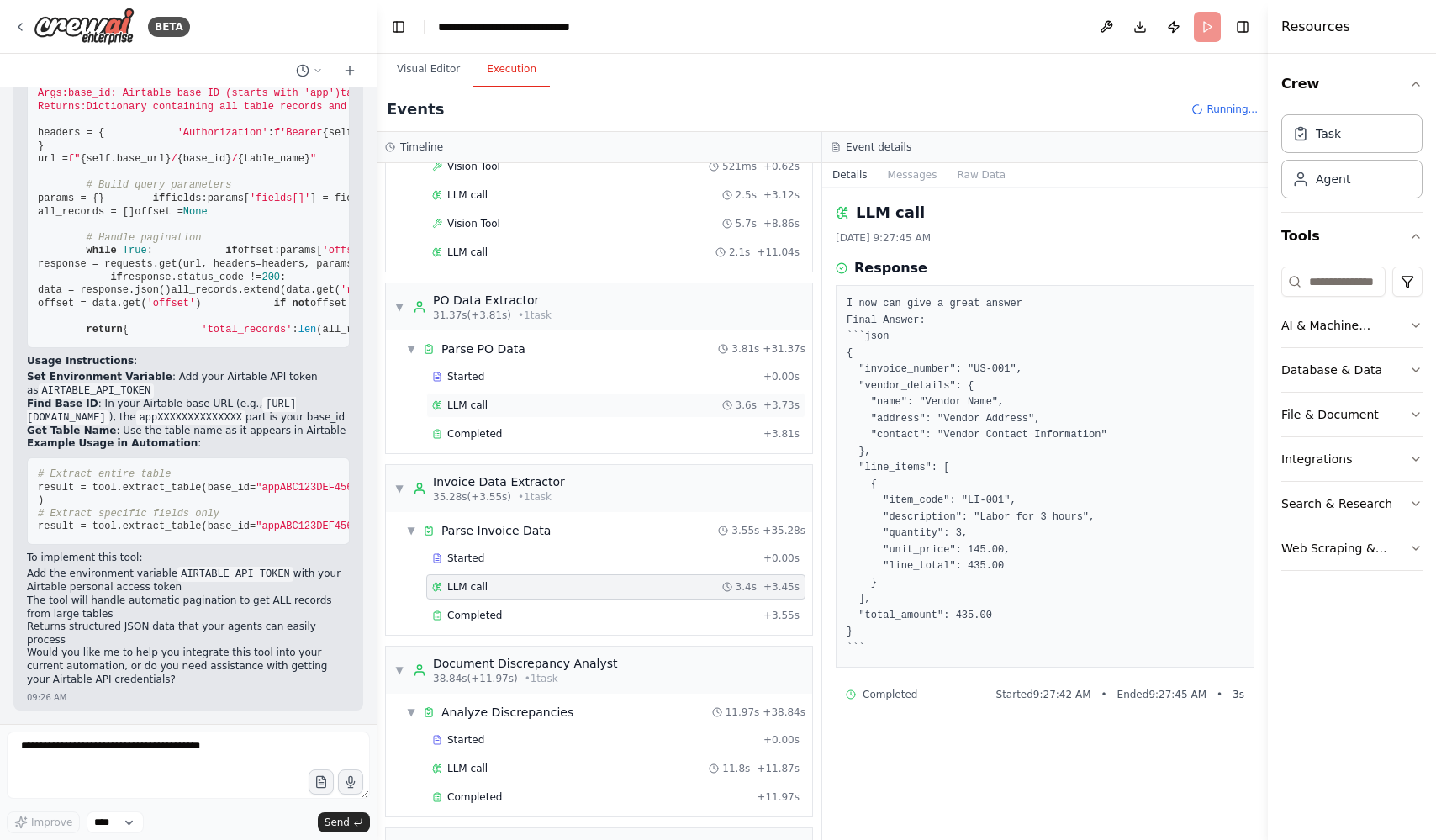
click at [474, 408] on span "LLM call" at bounding box center [467, 405] width 41 height 14
click at [477, 430] on span "Completed" at bounding box center [474, 434] width 54 height 14
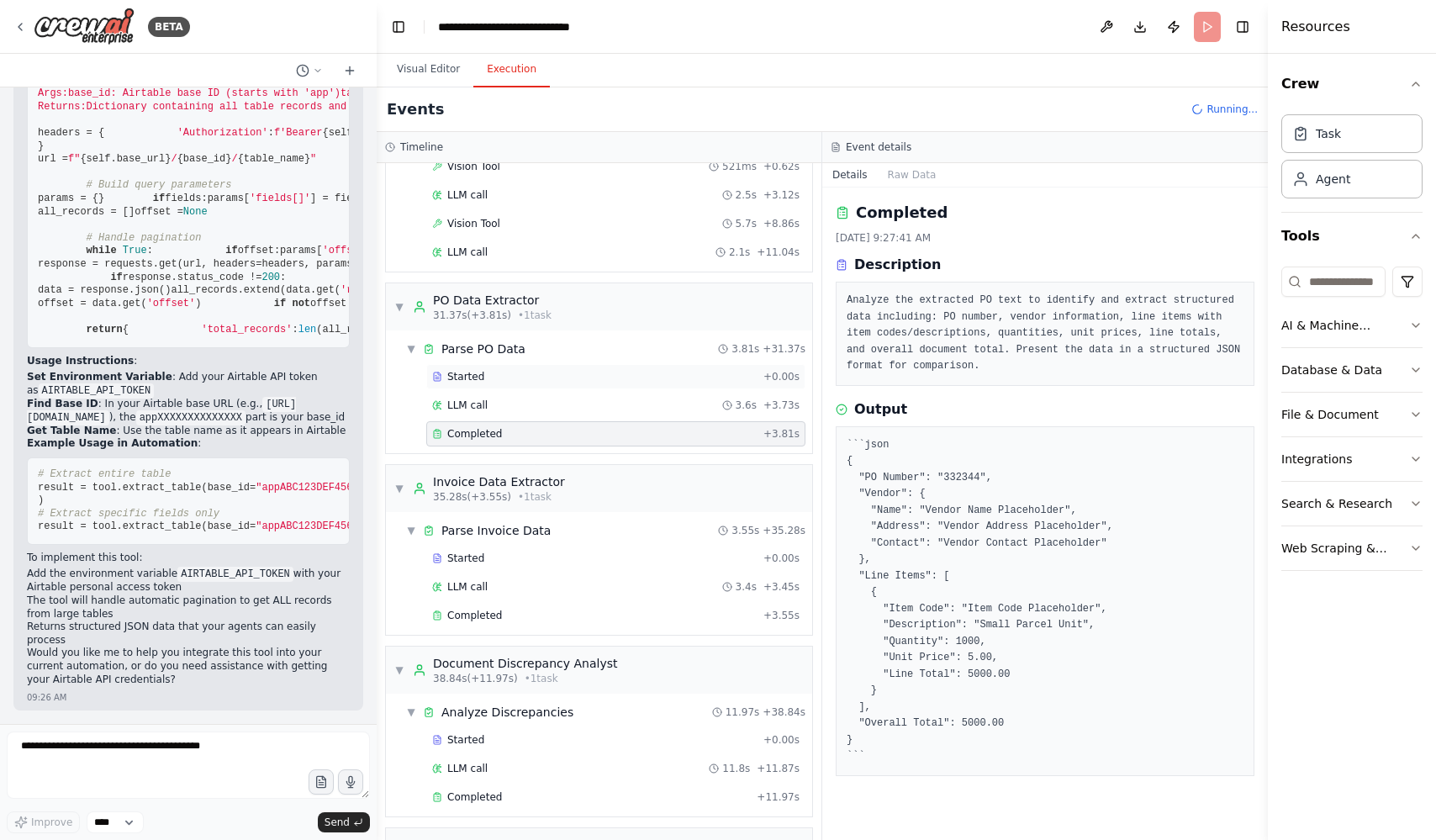
click at [475, 379] on span "Started" at bounding box center [465, 377] width 37 height 14
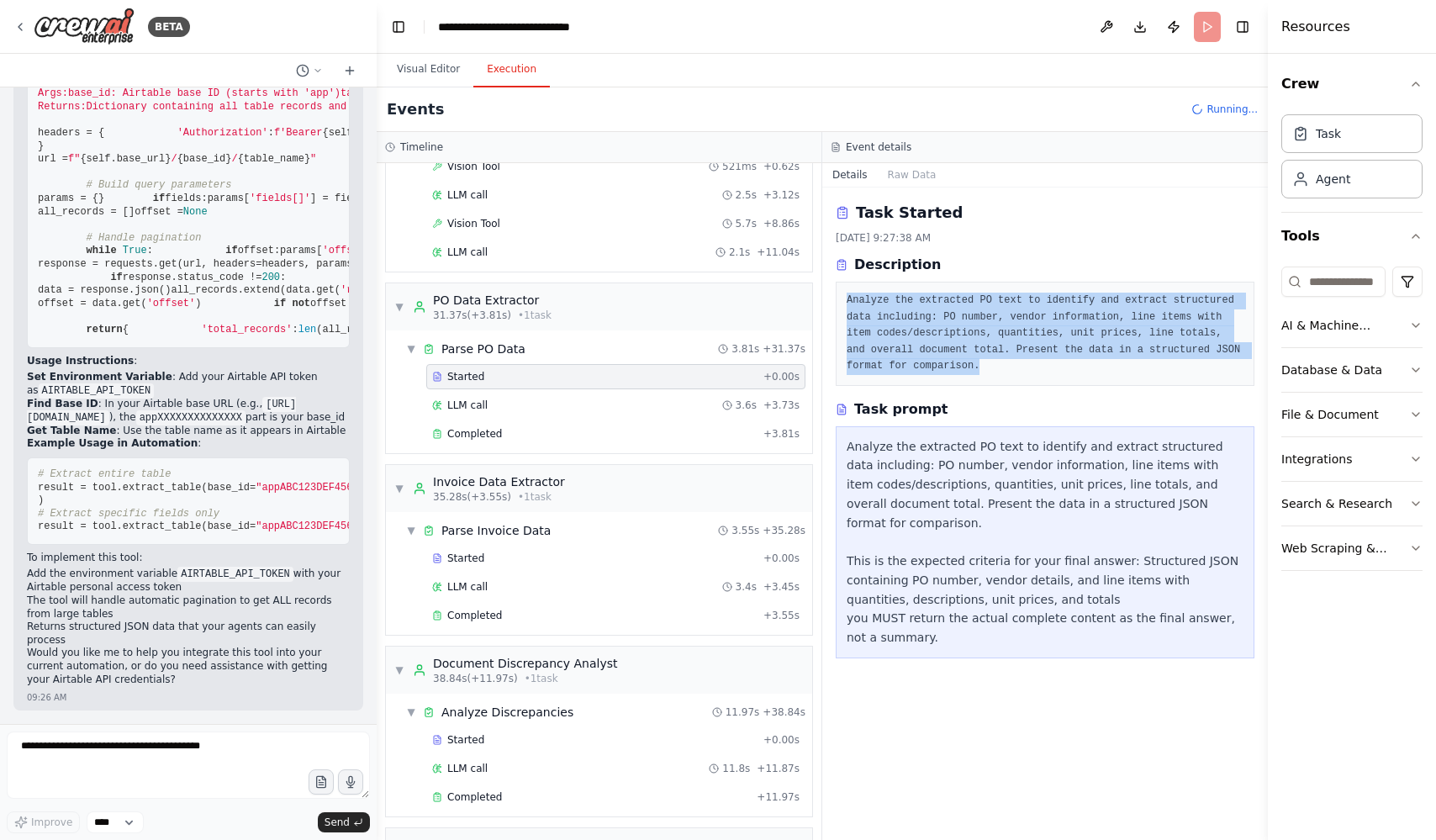
drag, startPoint x: 848, startPoint y: 300, endPoint x: 1049, endPoint y: 359, distance: 209.5
click at [1050, 359] on pre "Analyze the extracted PO text to identify and extract structured data including…" at bounding box center [1045, 333] width 397 height 82
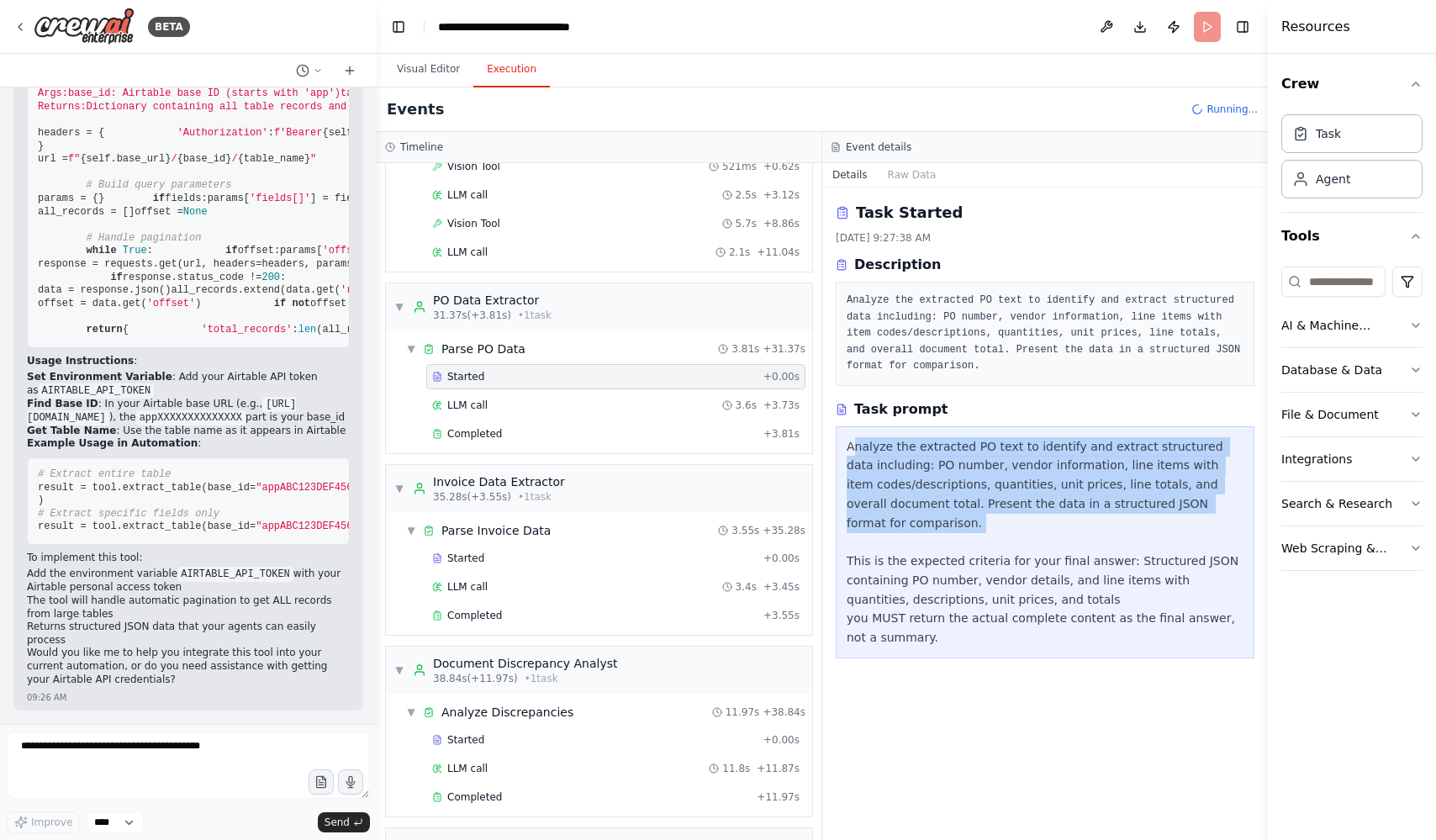
drag, startPoint x: 855, startPoint y: 442, endPoint x: 1008, endPoint y: 543, distance: 183.3
click at [1008, 543] on div "Analyze the extracted PO text to identify and extract structured data including…" at bounding box center [1045, 542] width 397 height 210
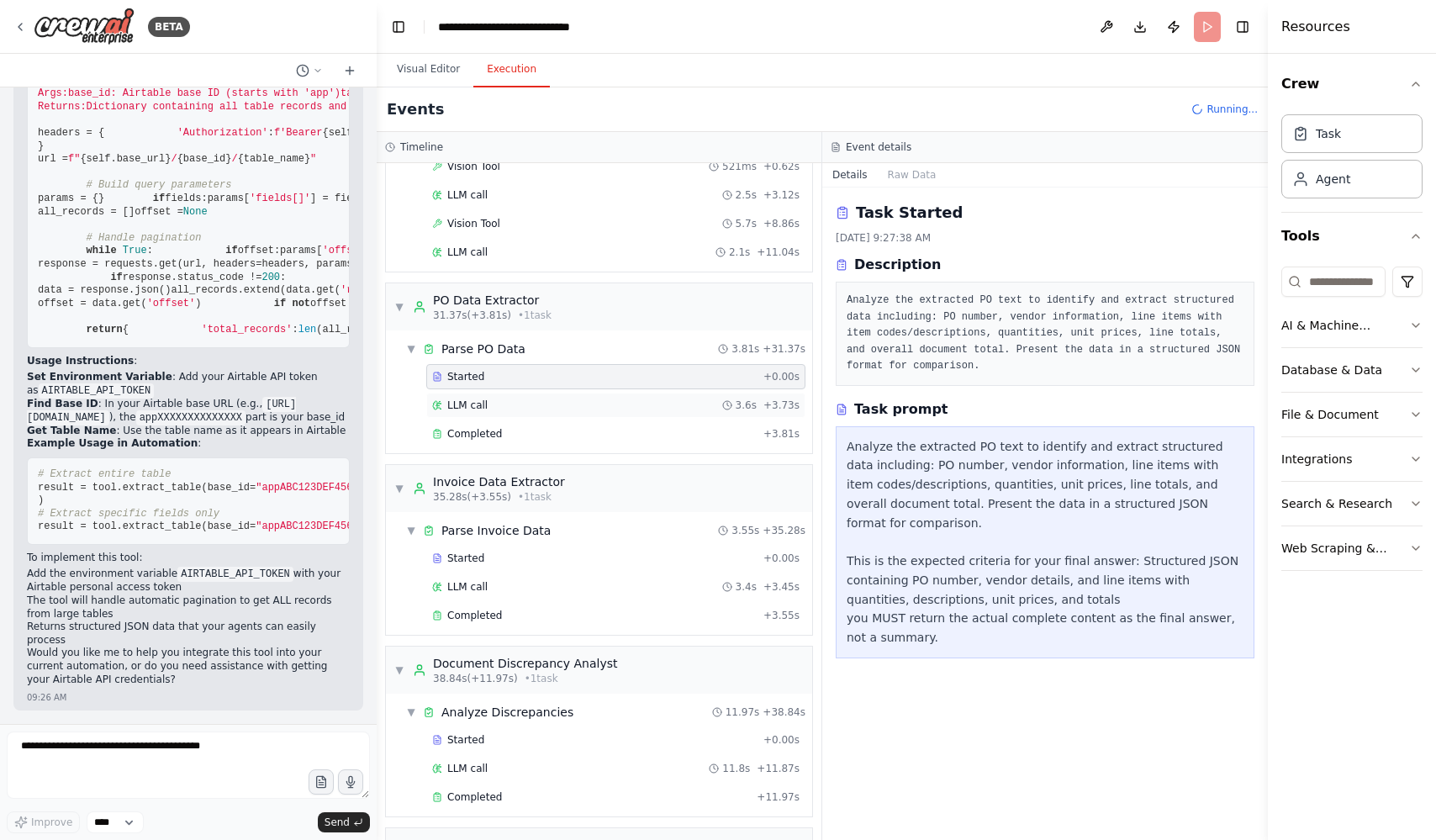
click at [579, 403] on div "LLM call 3.6s + 3.73s" at bounding box center [616, 405] width 368 height 14
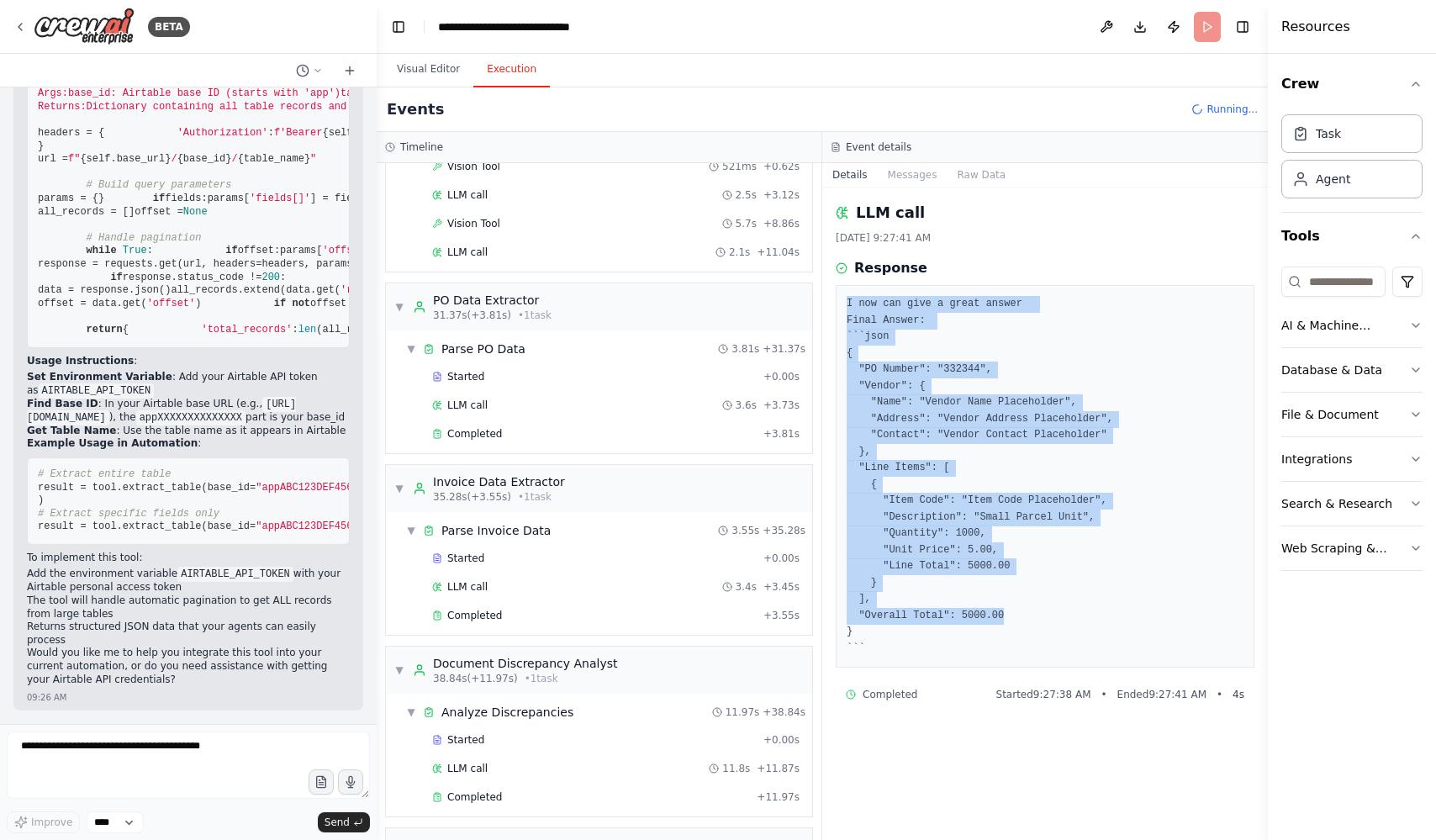
drag, startPoint x: 841, startPoint y: 298, endPoint x: 1048, endPoint y: 616, distance: 379.4
click at [1048, 616] on div "I now can give a great answer Final Answer: ```json { "PO Number": "332344", "V…" at bounding box center [1045, 476] width 419 height 383
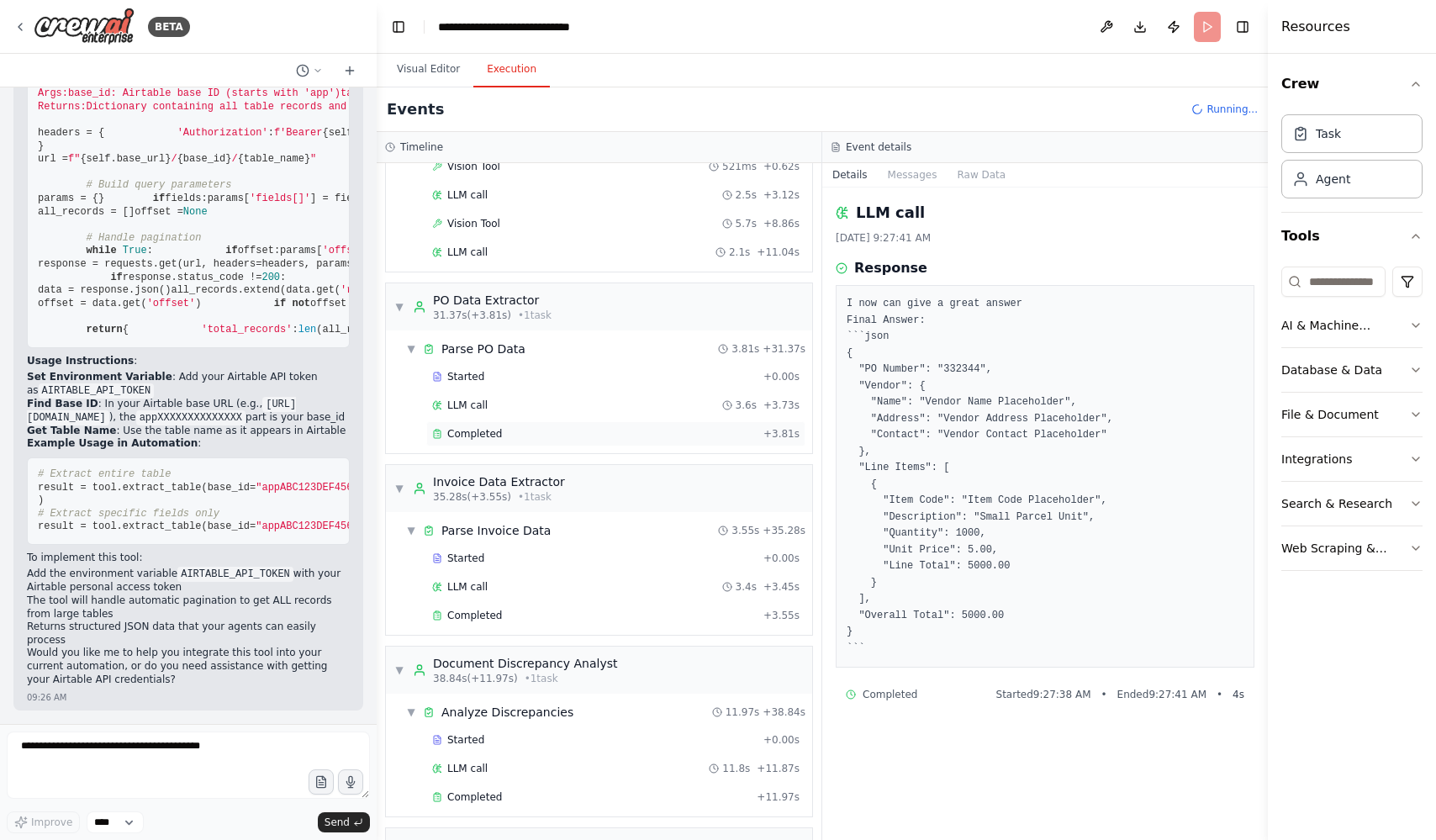
click at [515, 442] on div "Completed + 3.81s" at bounding box center [616, 434] width 379 height 25
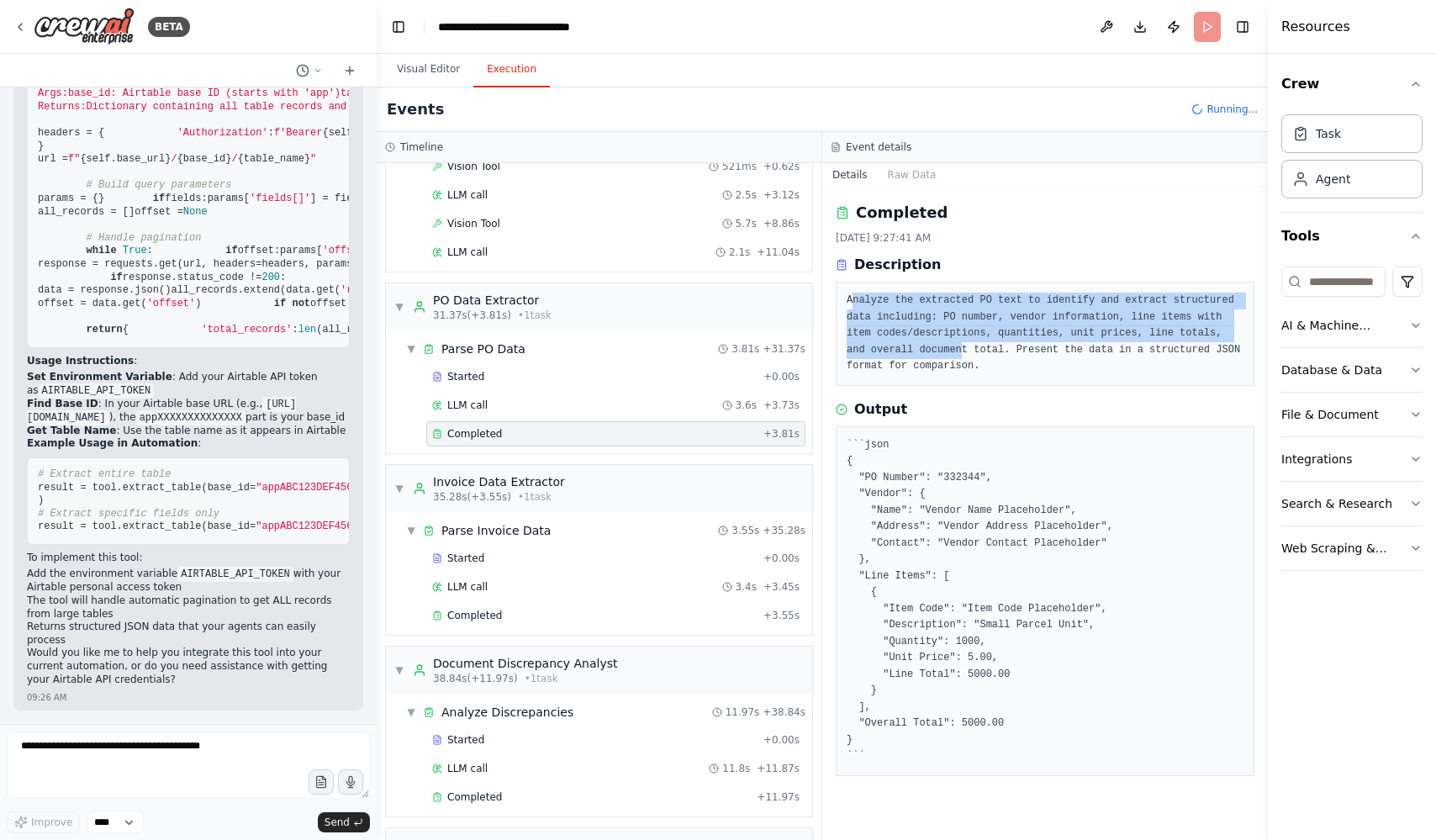
drag, startPoint x: 850, startPoint y: 299, endPoint x: 960, endPoint y: 348, distance: 120.4
click at [960, 348] on pre "Analyze the extracted PO text to identify and extract structured data including…" at bounding box center [1045, 333] width 397 height 82
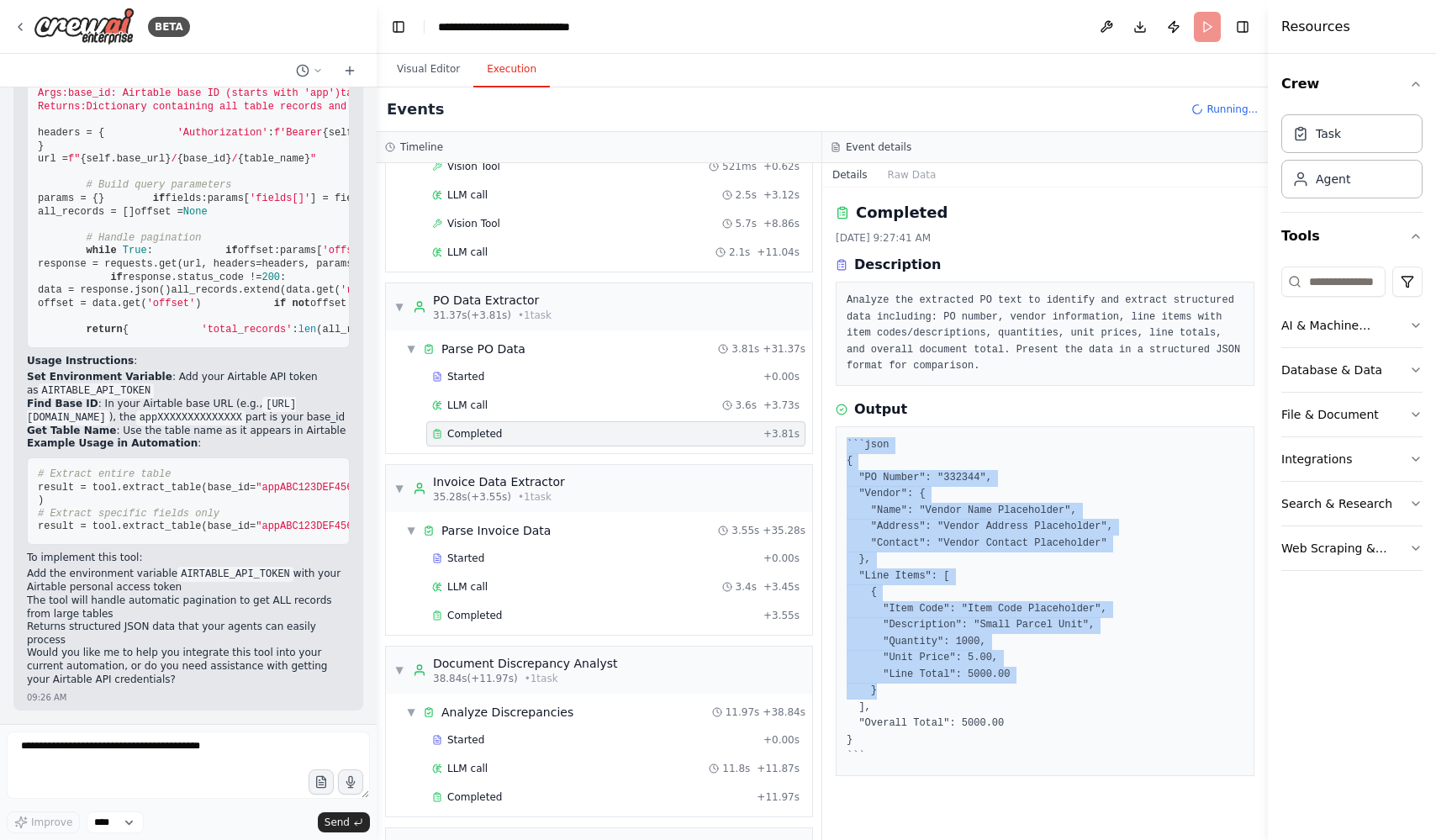
drag, startPoint x: 844, startPoint y: 433, endPoint x: 966, endPoint y: 689, distance: 283.6
click at [966, 690] on div "```json { "PO Number": "332344", "Vendor": { "Name": "Vendor Name Placeholder",…" at bounding box center [1045, 601] width 419 height 349
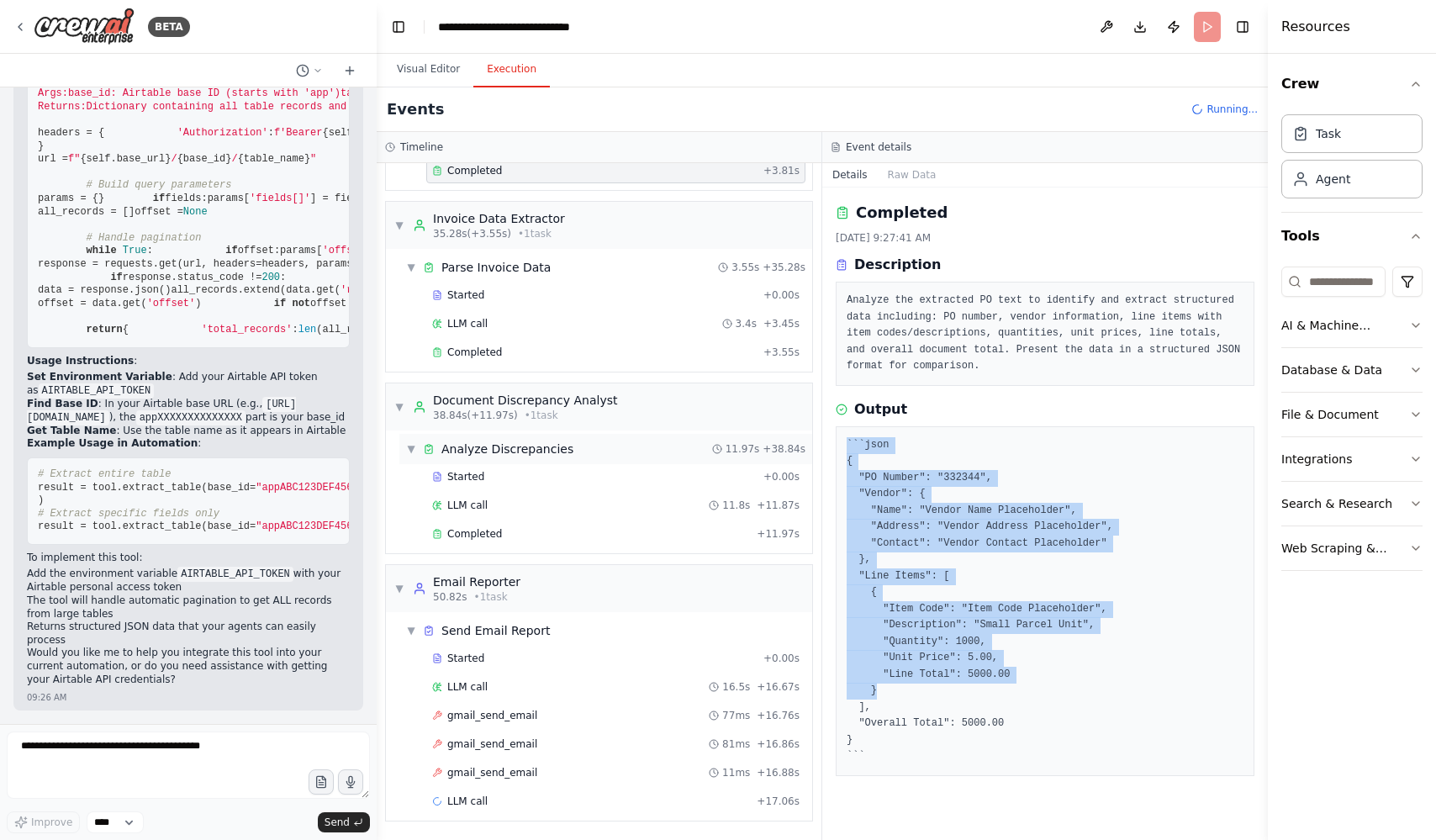
scroll to position [618, 0]
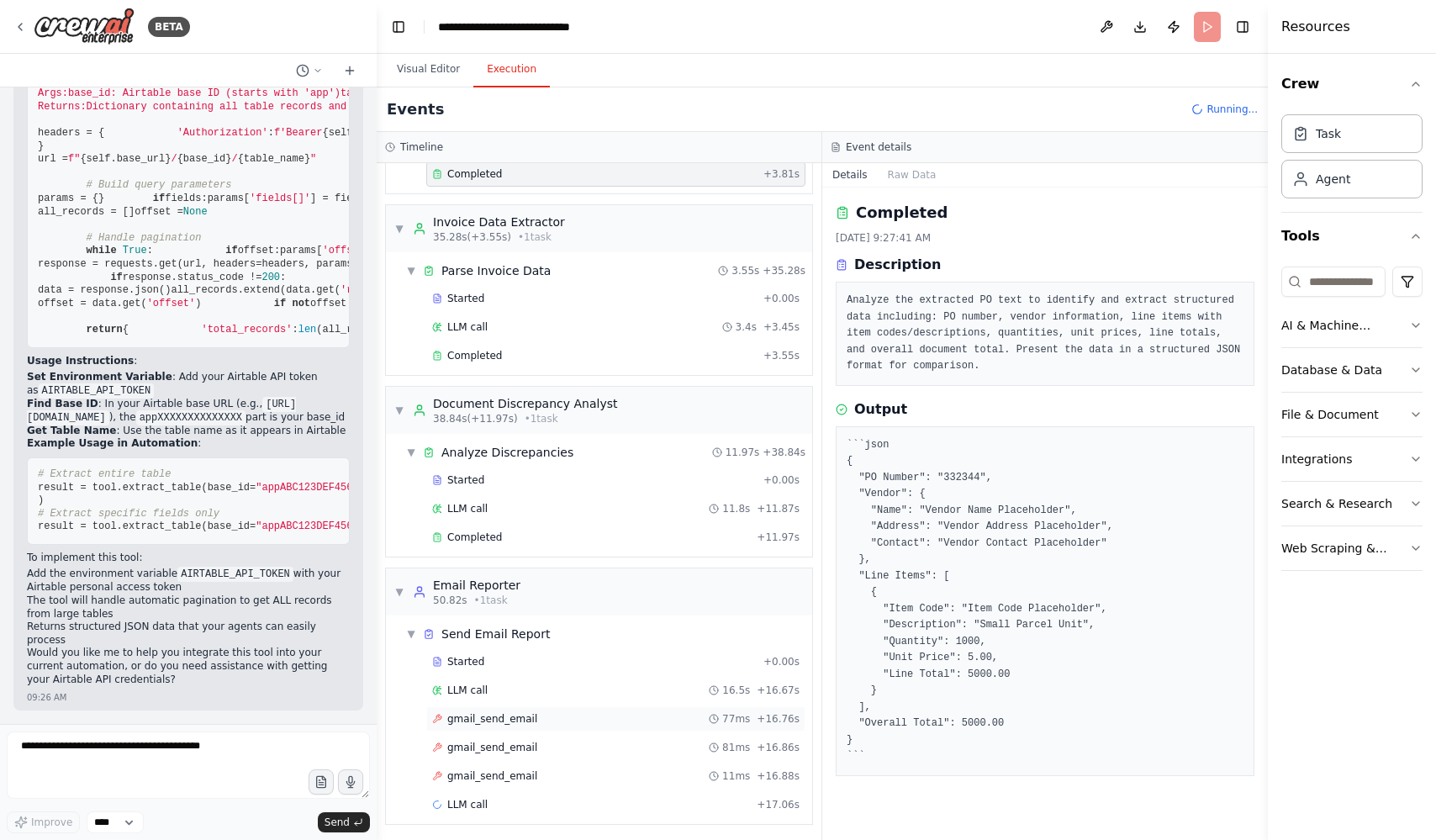
click at [542, 709] on div "gmail_send_email 77ms + 16.76s" at bounding box center [616, 719] width 379 height 25
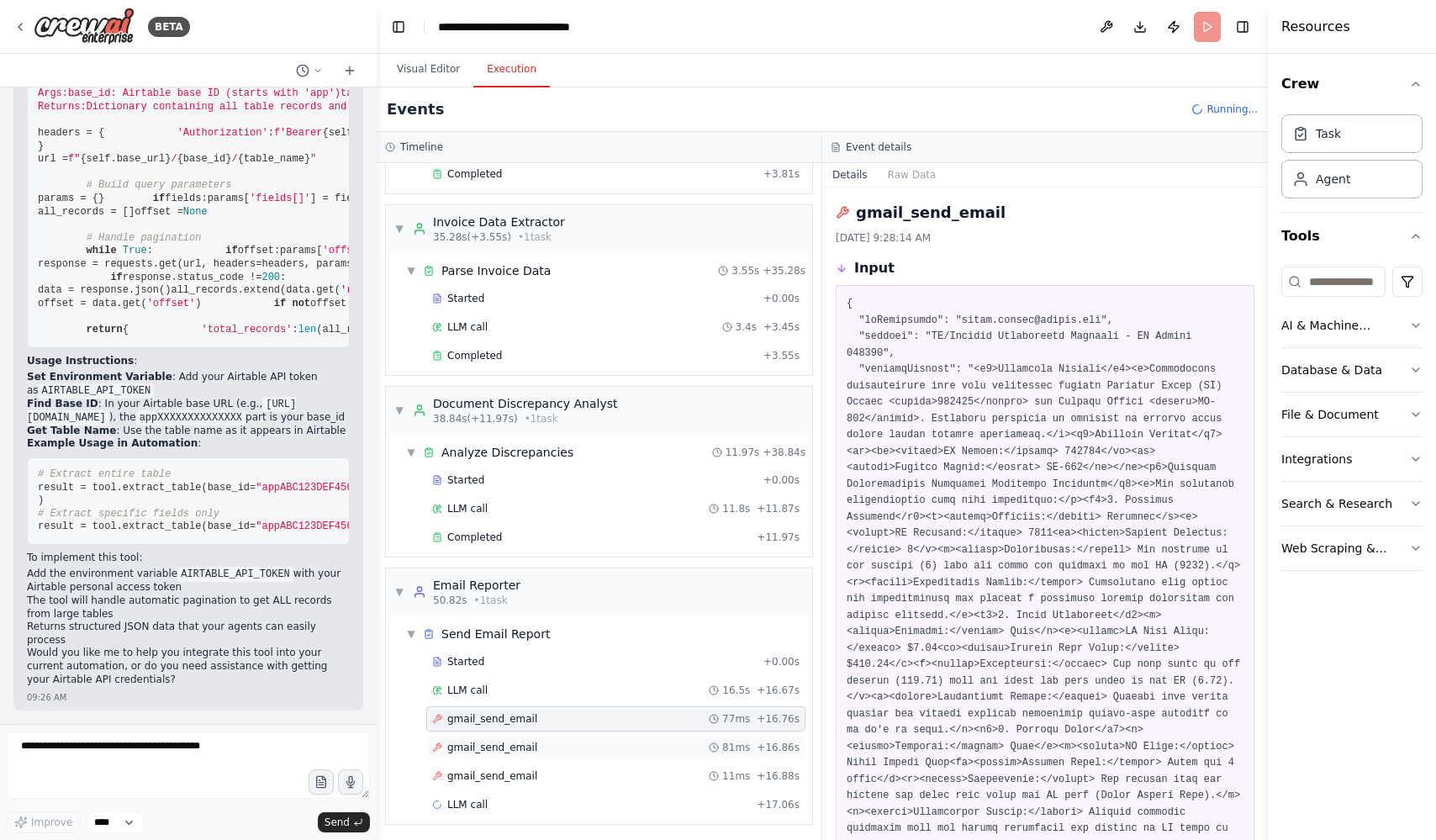
click at [570, 741] on div "gmail_send_email 81ms + 16.86s" at bounding box center [616, 747] width 368 height 14
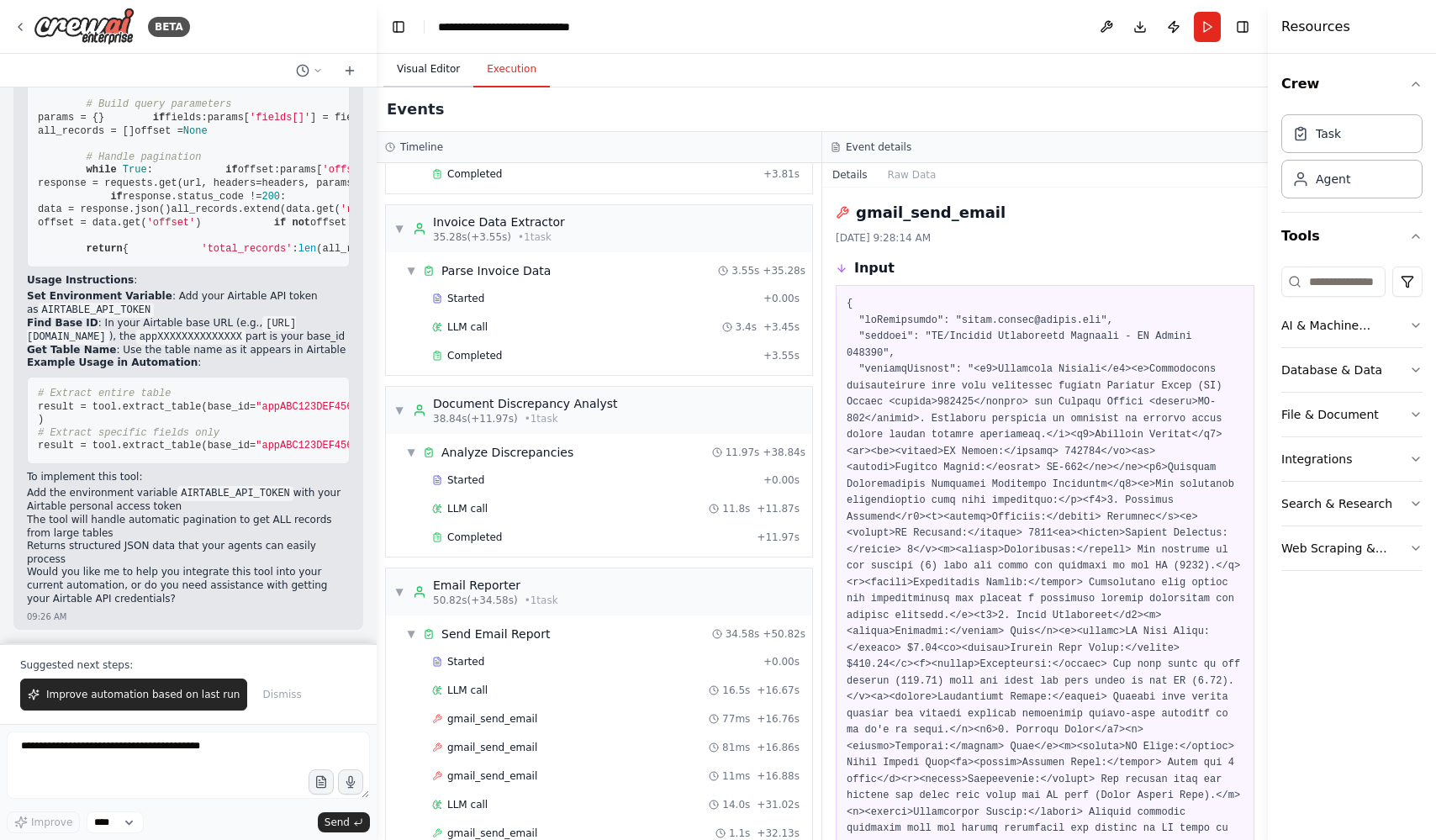
click at [404, 65] on button "Visual Editor" at bounding box center [428, 70] width 90 height 35
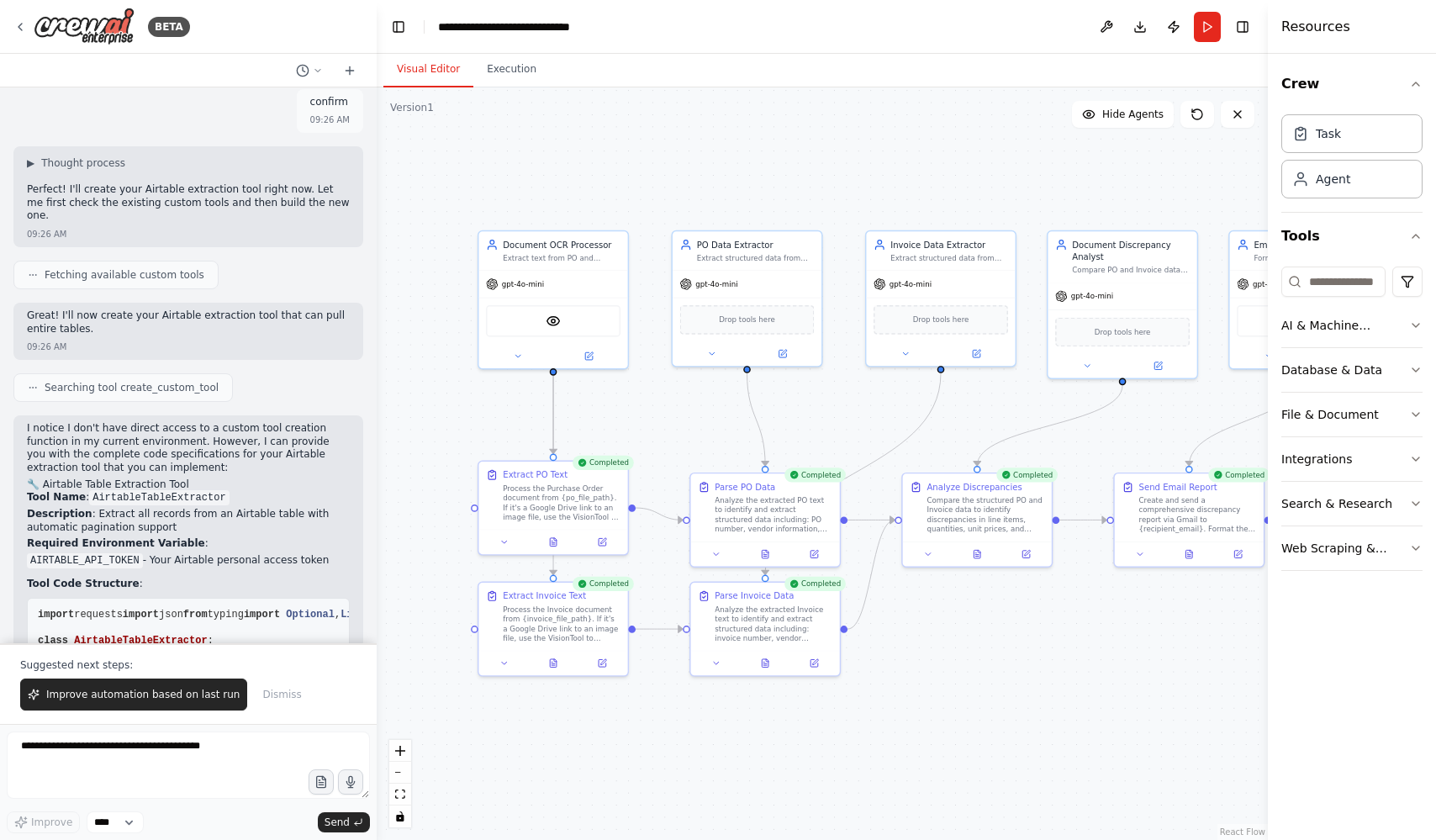
scroll to position [8691, 0]
click at [1373, 458] on button "Integrations" at bounding box center [1353, 459] width 141 height 43
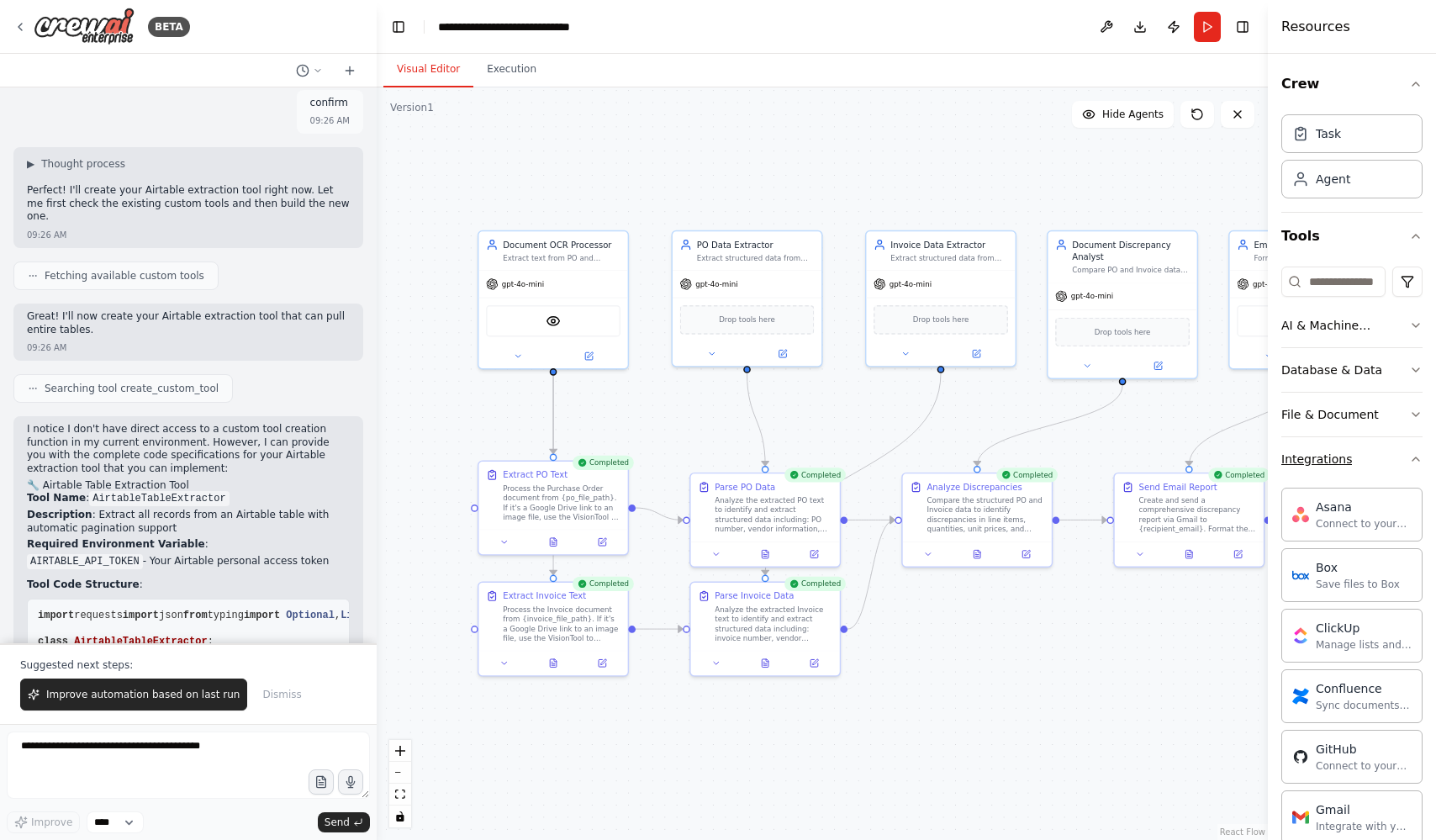
click at [1373, 458] on button "Integrations" at bounding box center [1353, 459] width 141 height 43
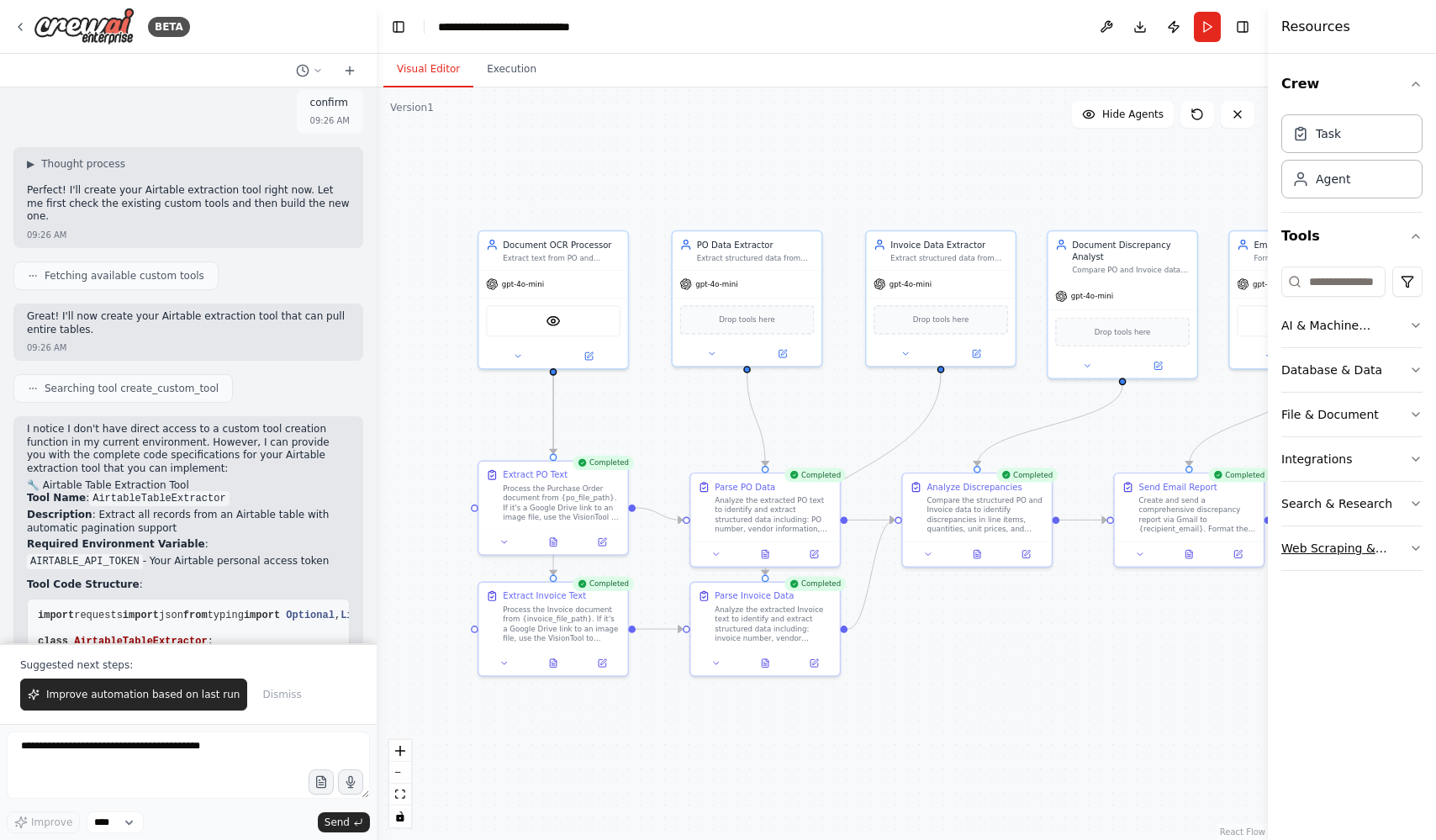
click at [1383, 564] on button "Web Scraping & Browsing" at bounding box center [1353, 548] width 141 height 43
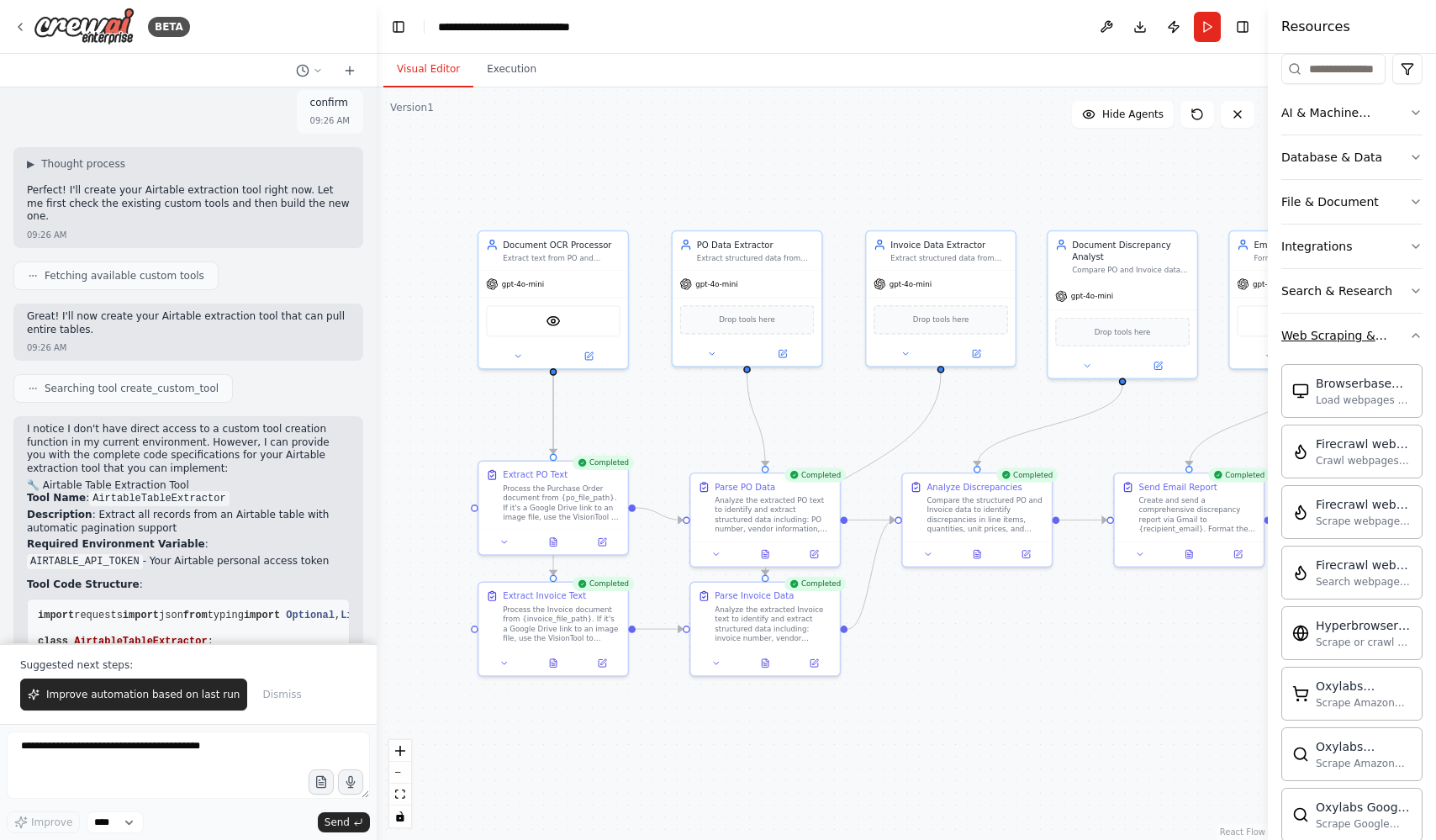
scroll to position [209, 0]
click at [1364, 345] on div "Web Scraping & Browsing" at bounding box center [1345, 339] width 128 height 17
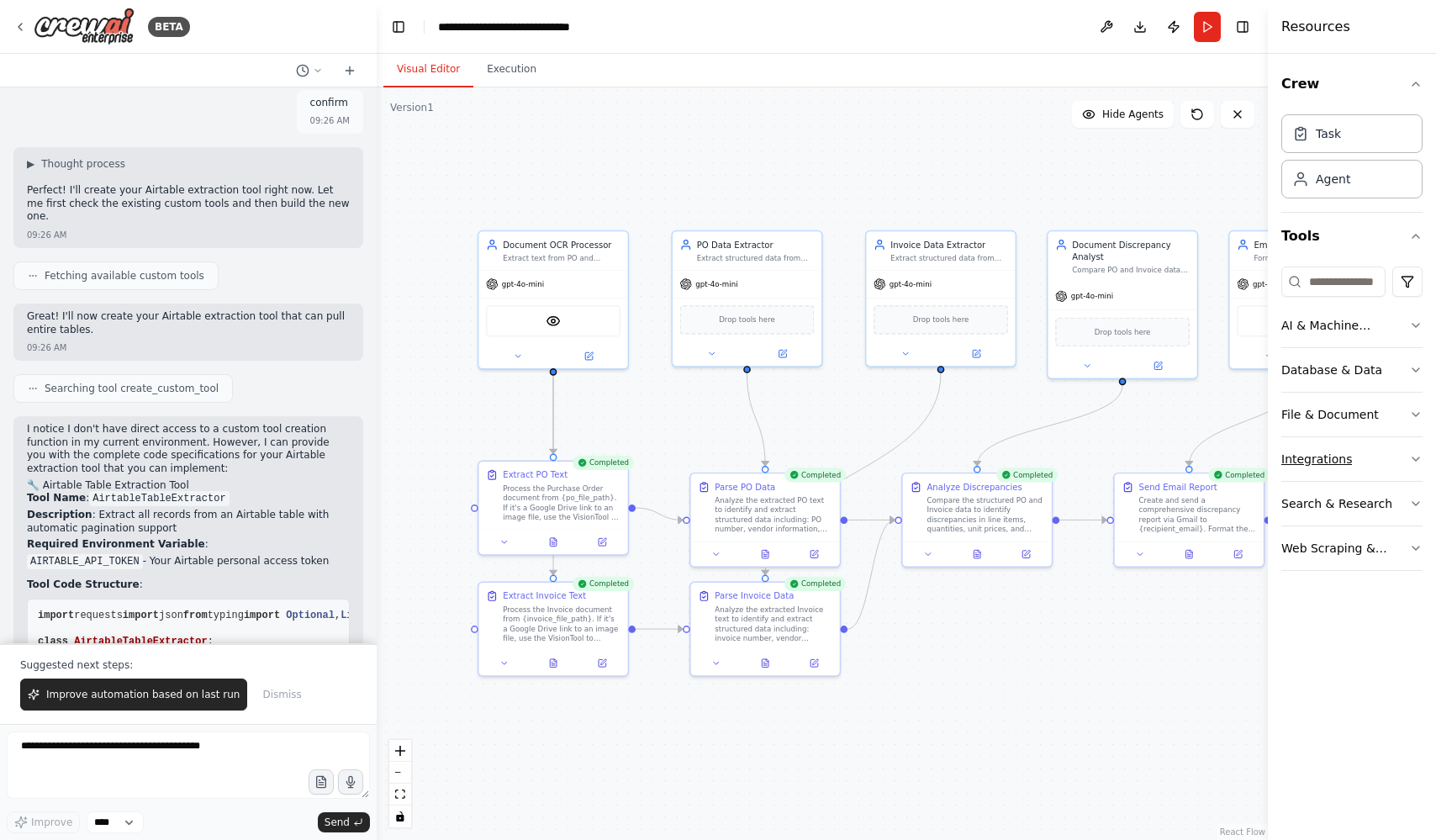
click at [1355, 463] on button "Integrations" at bounding box center [1353, 459] width 141 height 43
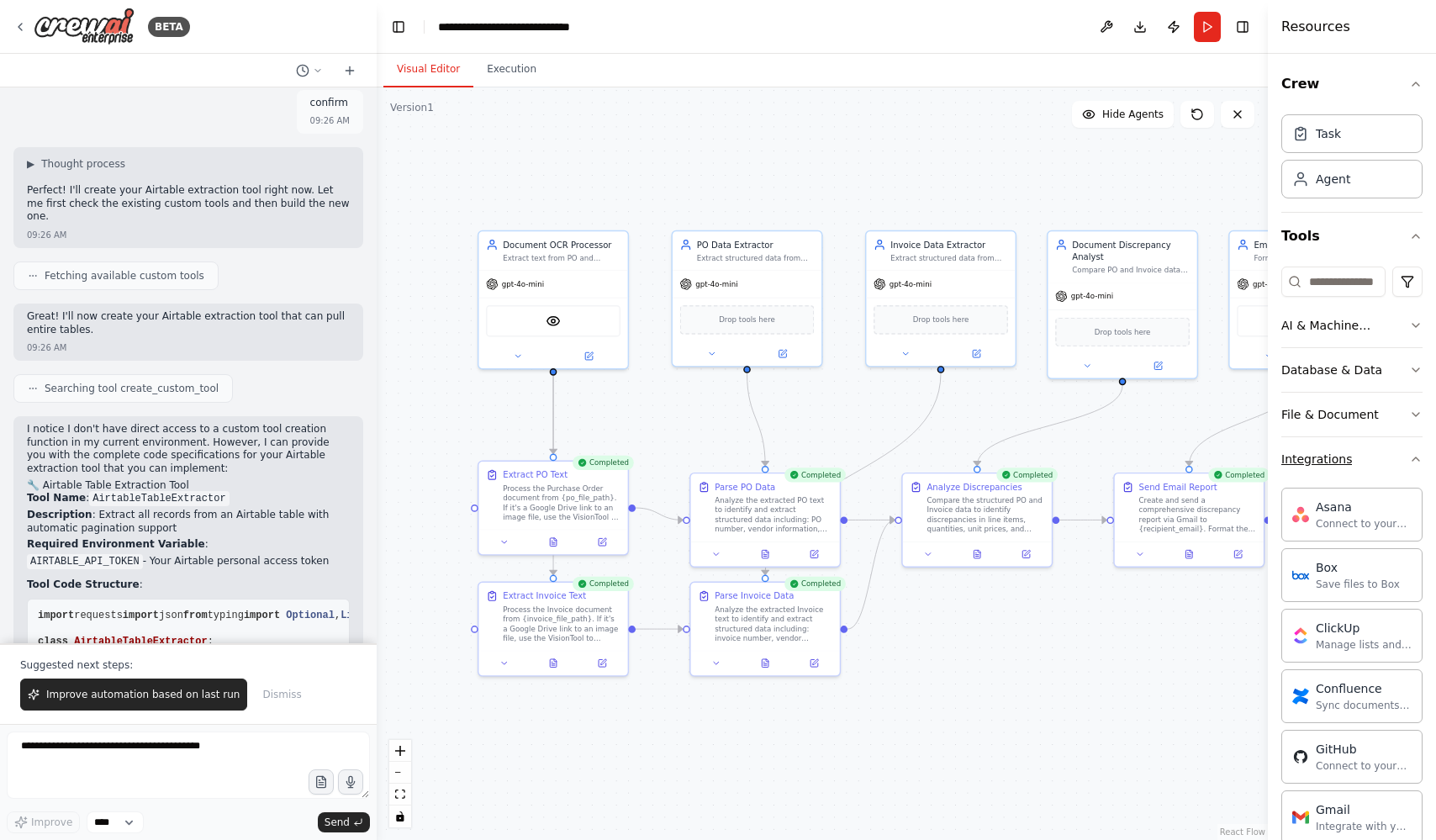
click at [1376, 461] on button "Integrations" at bounding box center [1353, 459] width 141 height 43
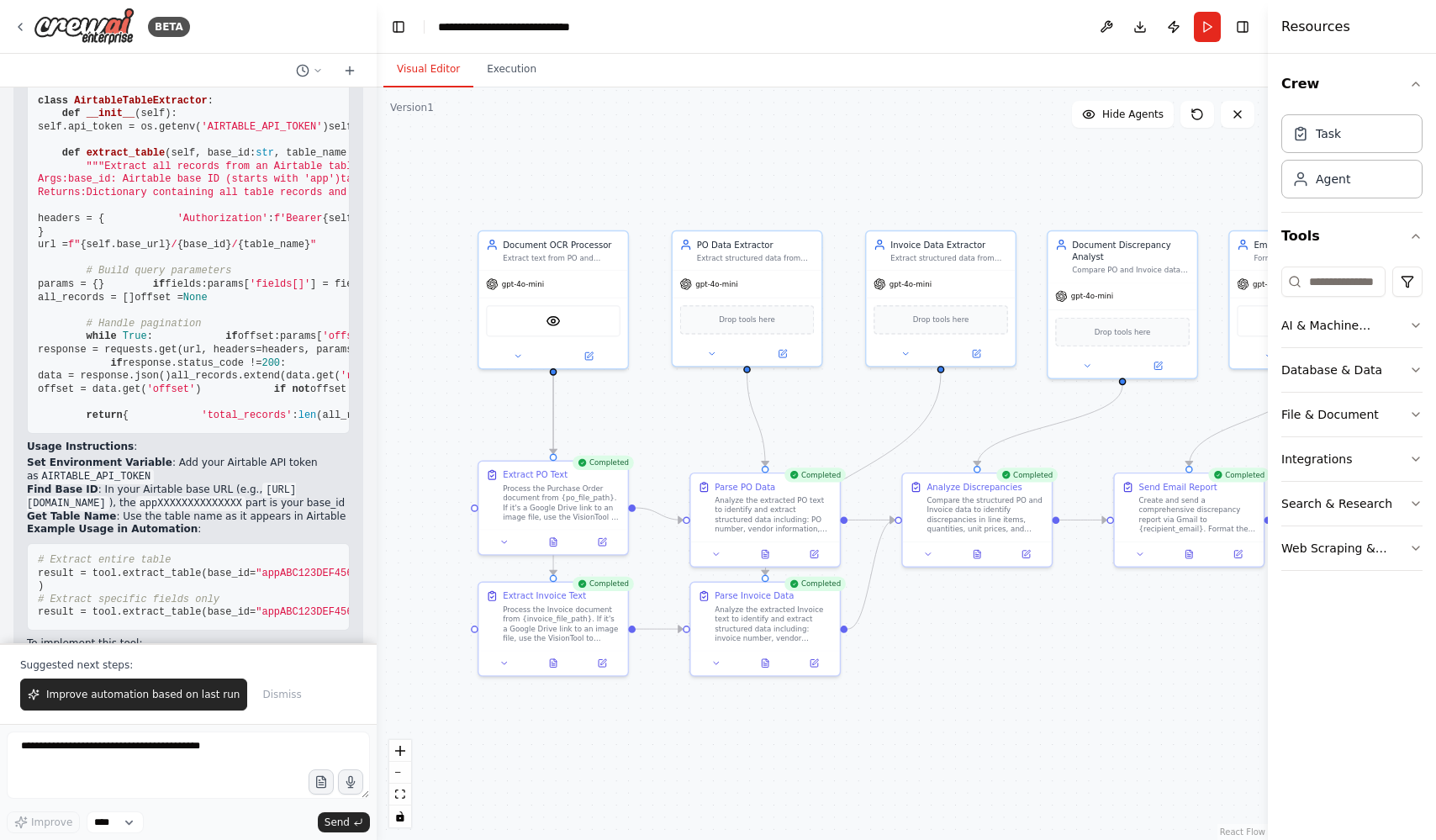
scroll to position [9237, 0]
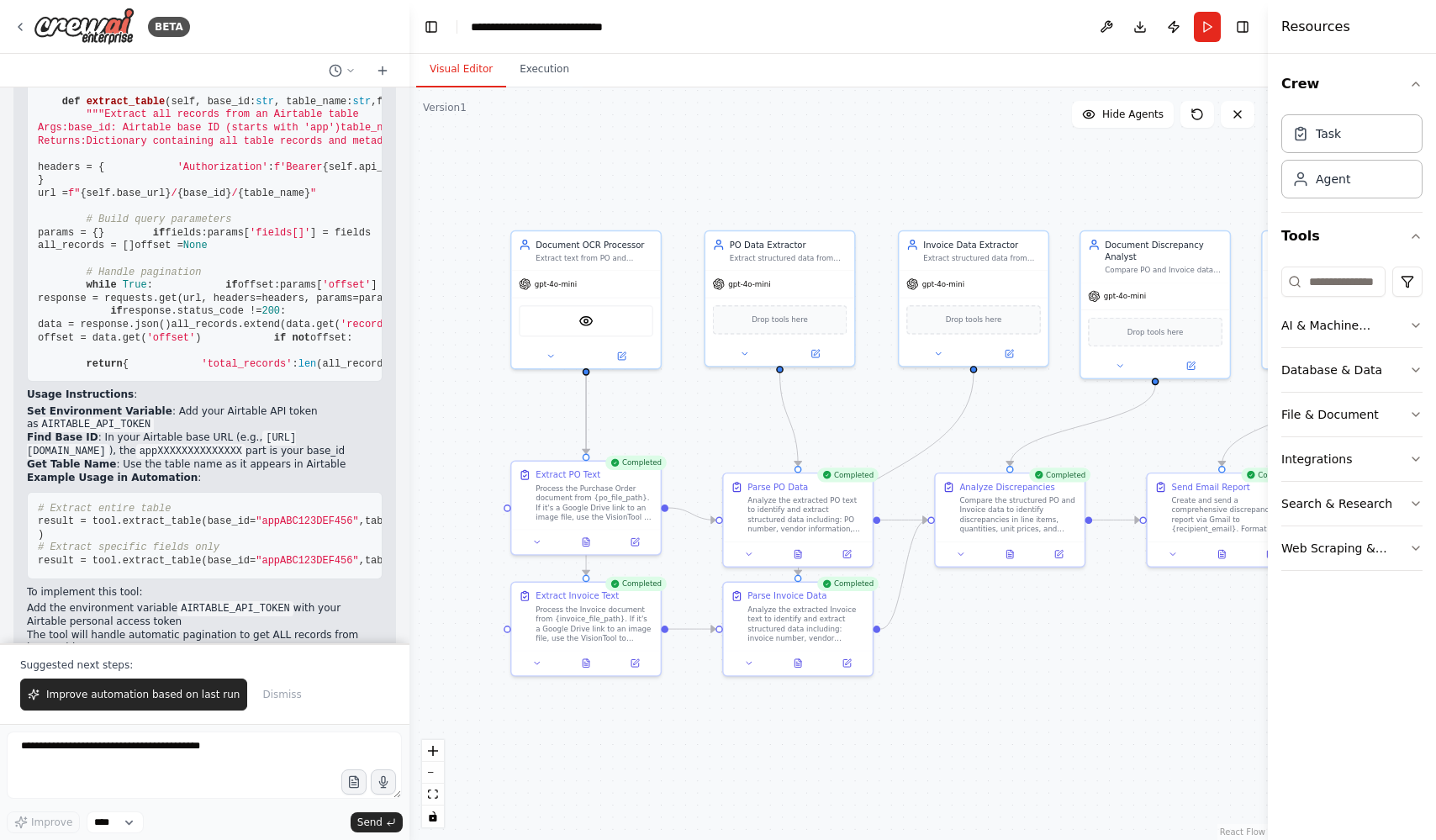
drag, startPoint x: 372, startPoint y: 616, endPoint x: 408, endPoint y: 616, distance: 36.0
click at [409, 616] on div "BETA Receives a PO → uses OCR extract text while preserving whitespace → sends …" at bounding box center [718, 420] width 1436 height 840
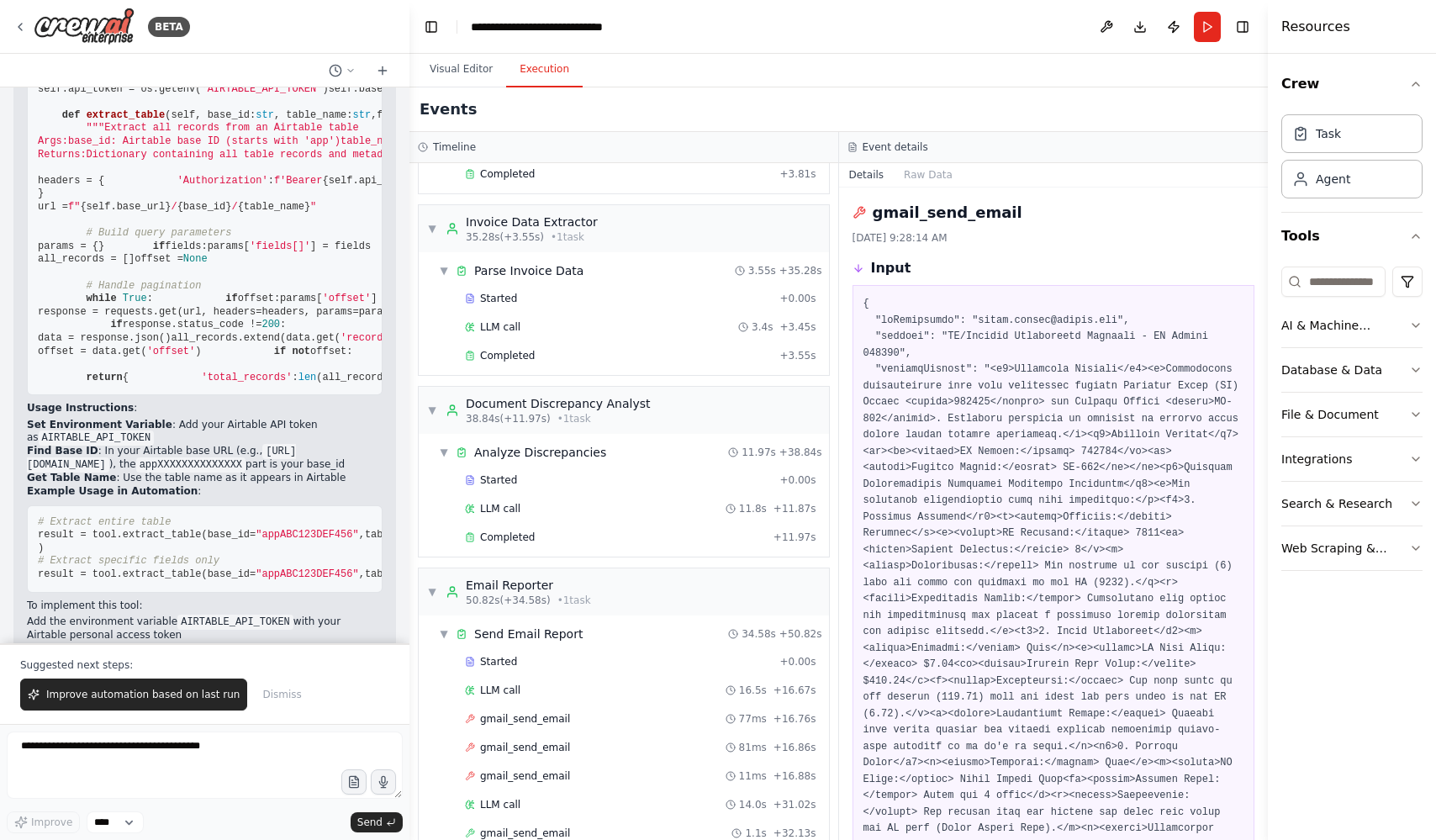
click at [543, 72] on button "Execution" at bounding box center [544, 70] width 77 height 35
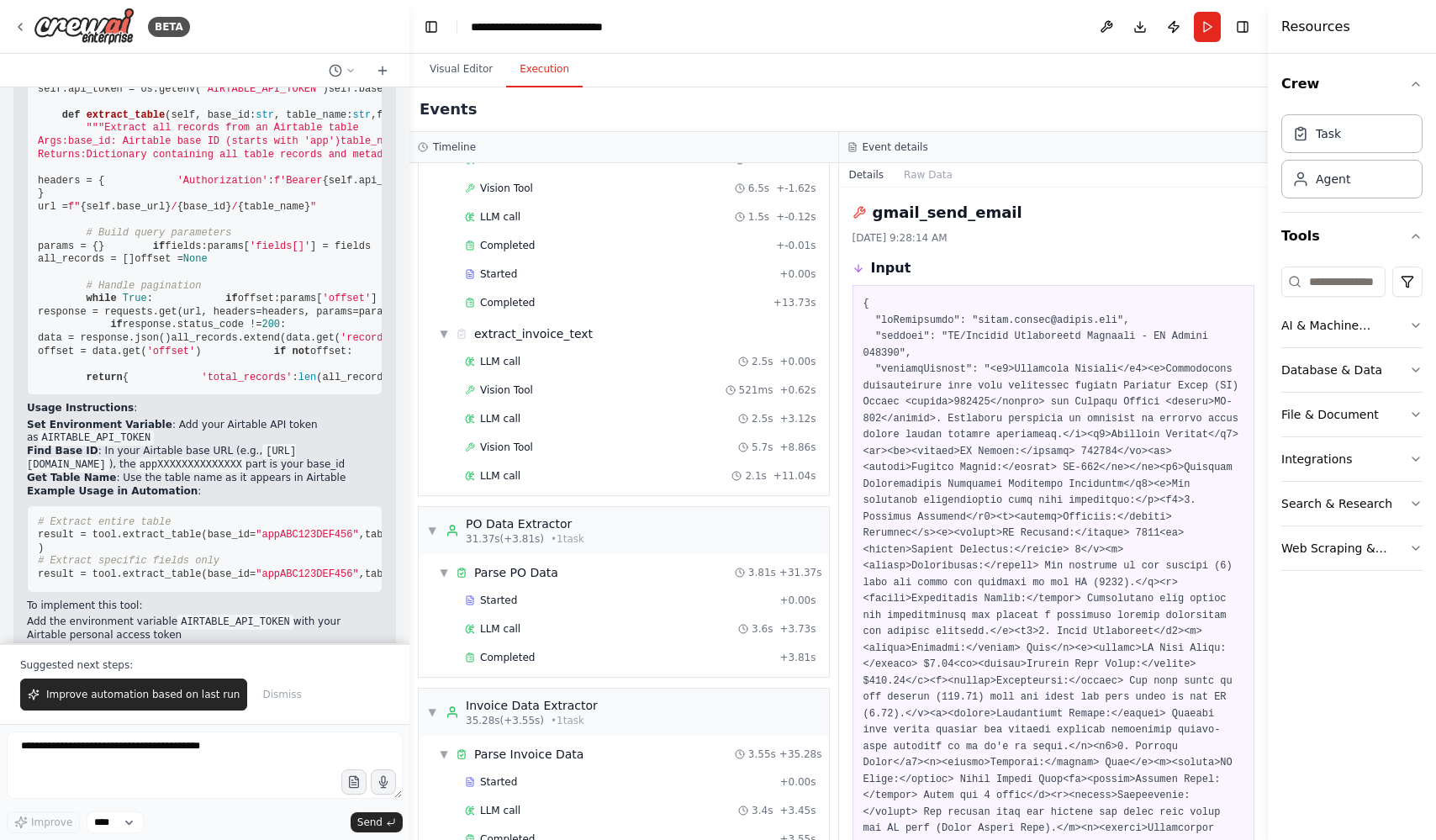
scroll to position [0, 0]
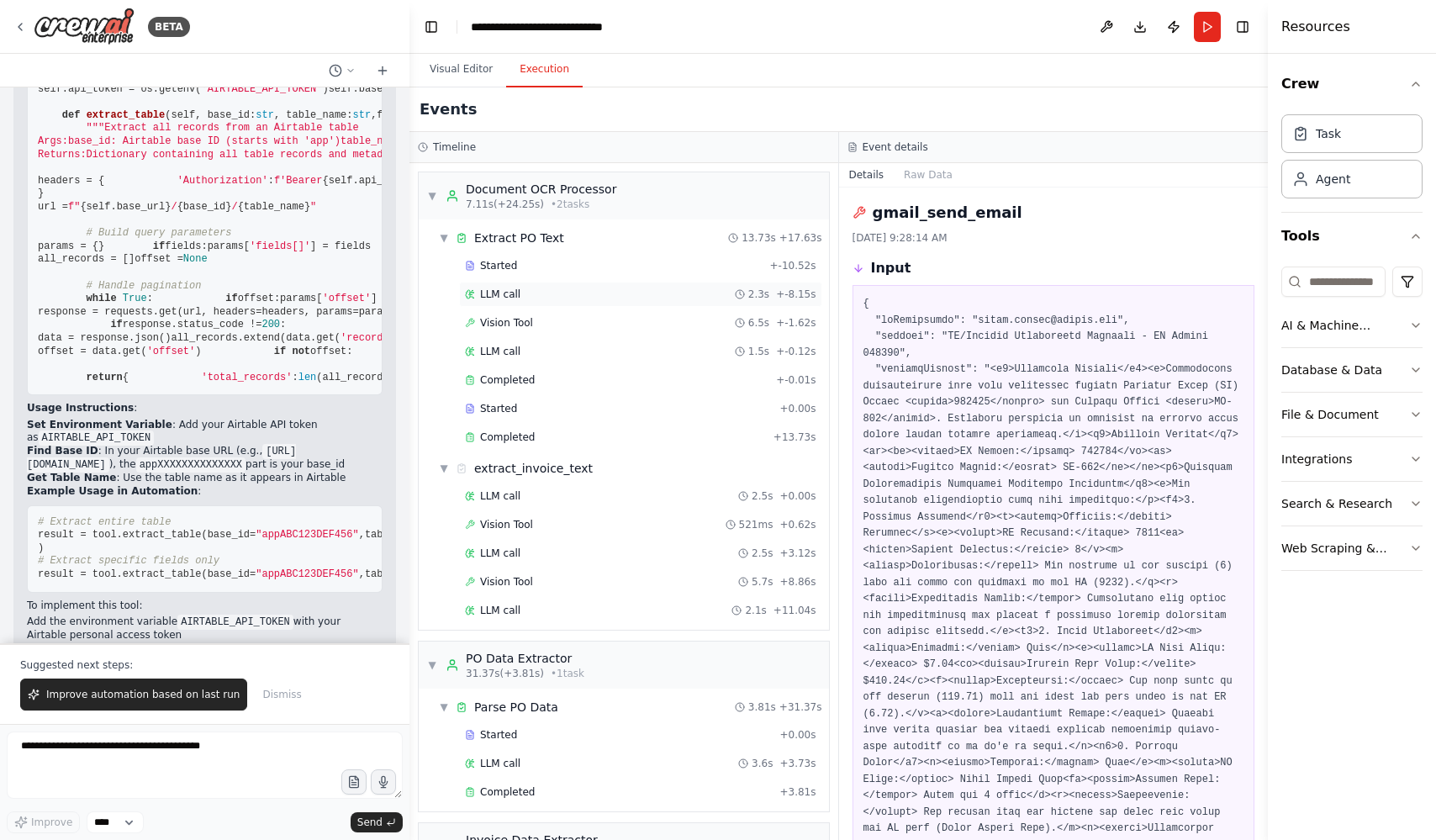
click at [606, 301] on div "LLM call 2.3s + -8.15s" at bounding box center [640, 294] width 363 height 25
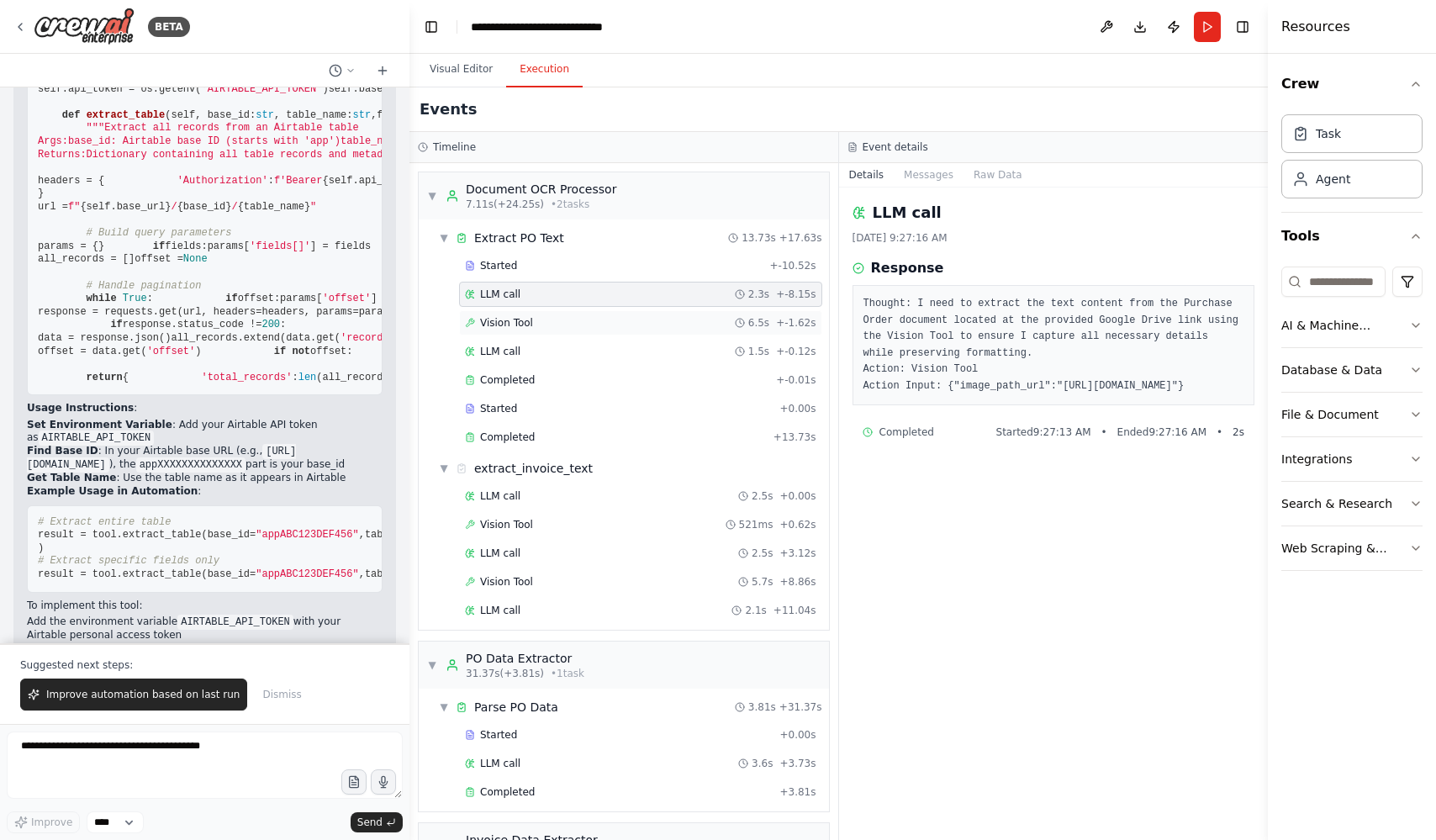
click at [601, 315] on div "Vision Tool 6.5s + -1.62s" at bounding box center [640, 323] width 363 height 25
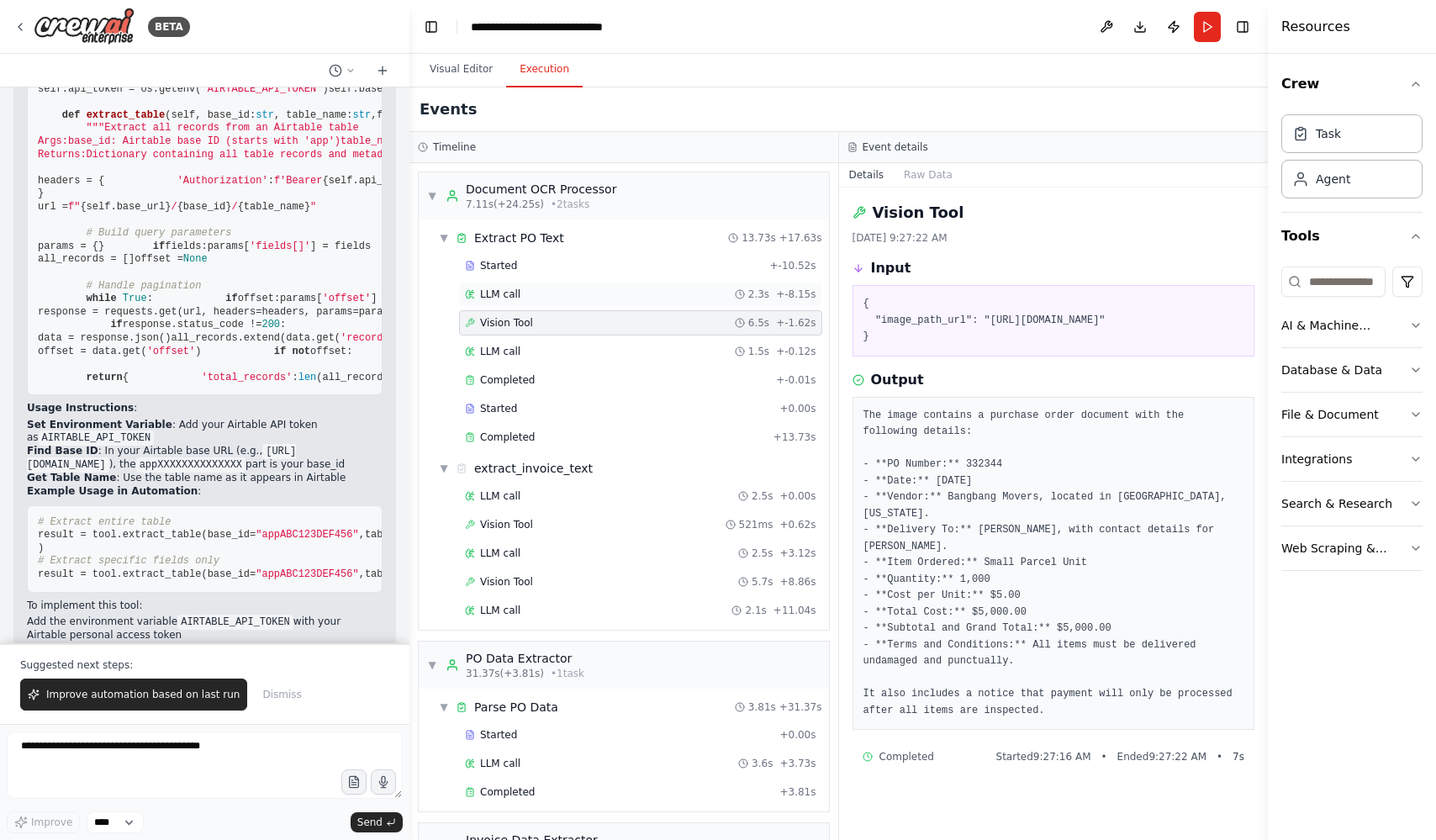
click at [577, 292] on div "LLM call 2.3s + -8.15s" at bounding box center [641, 294] width 351 height 14
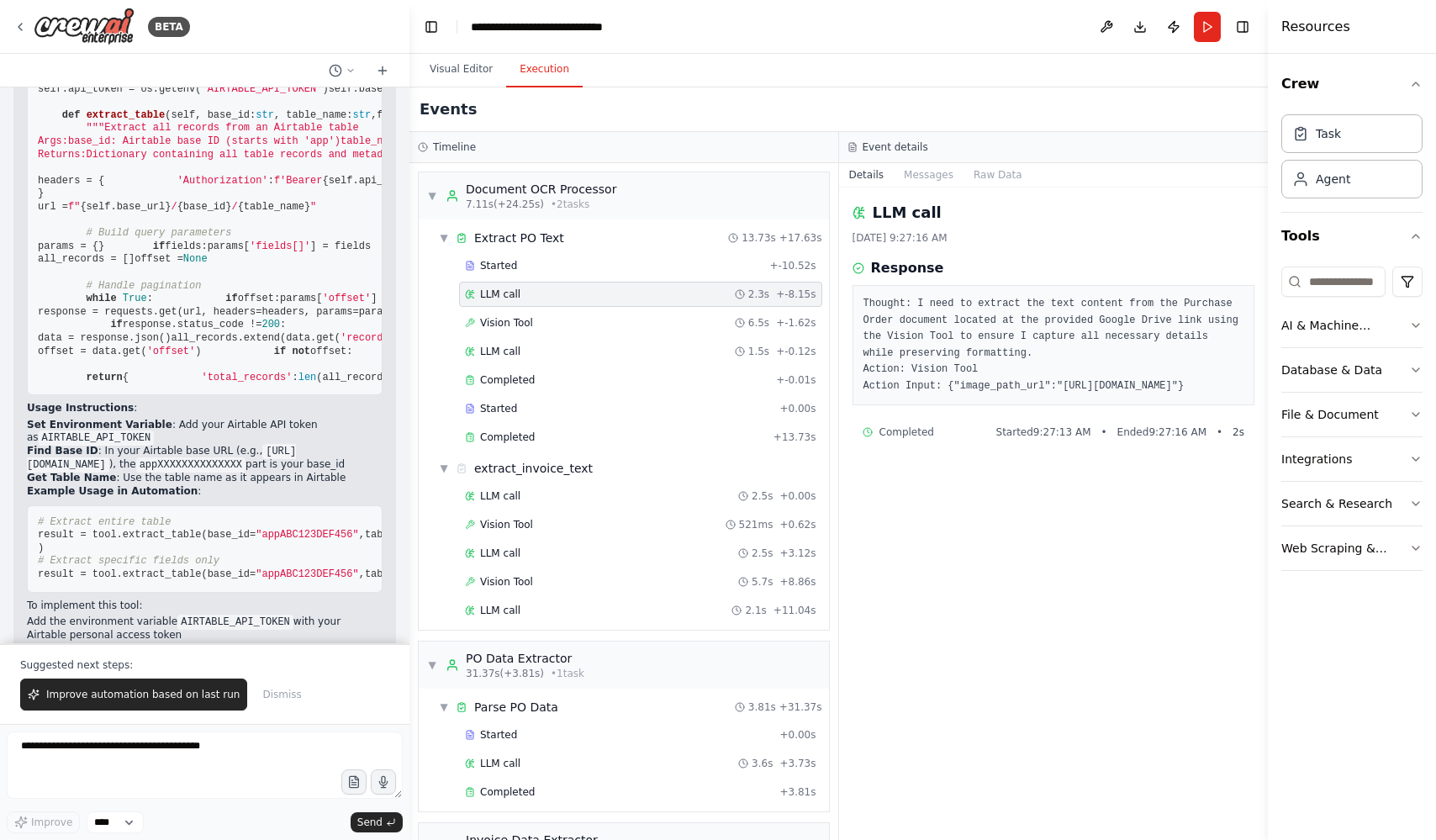
drag, startPoint x: 863, startPoint y: 304, endPoint x: 1091, endPoint y: 406, distance: 249.8
click at [1092, 395] on pre "Thought: I need to extract the text content from the Purchase Order document lo…" at bounding box center [1054, 345] width 381 height 99
click at [15, 21] on icon at bounding box center [20, 26] width 14 height 14
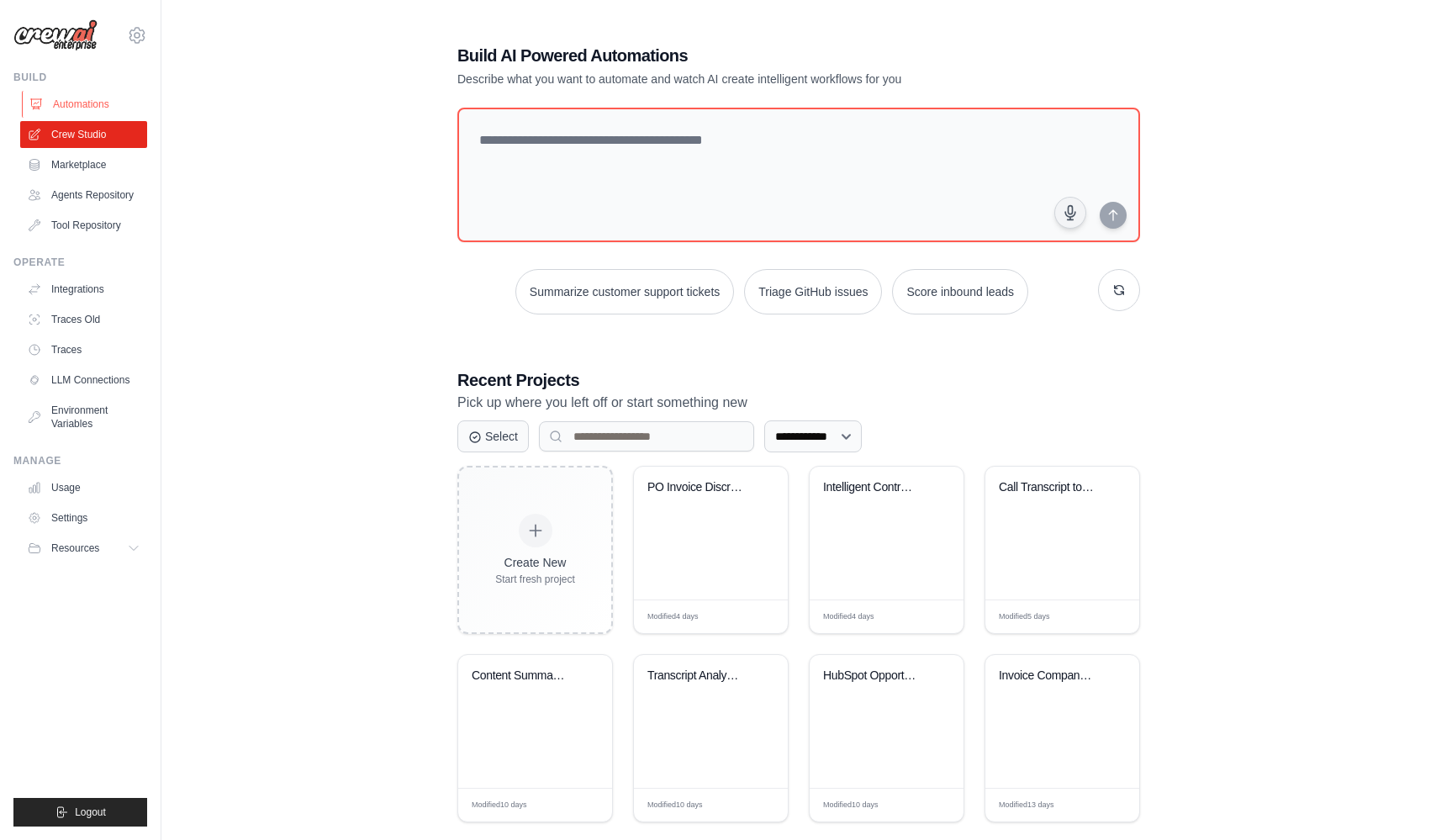
click at [93, 106] on link "Automations" at bounding box center [85, 104] width 127 height 27
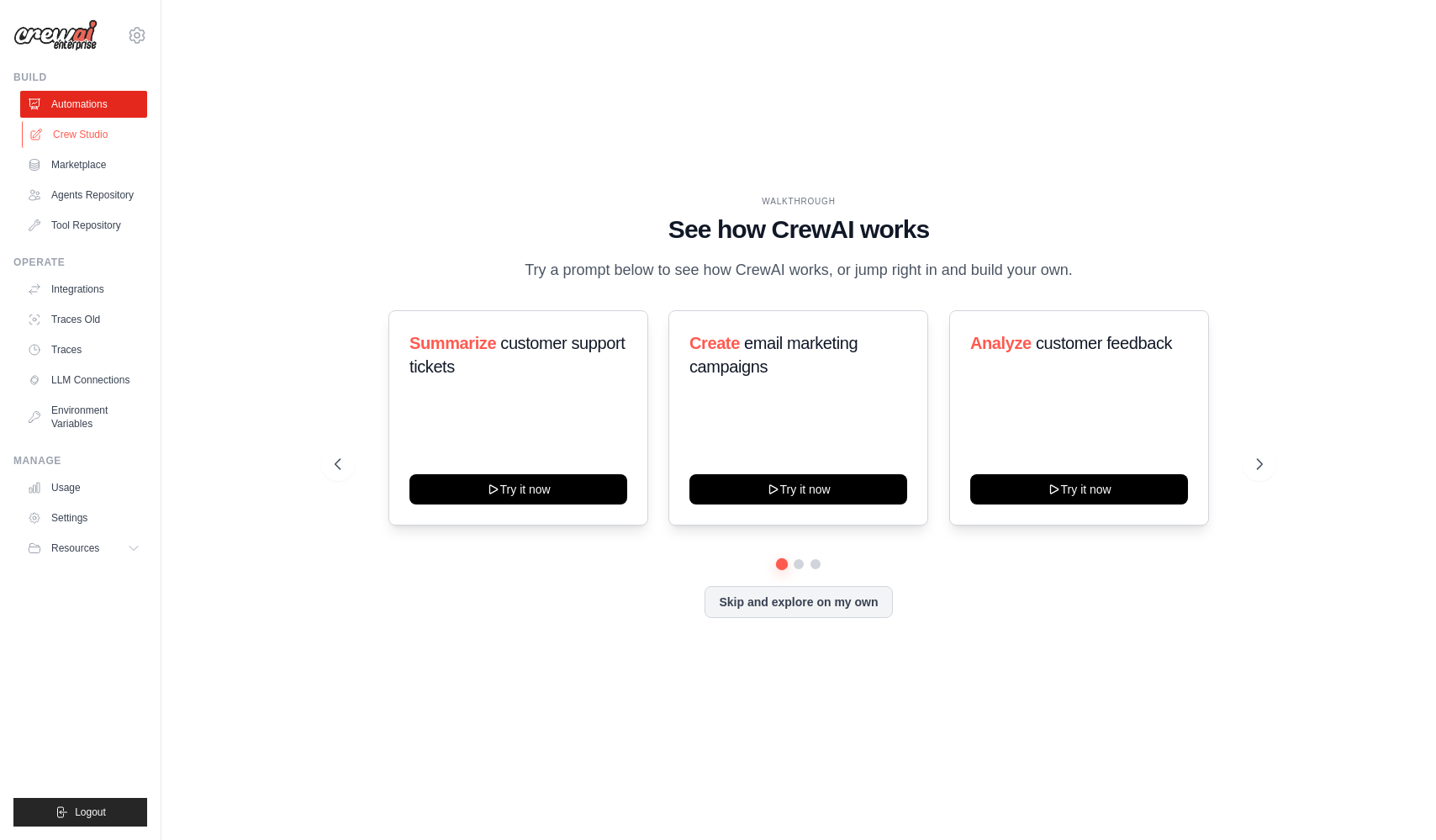
click at [94, 130] on link "Crew Studio" at bounding box center [85, 135] width 127 height 27
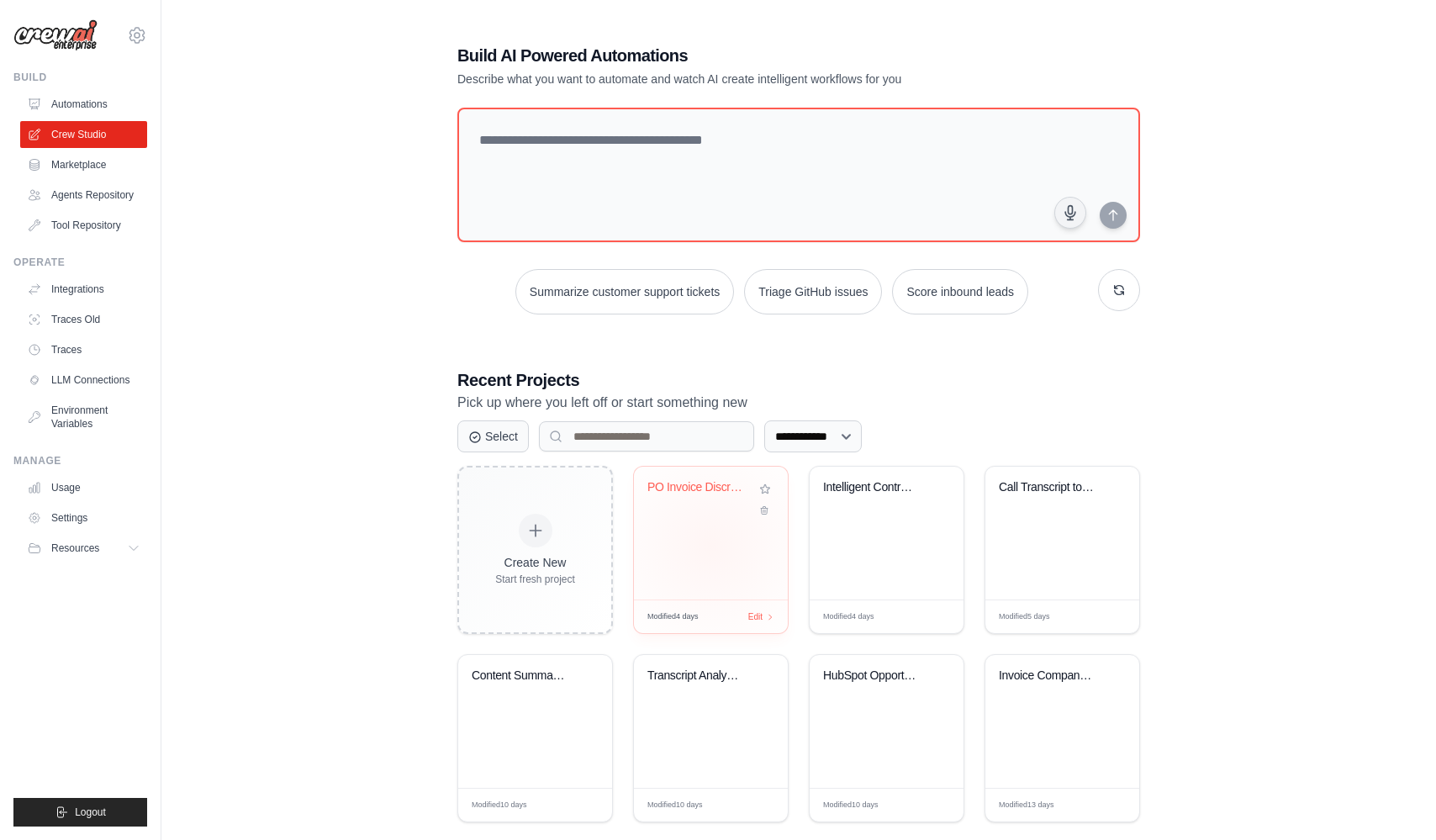
click at [713, 550] on div "PO Invoice Discrepancy Analyzer" at bounding box center [711, 533] width 154 height 133
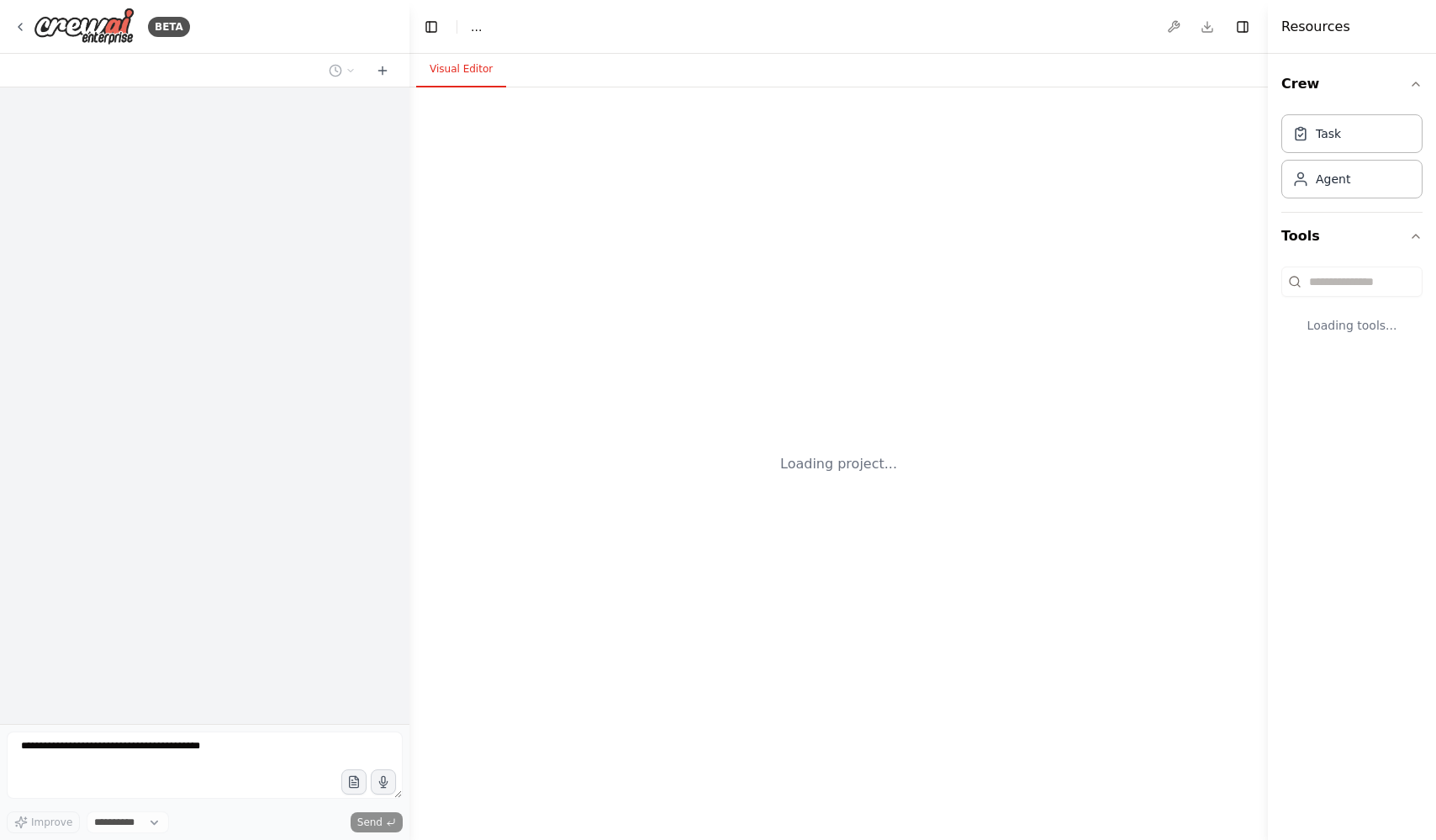
select select "****"
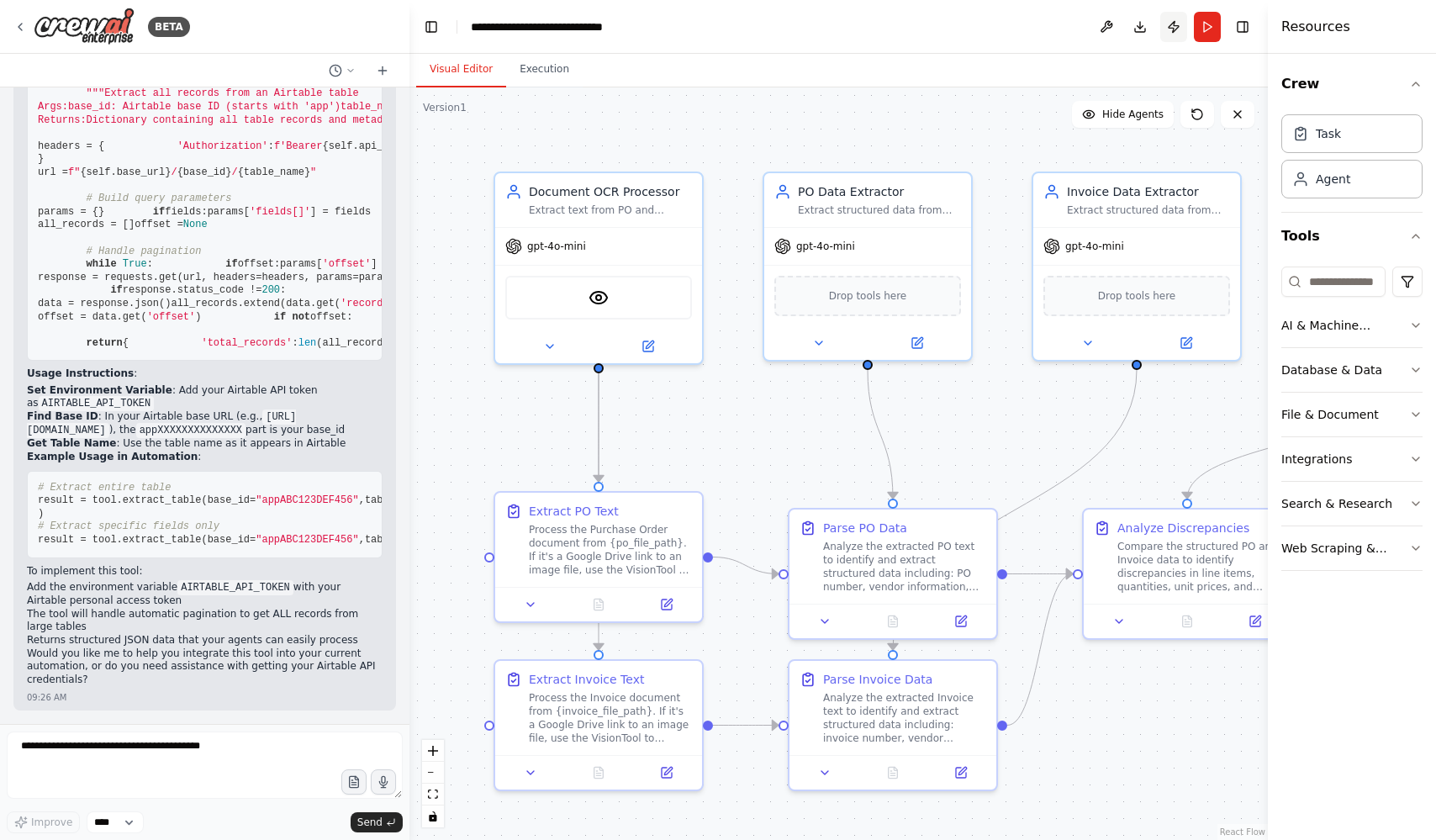
click at [1176, 27] on button "Publish" at bounding box center [1174, 26] width 27 height 30
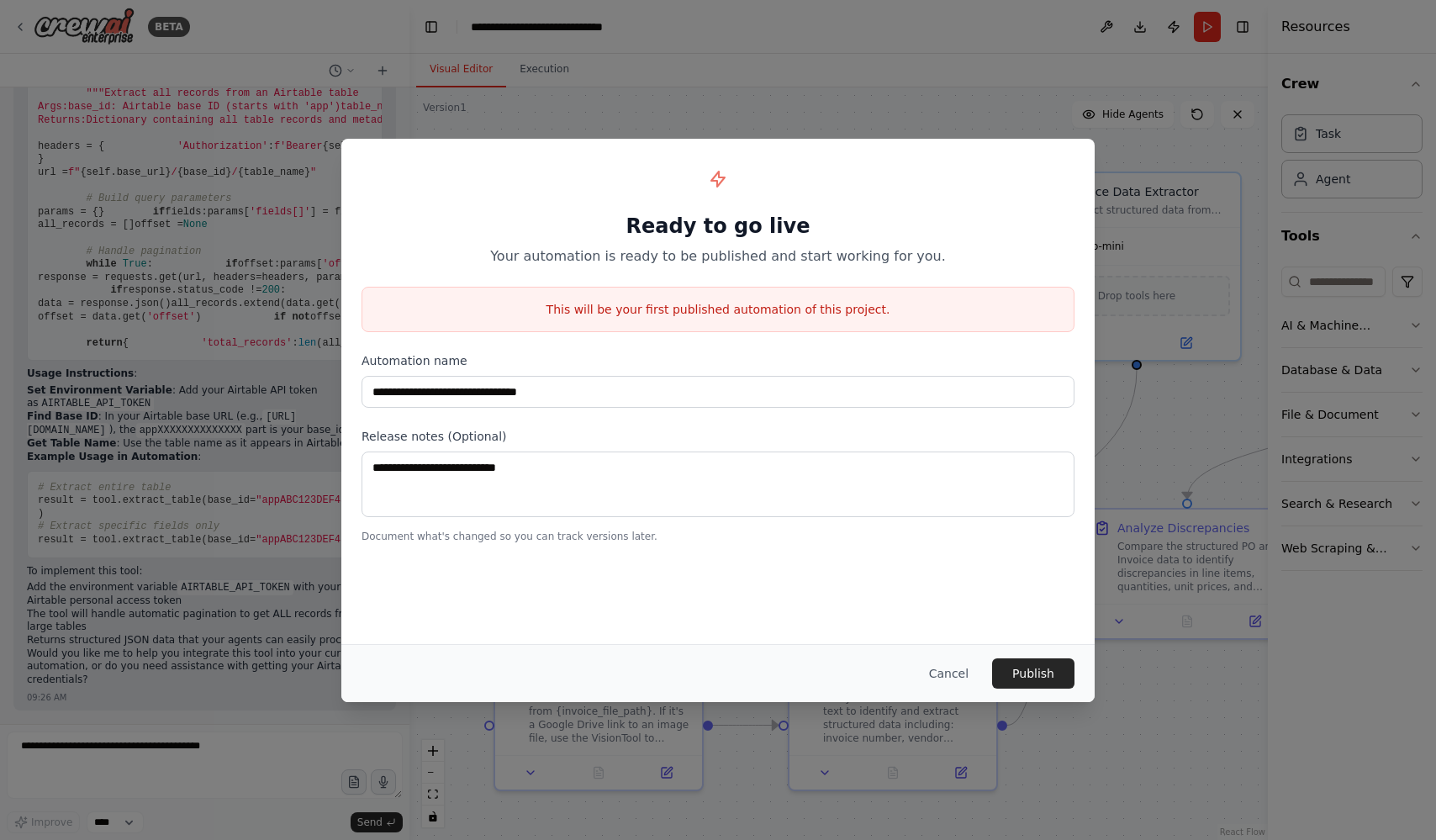
scroll to position [9361, 0]
click at [1039, 668] on button "Publish" at bounding box center [1033, 673] width 82 height 30
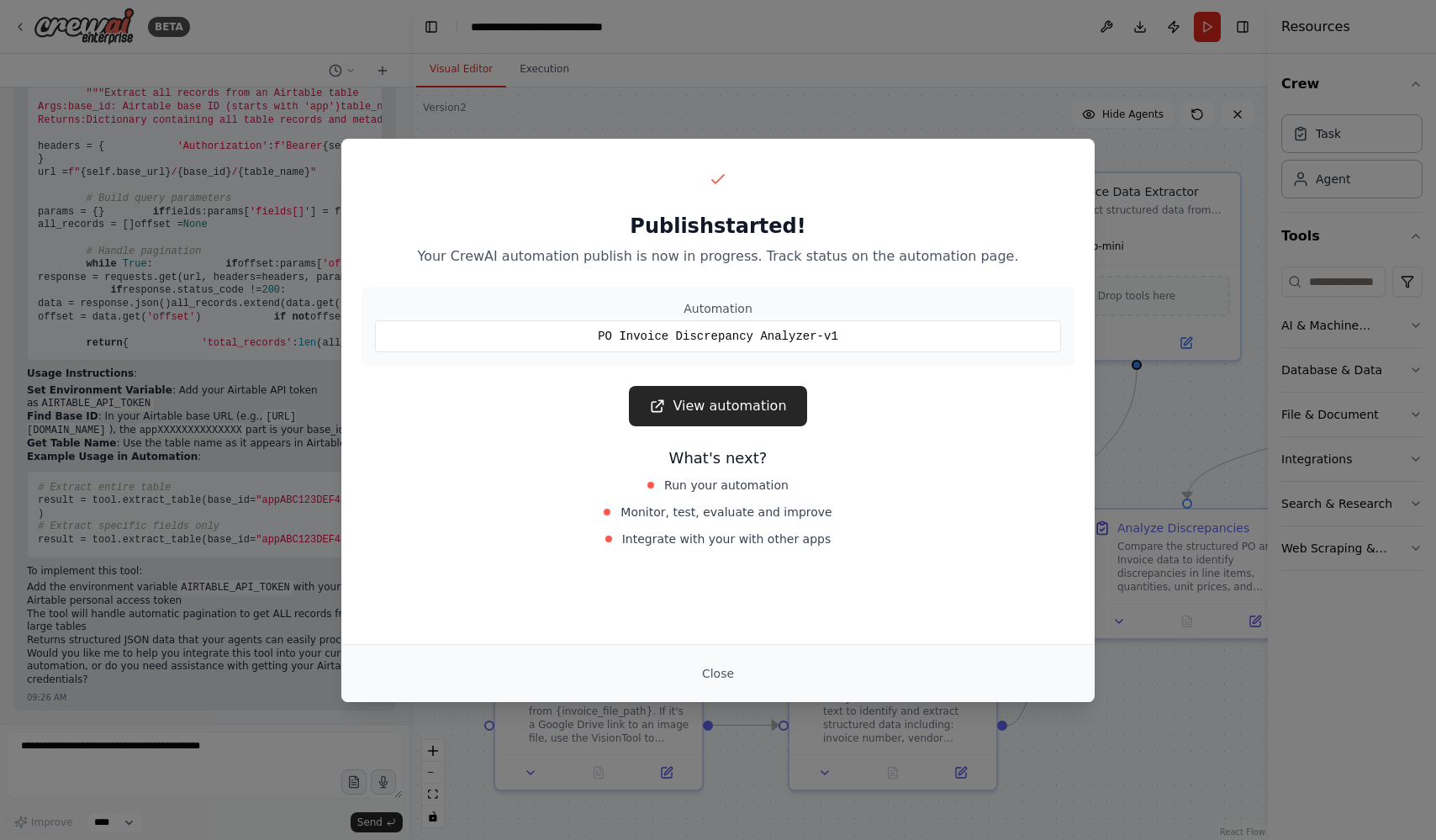
click at [1164, 338] on div "Publish started! Your CrewAI automation publish is now in progress. Track statu…" at bounding box center [718, 420] width 1436 height 840
click at [723, 409] on link "View automation" at bounding box center [718, 406] width 177 height 41
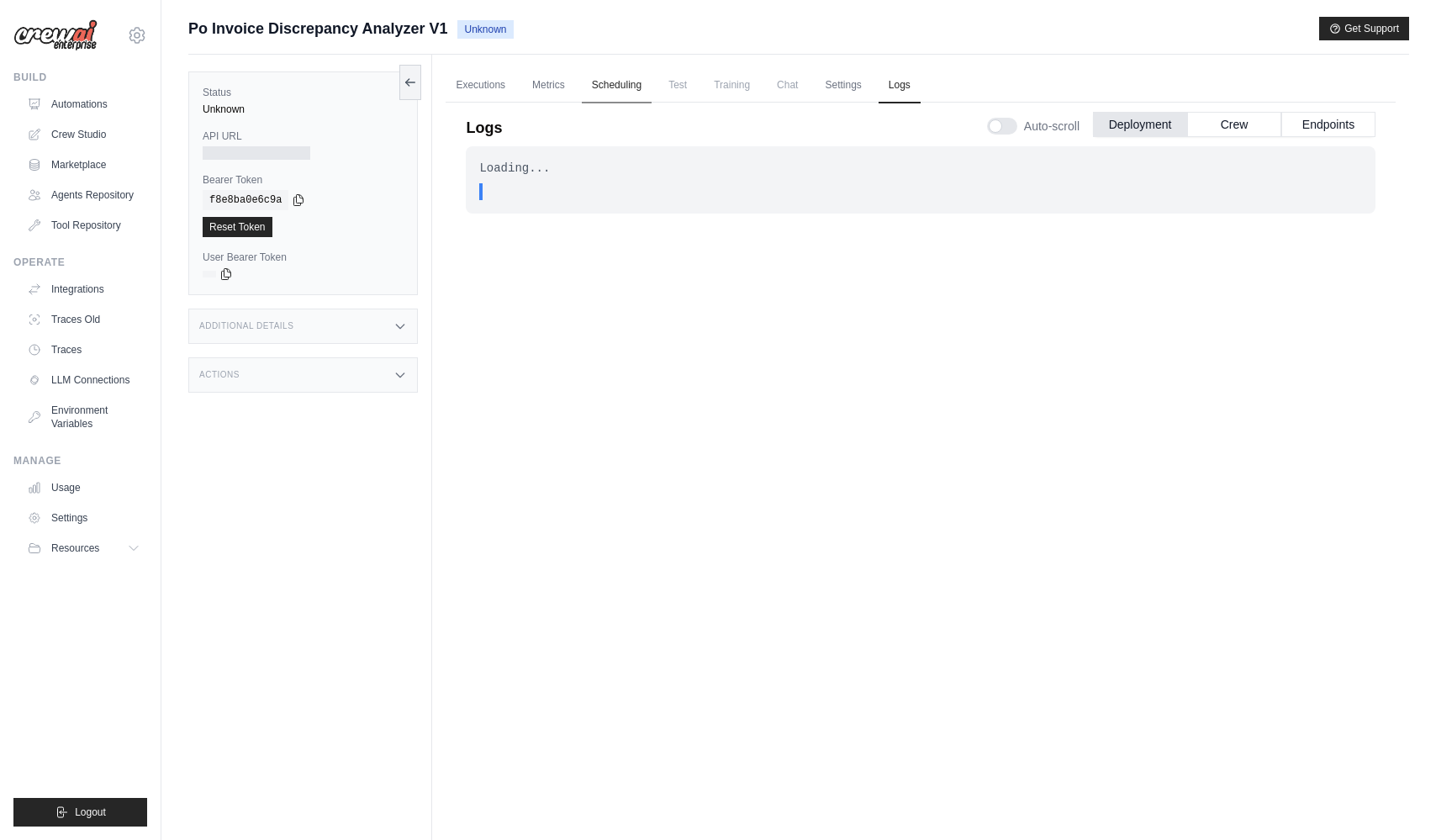
click at [603, 89] on link "Scheduling" at bounding box center [617, 85] width 70 height 35
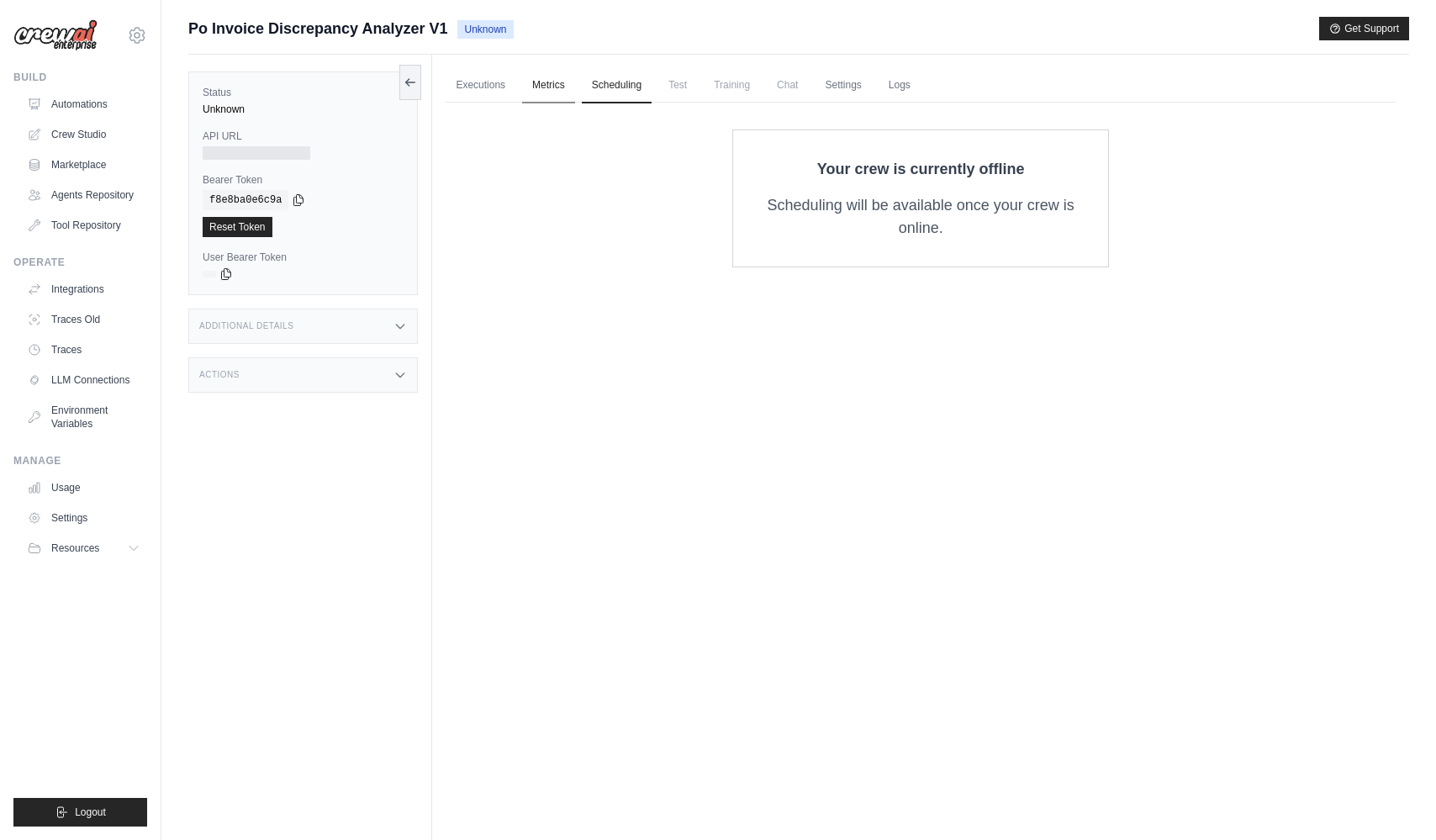
click at [529, 86] on link "Metrics" at bounding box center [549, 85] width 53 height 35
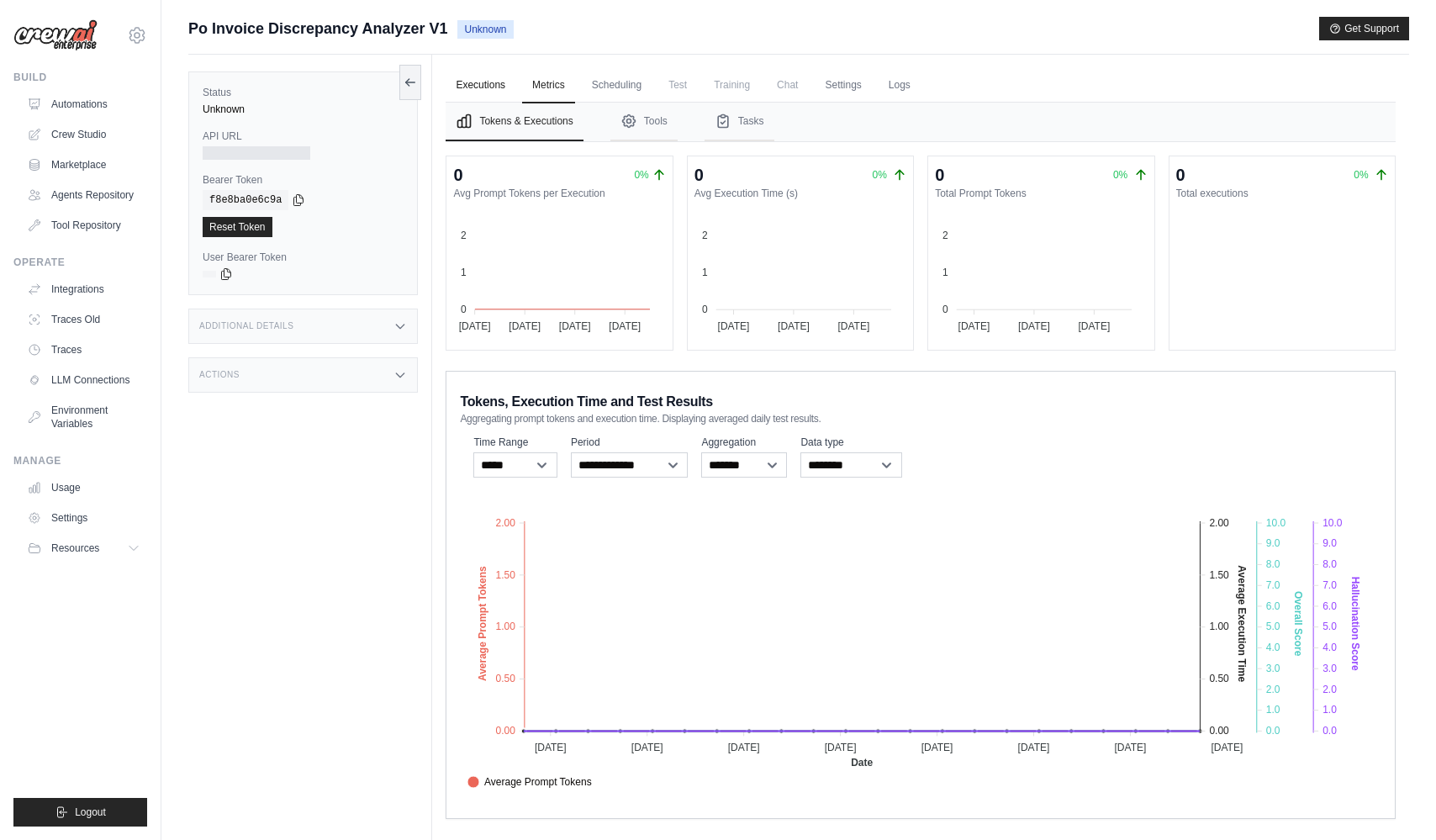
click at [476, 85] on link "Executions" at bounding box center [480, 85] width 70 height 35
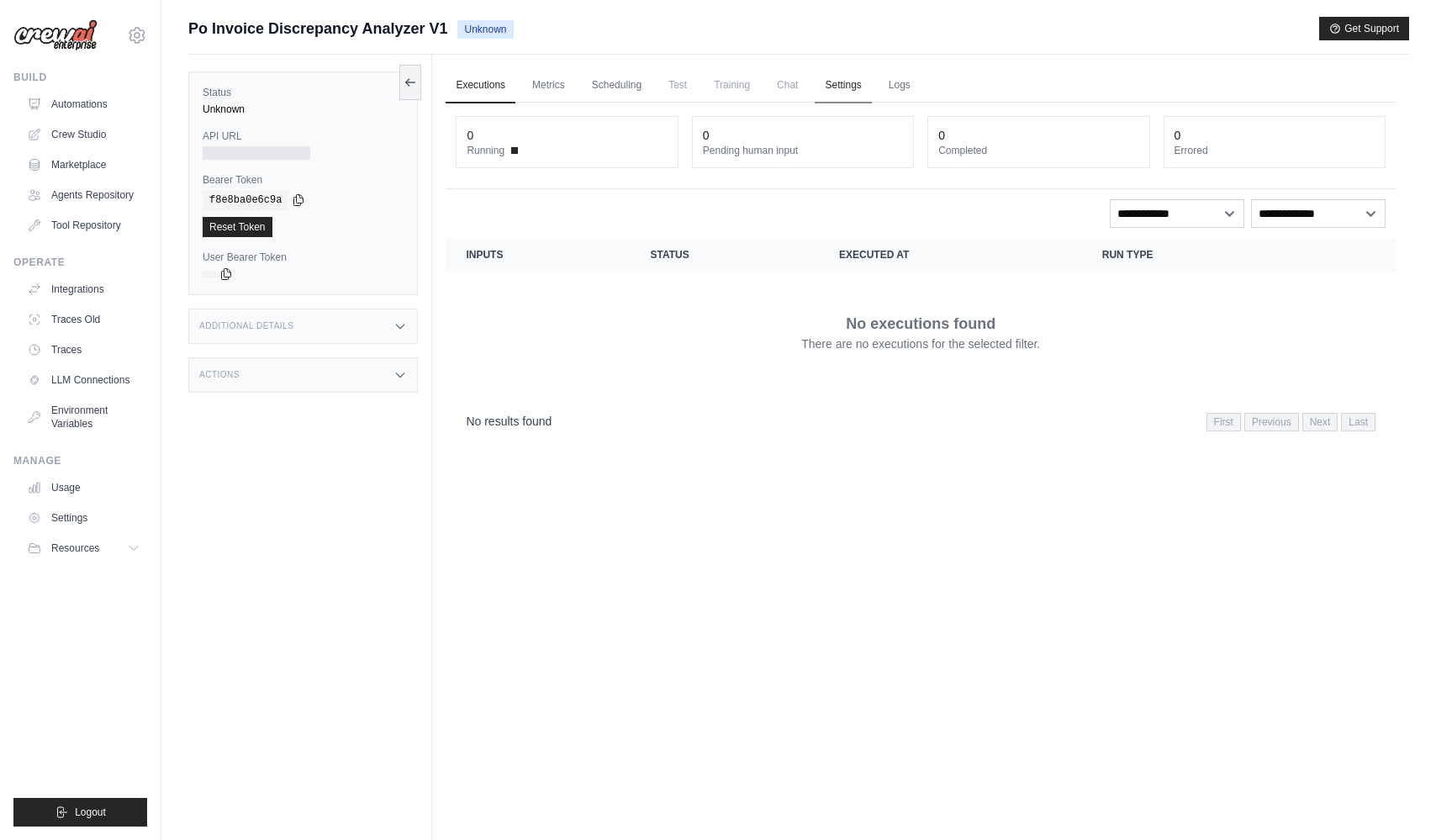
click at [855, 93] on link "Settings" at bounding box center [843, 85] width 56 height 35
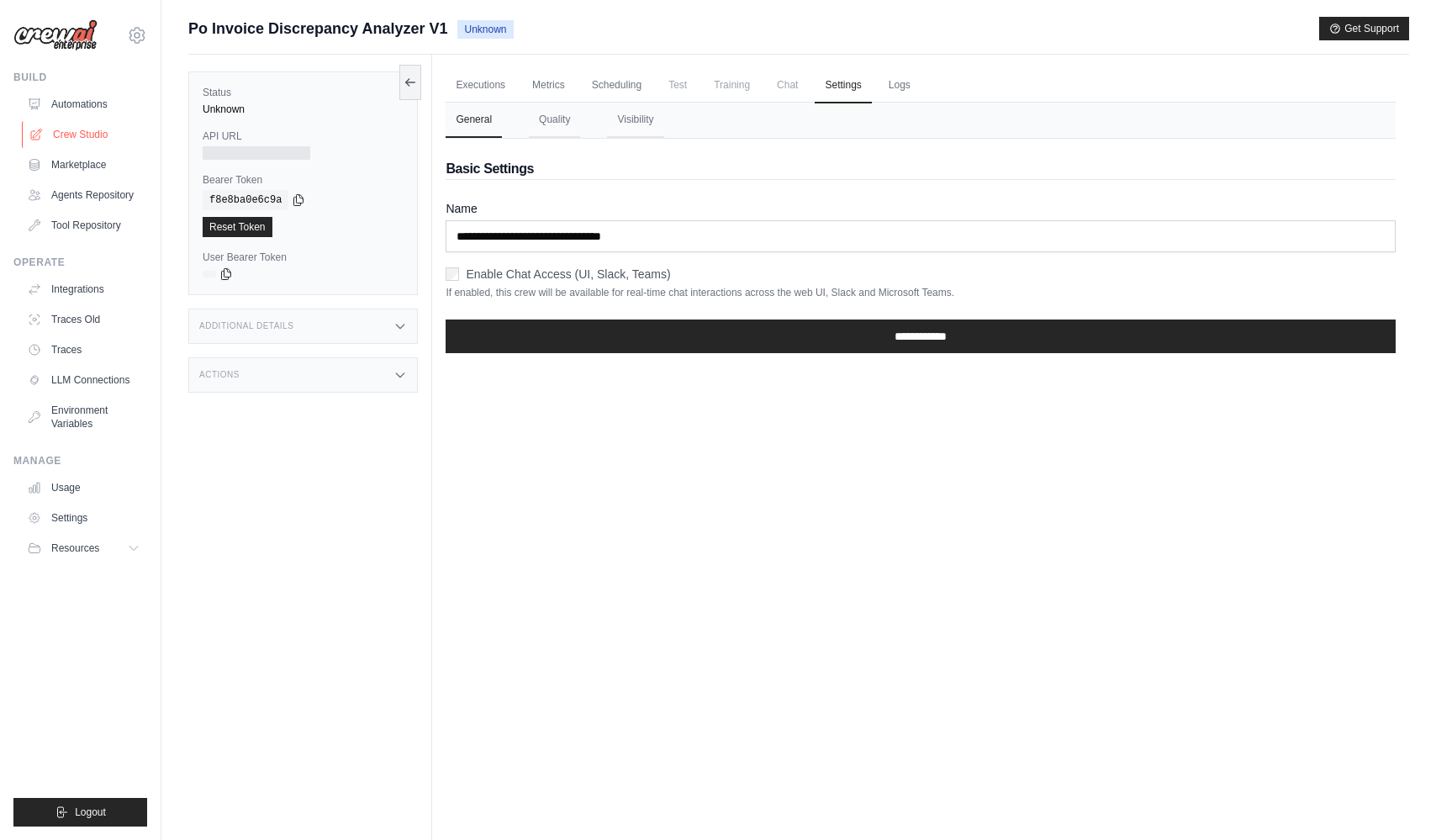
click at [95, 131] on link "Crew Studio" at bounding box center [85, 135] width 127 height 27
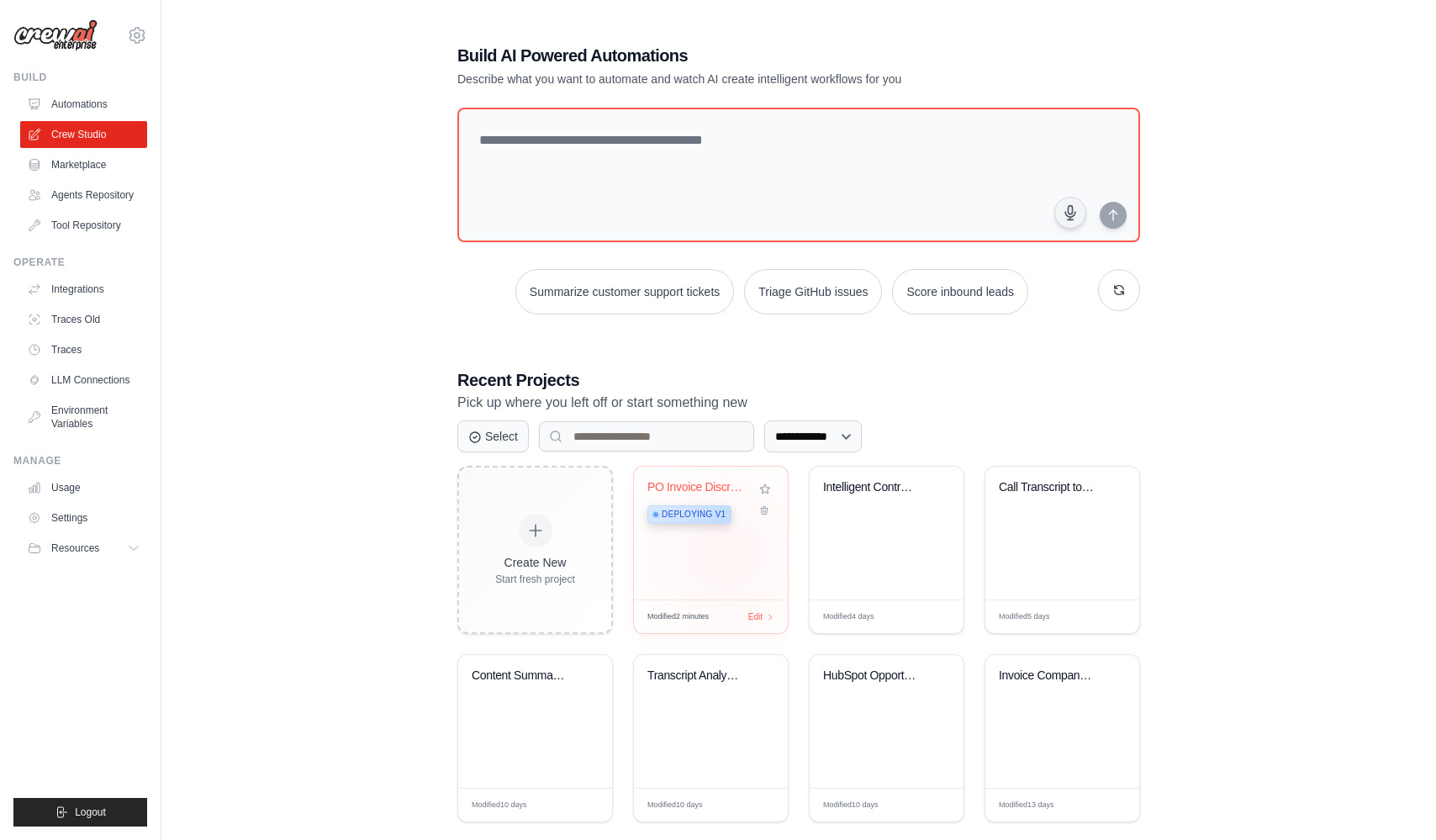
click at [726, 556] on div "PO Invoice Discrepancy Analyzer Deploying v1" at bounding box center [711, 533] width 154 height 133
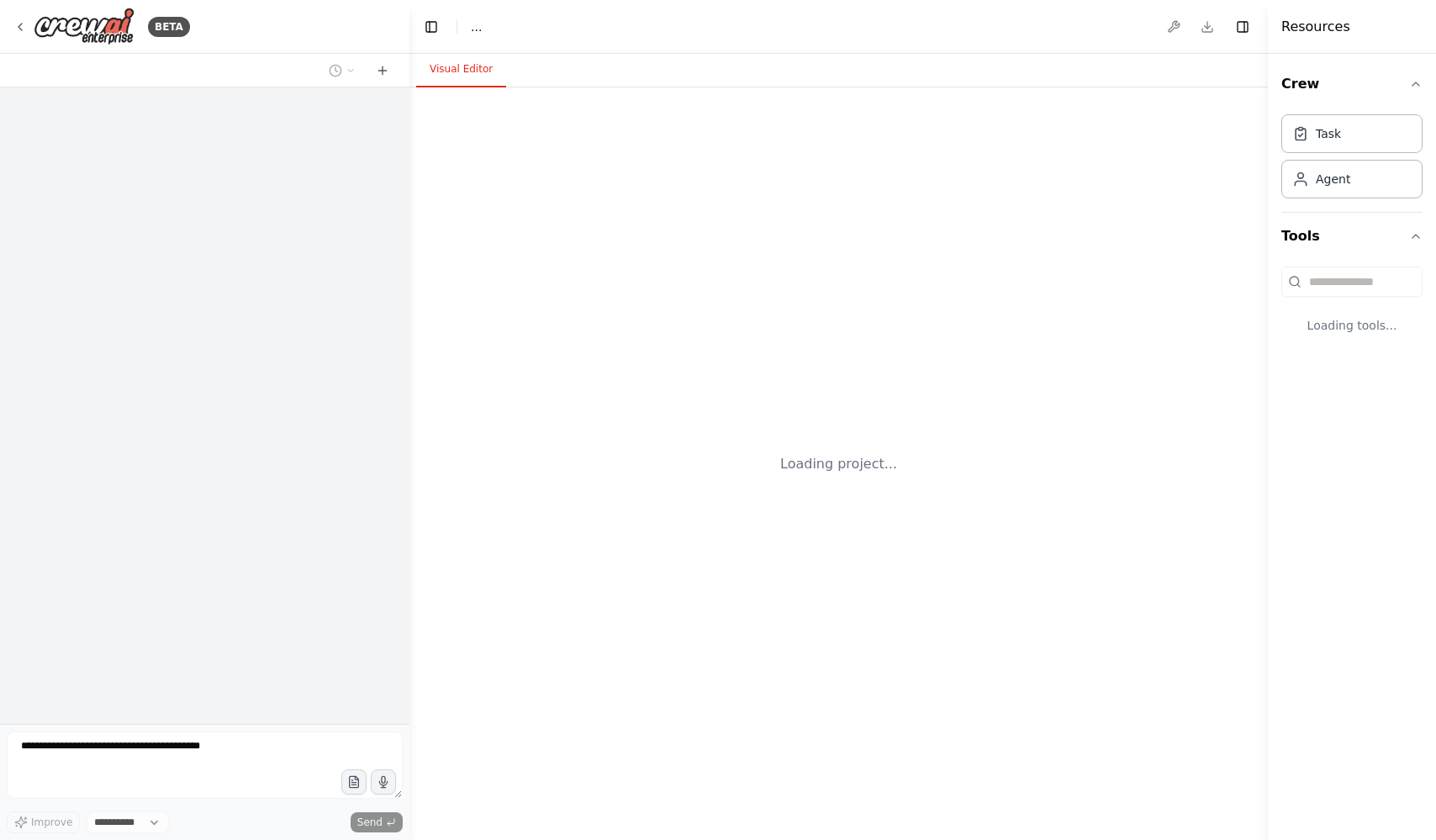
select select "****"
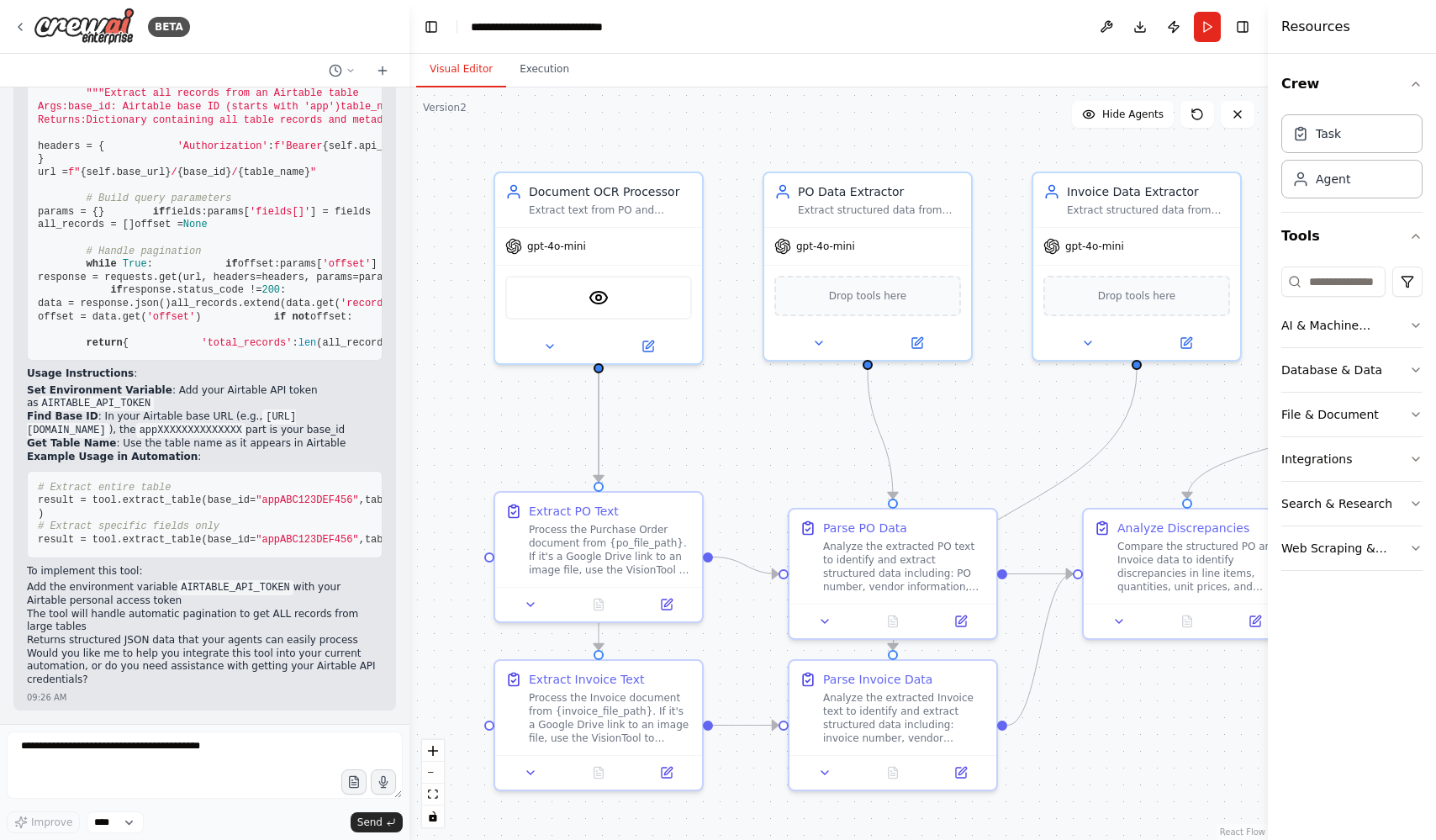
scroll to position [9361, 0]
click at [1141, 30] on button "Download" at bounding box center [1141, 26] width 27 height 30
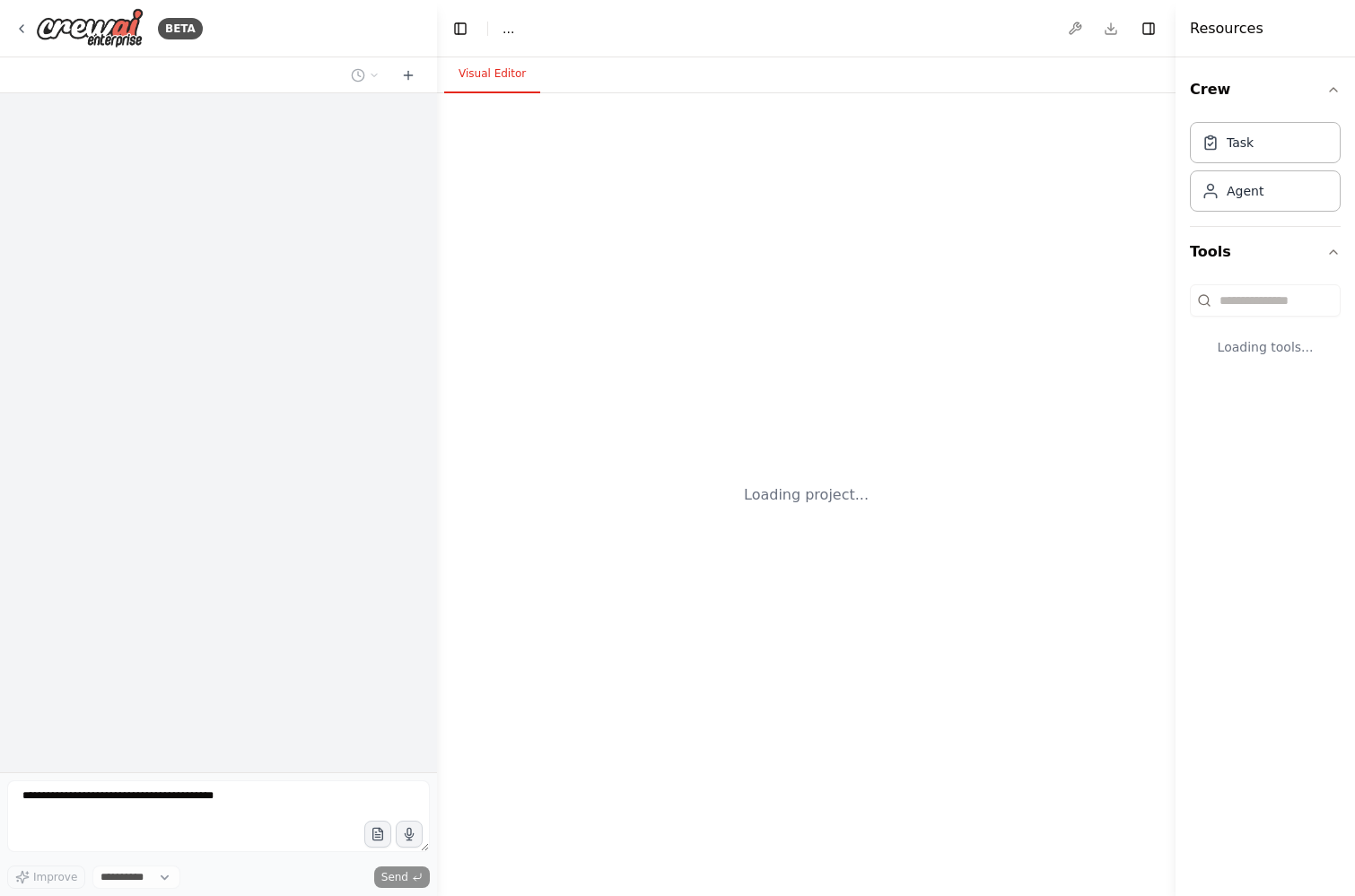
select select "****"
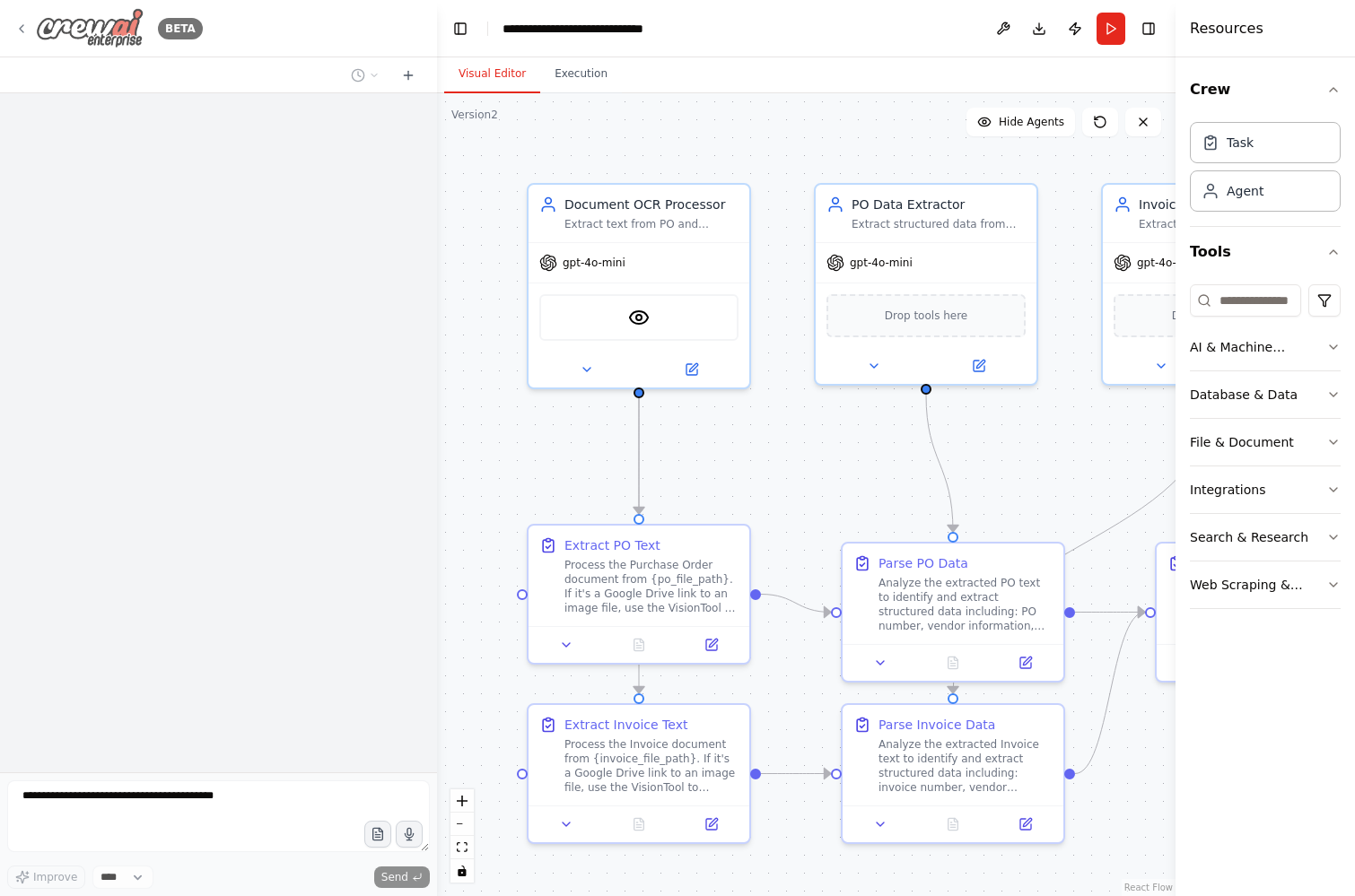
scroll to position [10138, 0]
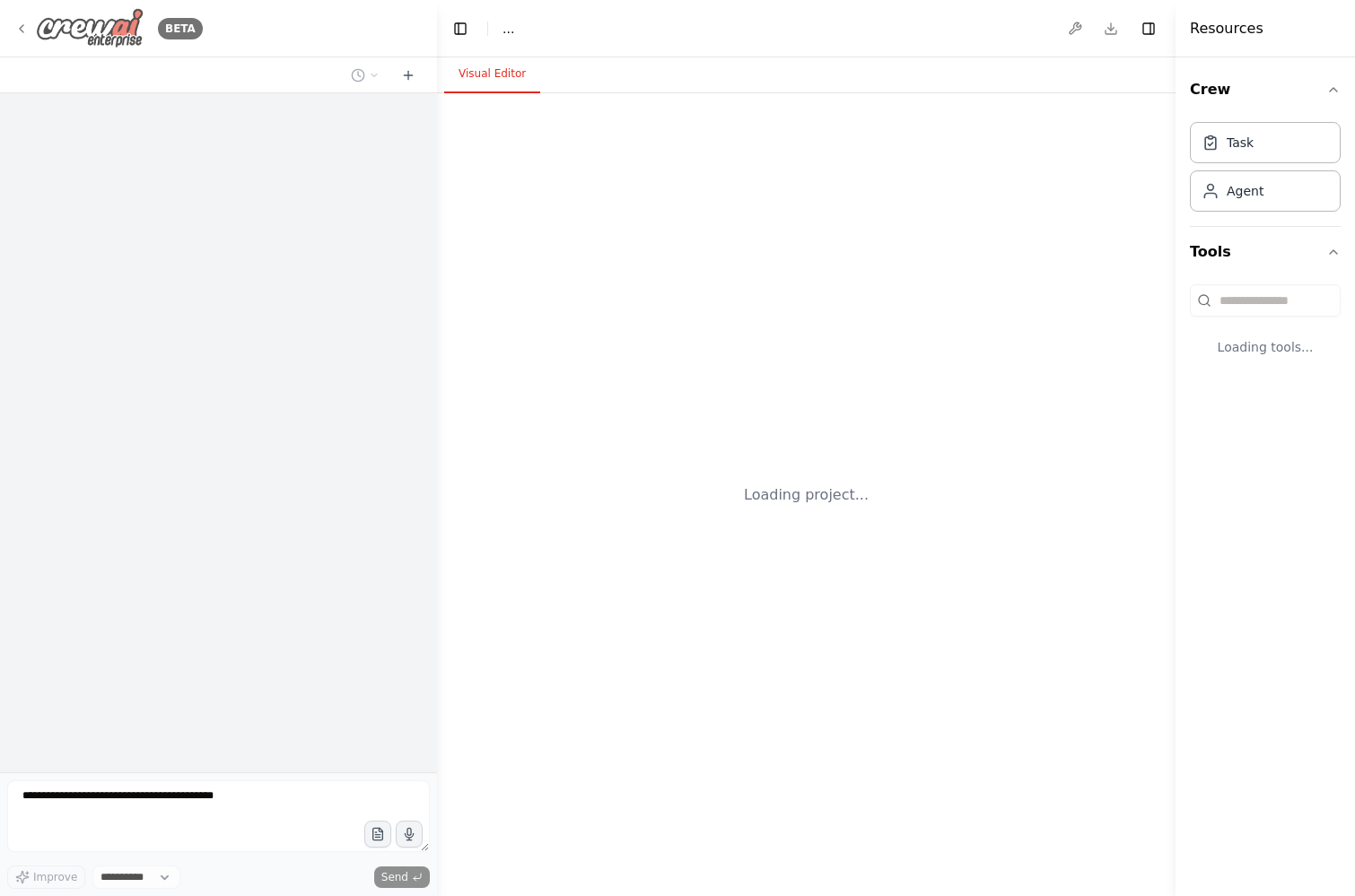
select select "****"
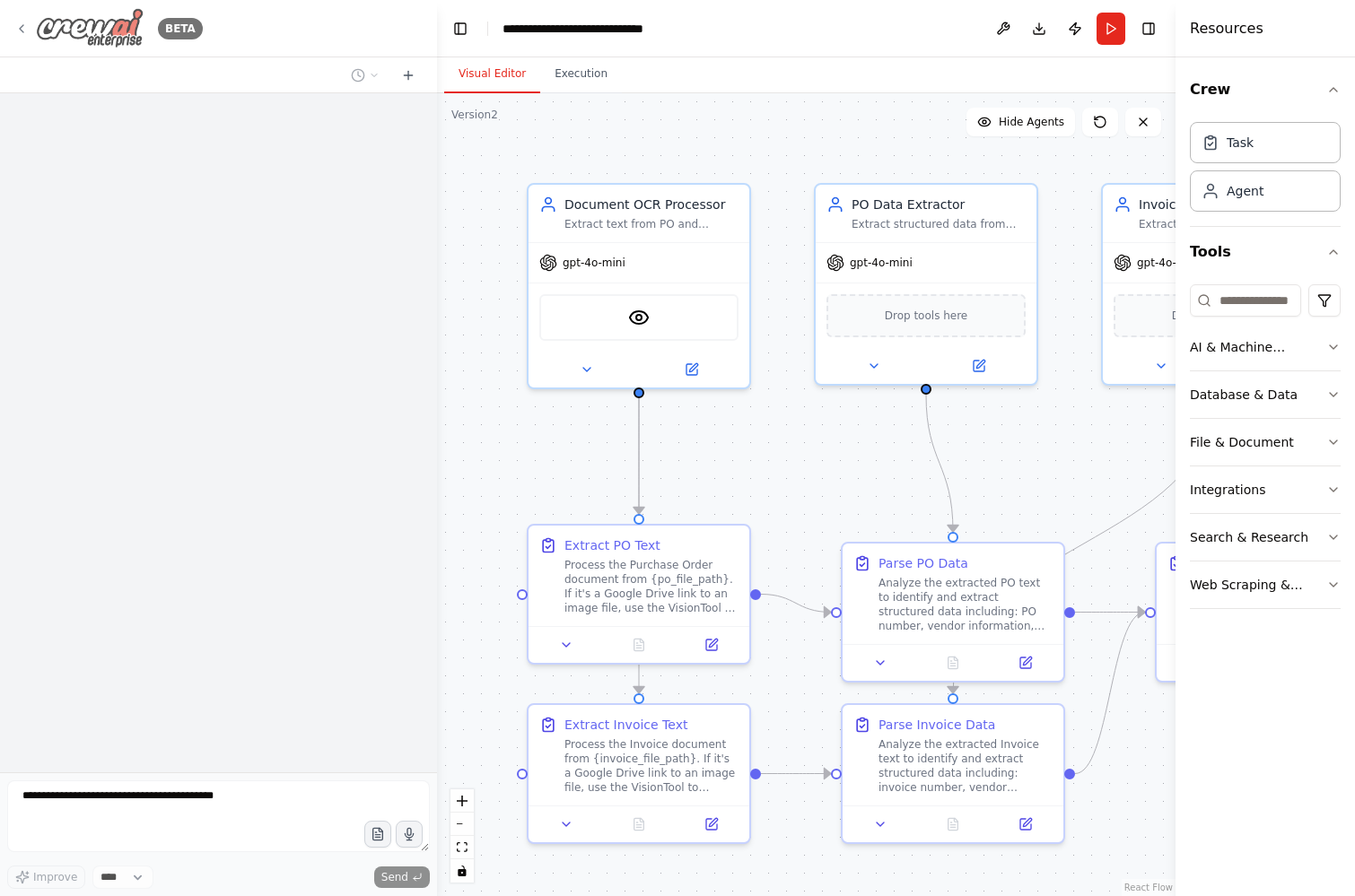
click at [14, 26] on icon at bounding box center [21, 28] width 14 height 14
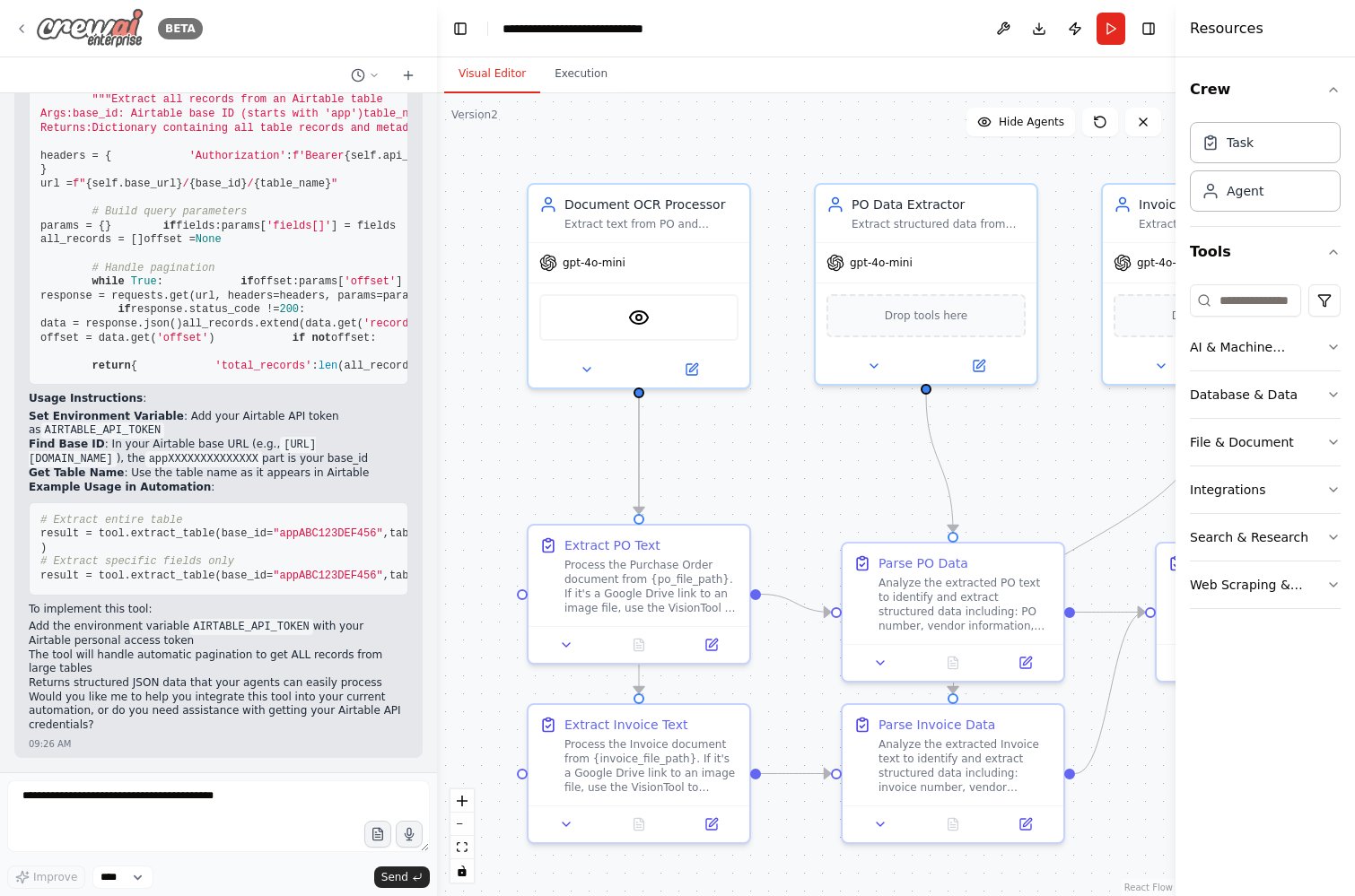
click at [21, 27] on icon at bounding box center [21, 28] width 14 height 14
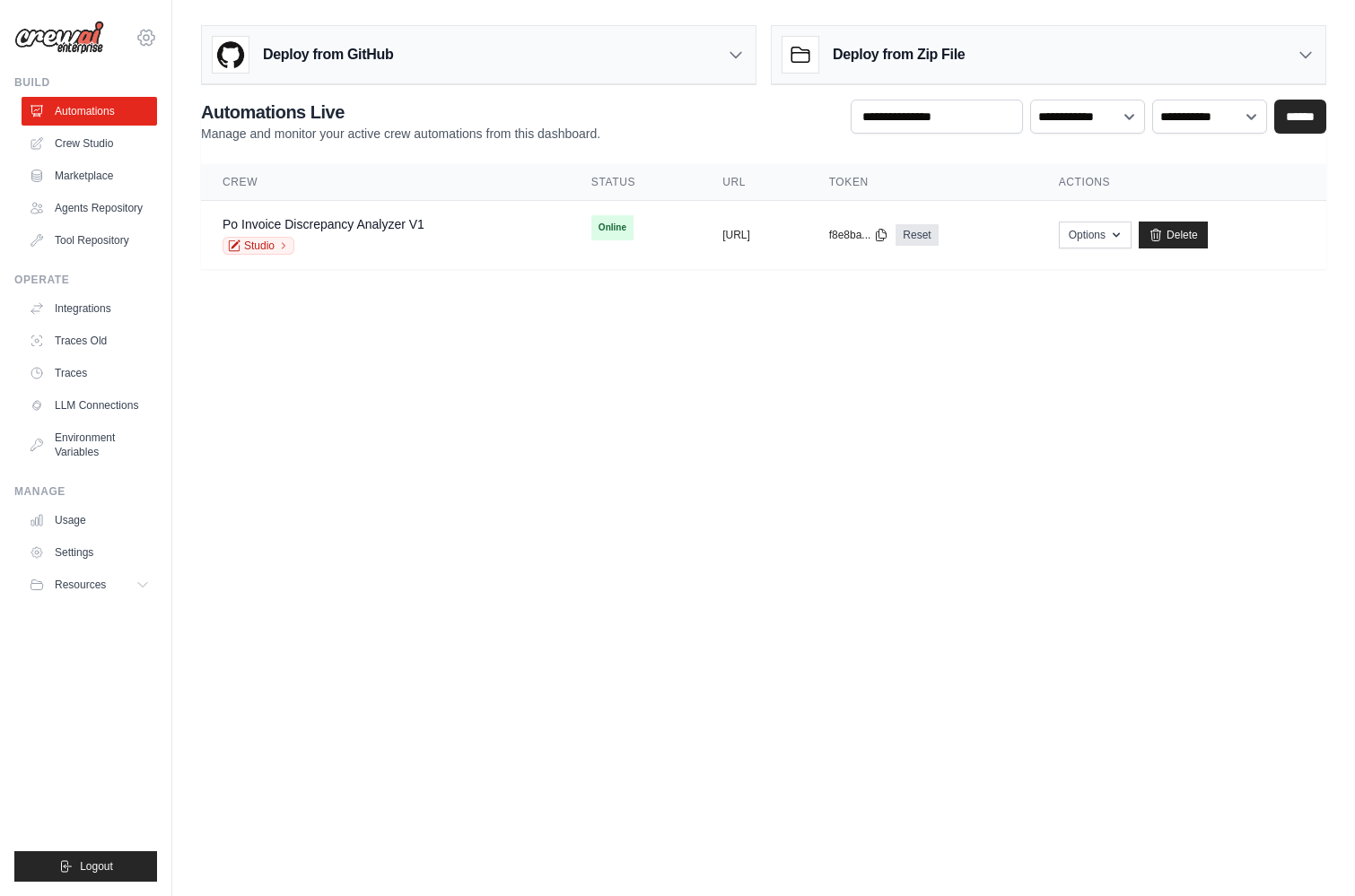
click at [147, 32] on icon at bounding box center [146, 38] width 21 height 21
click at [192, 114] on span "CrewAI Demo Account" at bounding box center [224, 111] width 142 height 18
